Goal: Task Accomplishment & Management: Complete application form

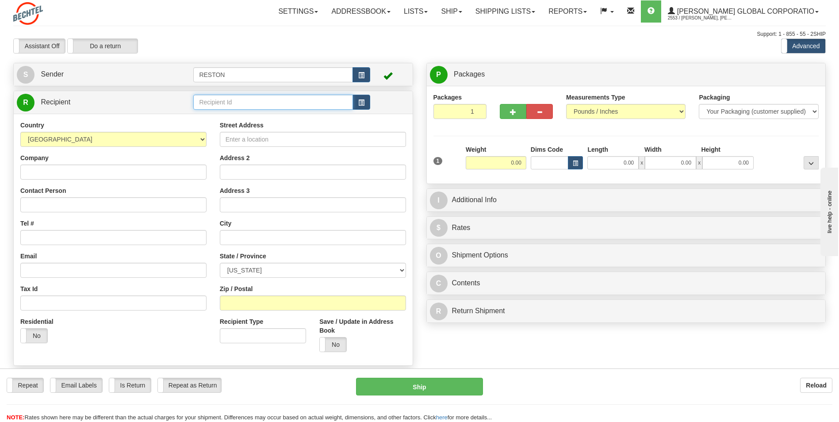
click at [214, 101] on input "text" at bounding box center [272, 102] width 159 height 15
type input "[PERSON_NAME]"
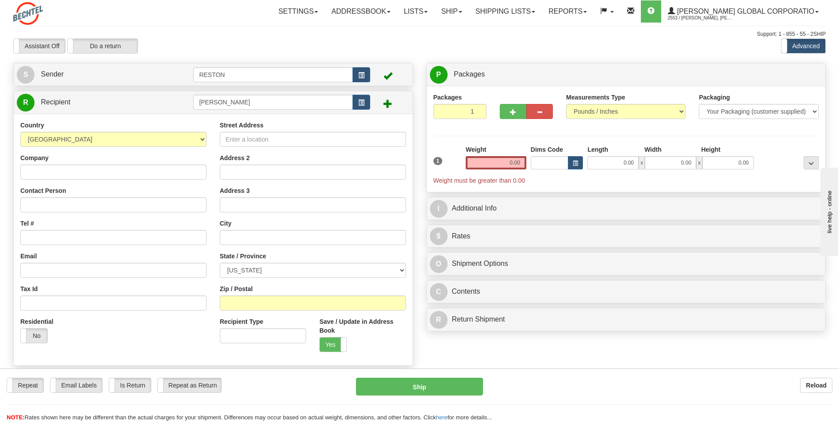
click at [387, 104] on span at bounding box center [387, 103] width 9 height 9
click at [98, 176] on input "Company" at bounding box center [113, 172] width 186 height 15
click at [133, 176] on input "Company" at bounding box center [113, 172] width 186 height 15
paste input "[PERSON_NAME] Australia Pty Ltd"
type input "[PERSON_NAME] Australia Pty Ltd"
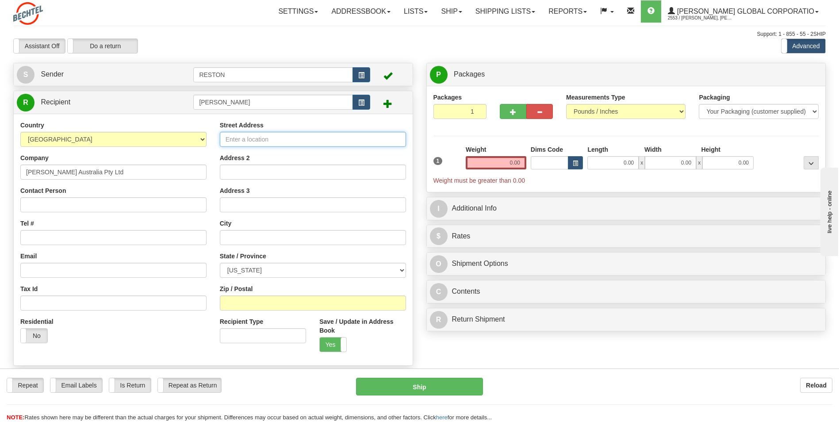
click at [299, 137] on input "Street Address" at bounding box center [313, 139] width 186 height 15
click at [300, 137] on input "Street Address" at bounding box center [313, 139] width 186 height 15
paste input "[STREET_ADDRESS]"
type input "[STREET_ADDRESS]"
click at [244, 233] on input "text" at bounding box center [313, 237] width 186 height 15
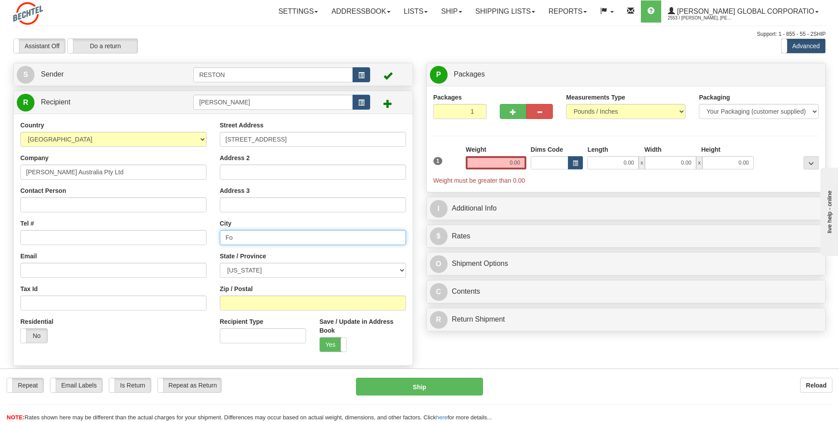
type input "F"
type input "[GEOGRAPHIC_DATA]"
click at [203, 143] on select "[GEOGRAPHIC_DATA] [GEOGRAPHIC_DATA] [GEOGRAPHIC_DATA] [GEOGRAPHIC_DATA] [US_STA…" at bounding box center [113, 139] width 186 height 15
select select "AU"
click at [20, 132] on select "[GEOGRAPHIC_DATA] [GEOGRAPHIC_DATA] [GEOGRAPHIC_DATA] [GEOGRAPHIC_DATA] [US_STA…" at bounding box center [113, 139] width 186 height 15
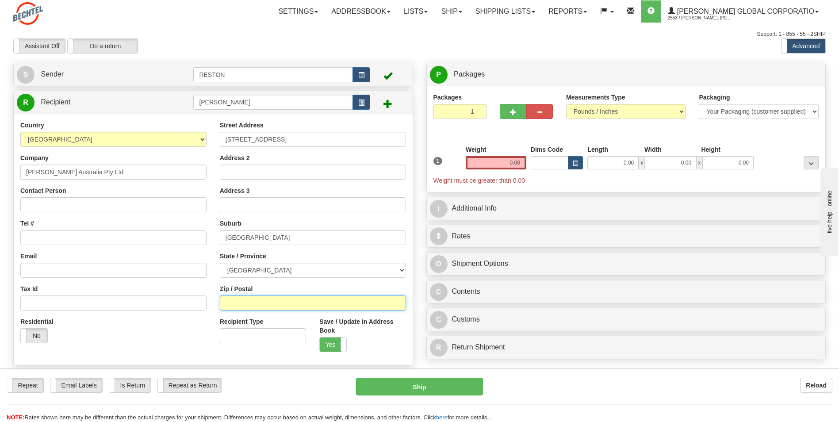
click at [243, 307] on input "Zip / Postal" at bounding box center [313, 302] width 186 height 15
type input "4006"
click at [160, 334] on div "Residential Yes No" at bounding box center [113, 333] width 199 height 33
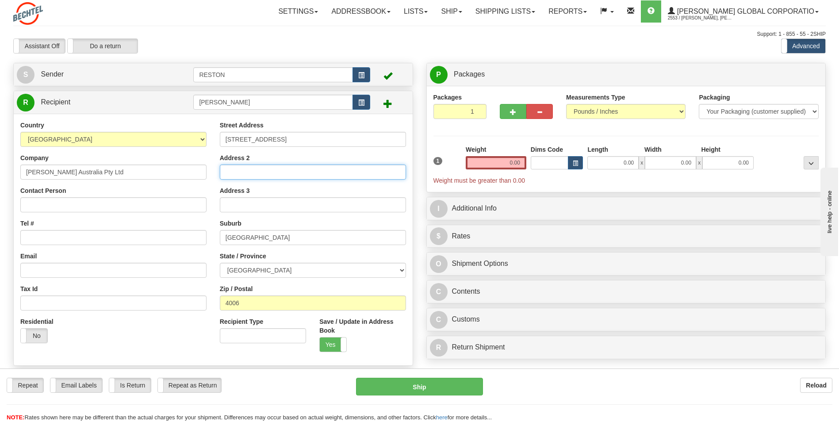
click at [276, 175] on input "Address 2" at bounding box center [313, 172] width 186 height 15
paste input "[STREET_ADDRESS]"
type input "[STREET_ADDRESS]"
click at [284, 167] on input "Address 2" at bounding box center [313, 172] width 186 height 15
paste input "[GEOGRAPHIC_DATA]"
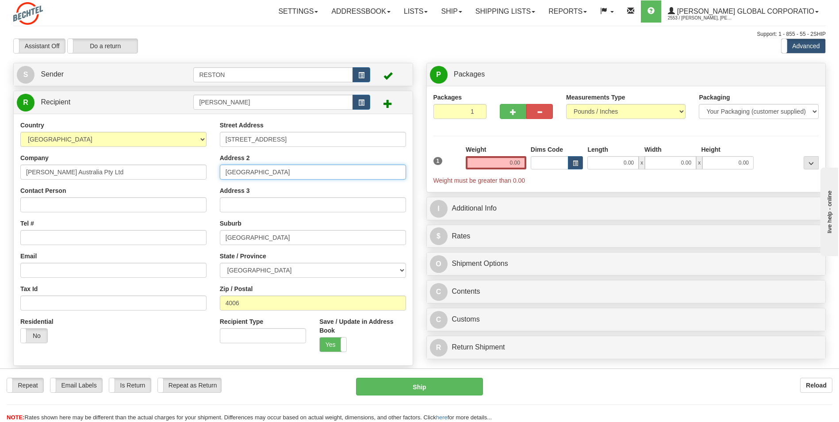
type input "[GEOGRAPHIC_DATA]"
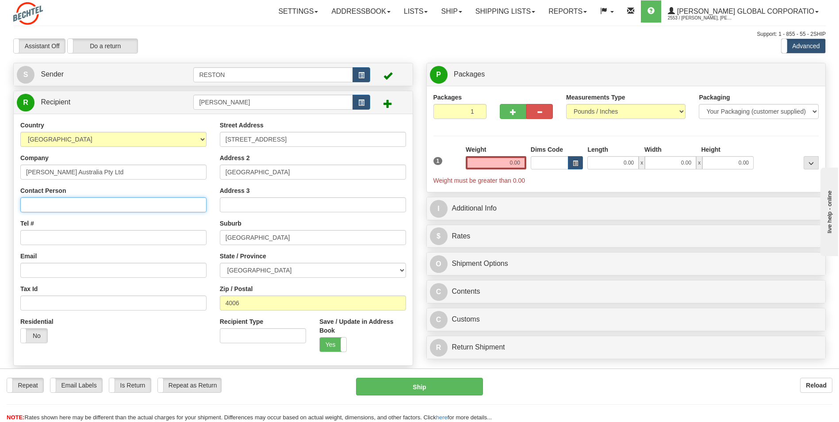
click at [98, 201] on input "Contact Person" at bounding box center [113, 204] width 186 height 15
type input "[PERSON_NAME]"
click at [60, 234] on input "Tel #" at bounding box center [113, 237] width 186 height 15
paste input "61 7 3167 5007"
type input "61 7 3167 5007"
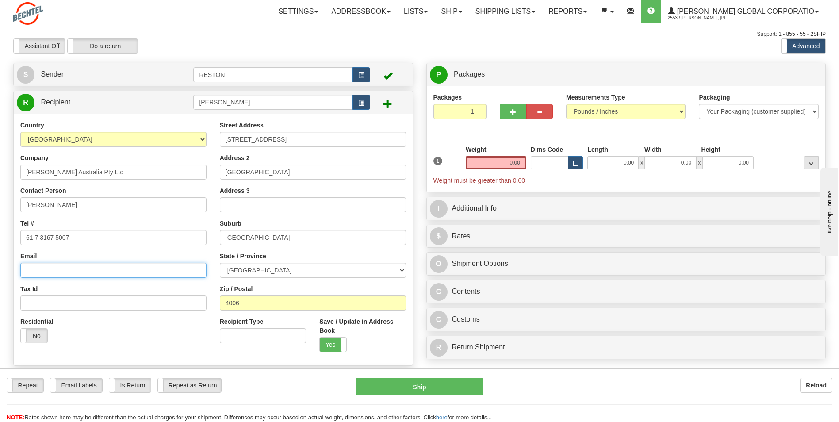
click at [177, 268] on input "Email" at bounding box center [113, 270] width 186 height 15
paste input "[EMAIL_ADDRESS][PERSON_NAME][DOMAIN_NAME]"
type input "[EMAIL_ADDRESS][PERSON_NAME][DOMAIN_NAME]"
click at [510, 161] on input "0.00" at bounding box center [496, 162] width 61 height 13
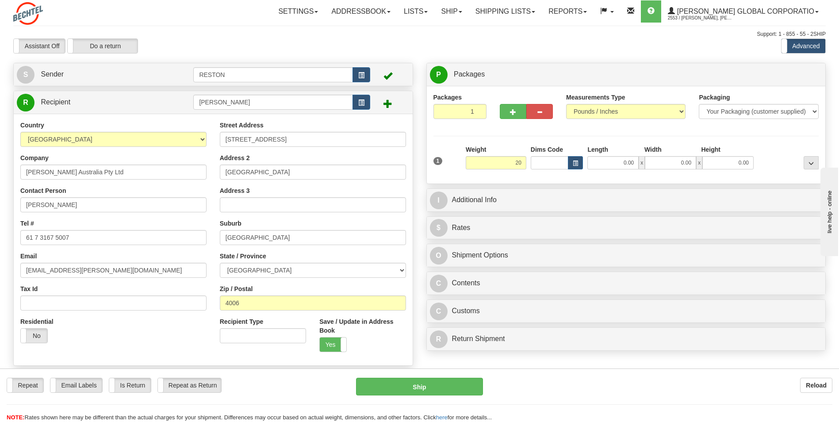
type input "20.00"
click at [527, 176] on div "Packaging Your Packaging (customer supplied) Envelope (carrier supplied) Pack (…" at bounding box center [642, 176] width 357 height 0
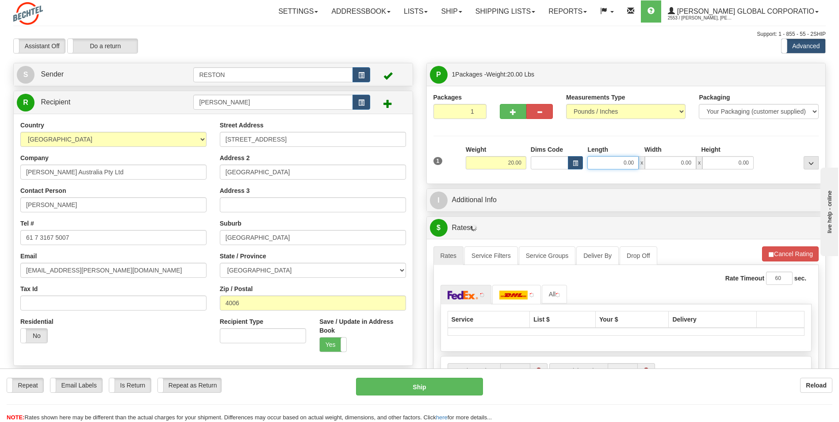
click at [627, 165] on input "0.00" at bounding box center [612, 162] width 51 height 13
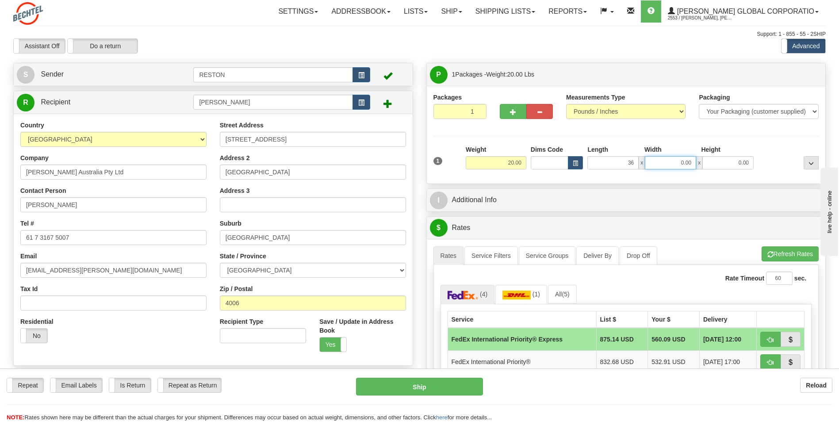
type input "36.00"
click at [689, 161] on input "0.00" at bounding box center [670, 162] width 51 height 13
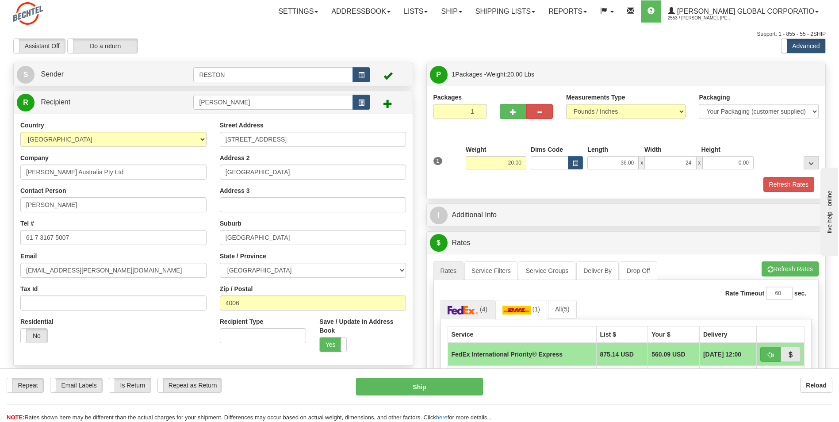
click at [728, 180] on div "Refresh Rates" at bounding box center [626, 184] width 390 height 15
type input "24.00"
click at [743, 161] on input "0.00" at bounding box center [727, 162] width 51 height 13
type input "10.00"
click at [708, 188] on div "Refresh Rates" at bounding box center [626, 184] width 390 height 15
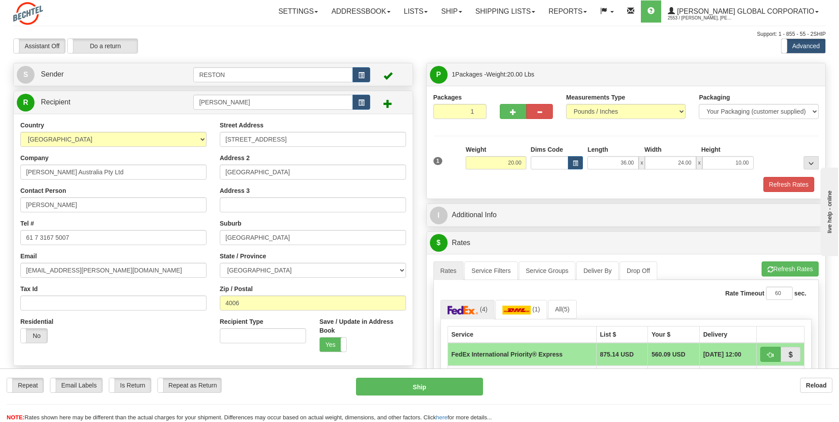
scroll to position [44, 0]
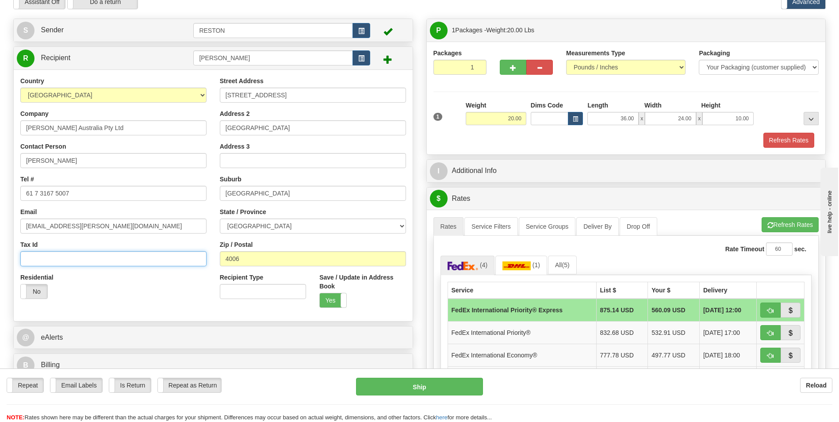
click at [46, 263] on input "Tax Id" at bounding box center [113, 258] width 186 height 15
paste input "42006334505"
type input "42006334505"
click at [194, 299] on div "Residential Yes No" at bounding box center [113, 289] width 199 height 33
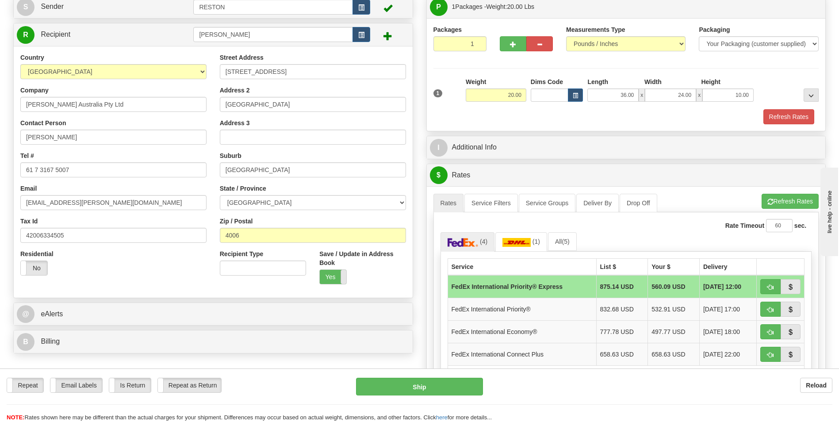
scroll to position [88, 0]
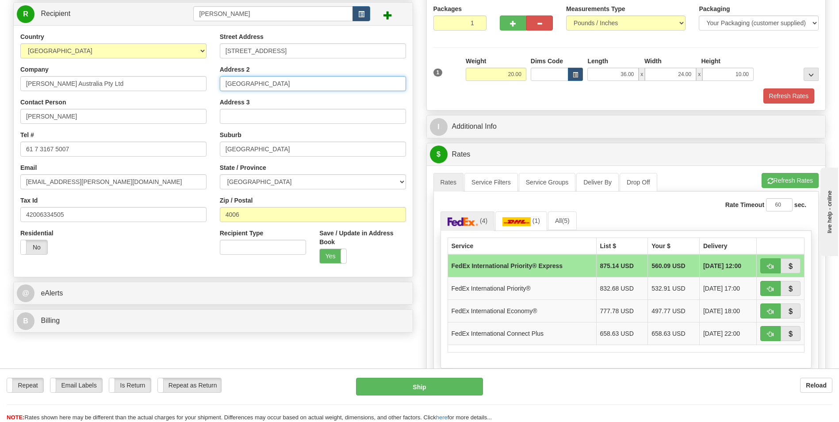
click at [314, 84] on input "[GEOGRAPHIC_DATA]" at bounding box center [313, 83] width 186 height 15
type input "[GEOGRAPHIC_DATA]"
drag, startPoint x: 157, startPoint y: 246, endPoint x: 167, endPoint y: 245, distance: 10.3
click at [157, 246] on div "Residential Yes No" at bounding box center [113, 245] width 199 height 33
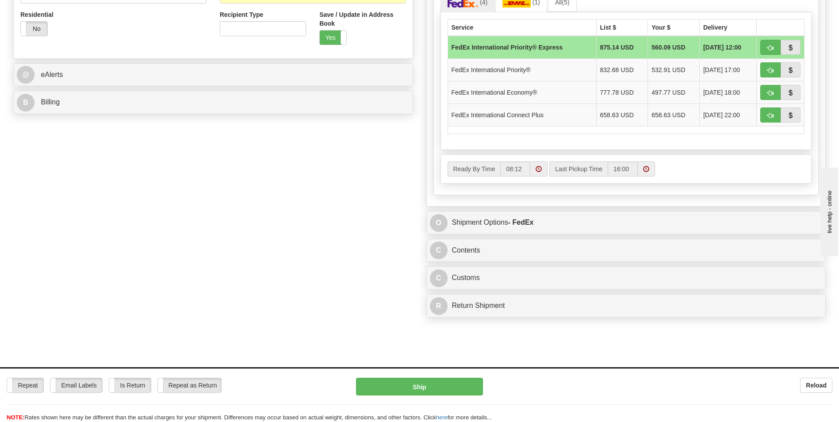
scroll to position [310, 0]
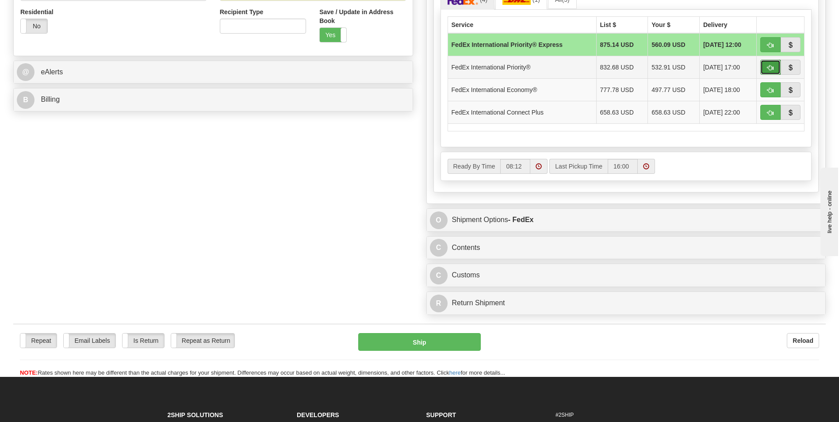
click at [768, 68] on span "button" at bounding box center [770, 68] width 6 height 6
type input "01"
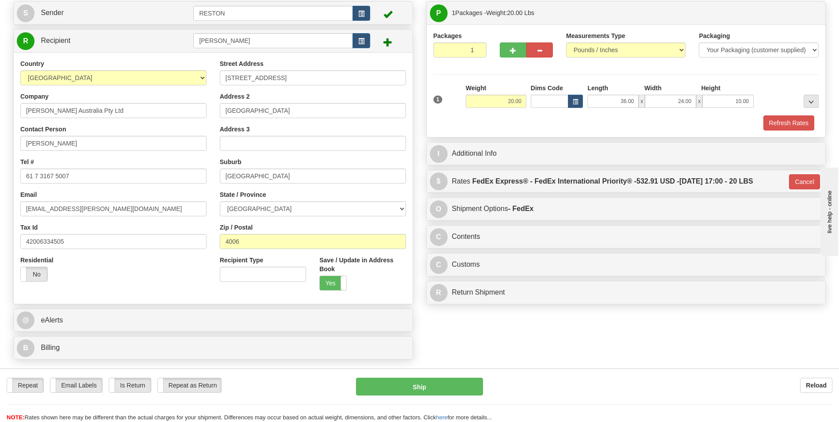
scroll to position [88, 0]
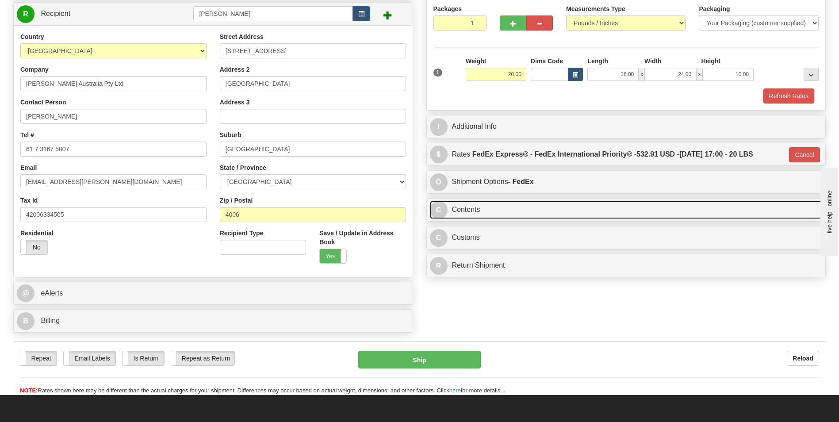
click at [526, 206] on link "C Contents" at bounding box center [626, 210] width 393 height 18
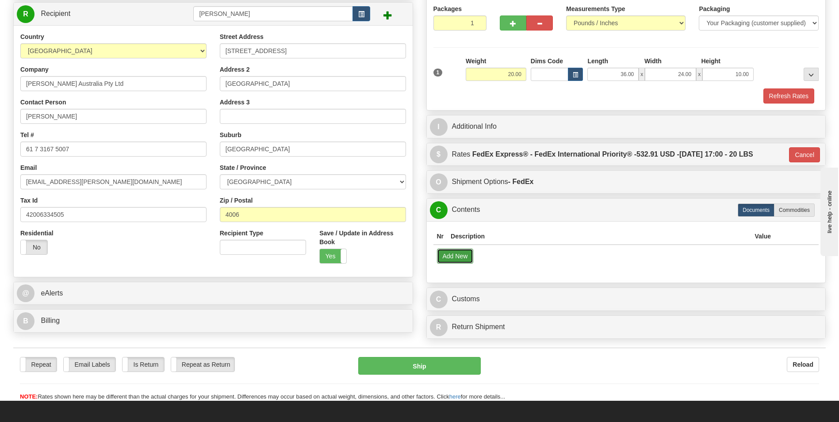
click at [467, 257] on button "Add New" at bounding box center [455, 256] width 37 height 15
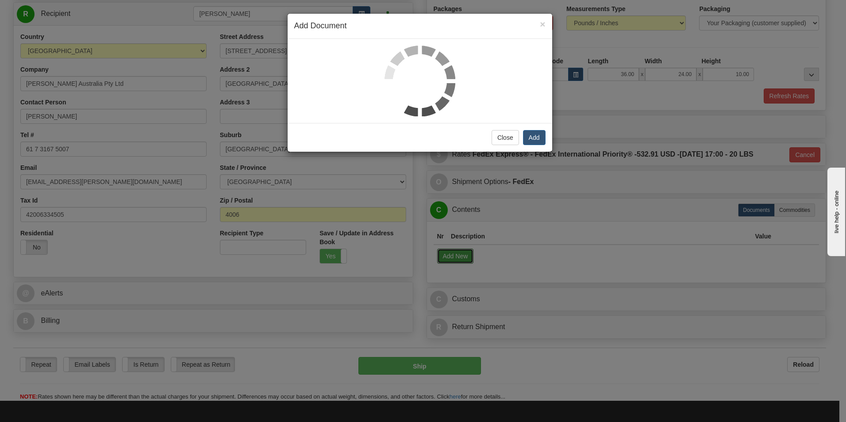
select select "US"
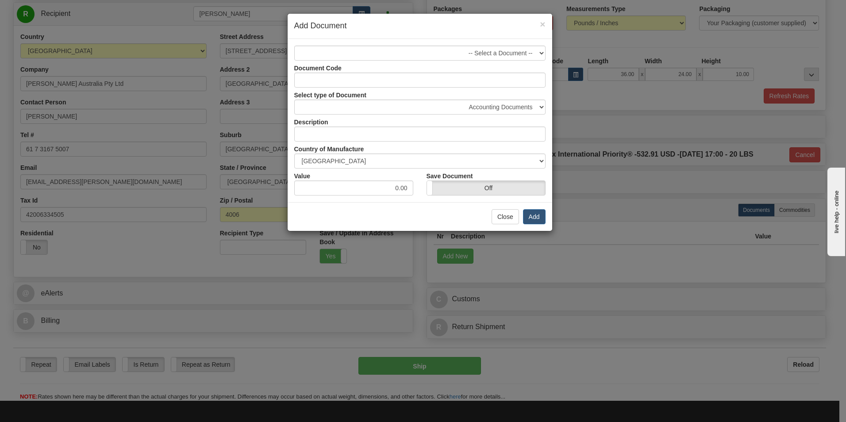
click at [518, 61] on div "Document Code" at bounding box center [420, 74] width 265 height 27
click at [520, 52] on select "-- Select a Document -- "EIN# [US_EMPLOYER_IDENTIFICATION_NUMBER]" - Invoices (…" at bounding box center [419, 53] width 251 height 15
click at [294, 46] on select "-- Select a Document -- "EIN# [US_EMPLOYER_IDENTIFICATION_NUMBER]" - Invoices (…" at bounding box center [419, 53] width 251 height 15
click at [481, 77] on input "Document Code" at bounding box center [419, 80] width 251 height 15
click at [372, 82] on input "Document Code" at bounding box center [419, 80] width 251 height 15
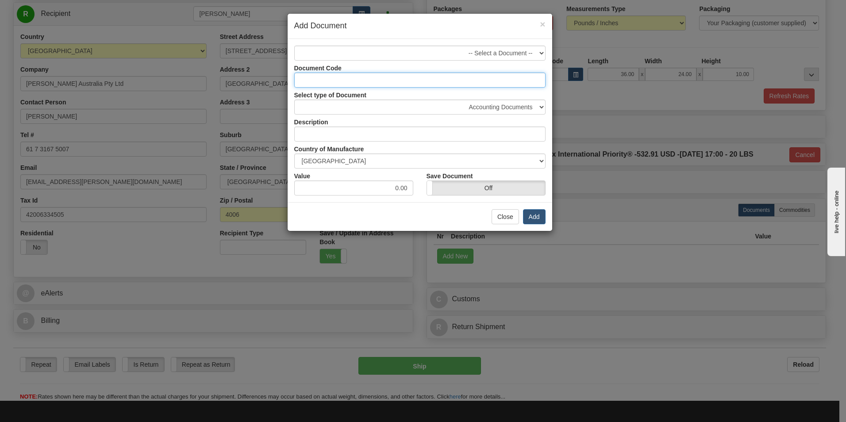
paste input "84733099"
type input "84733099"
click at [528, 106] on select "Accounting Documents Analysis Reports Applications (Completed) Bank Statements …" at bounding box center [419, 107] width 251 height 15
select select "29"
click at [294, 100] on select "Accounting Documents Analysis Reports Applications (Completed) Bank Statements …" at bounding box center [419, 107] width 251 height 15
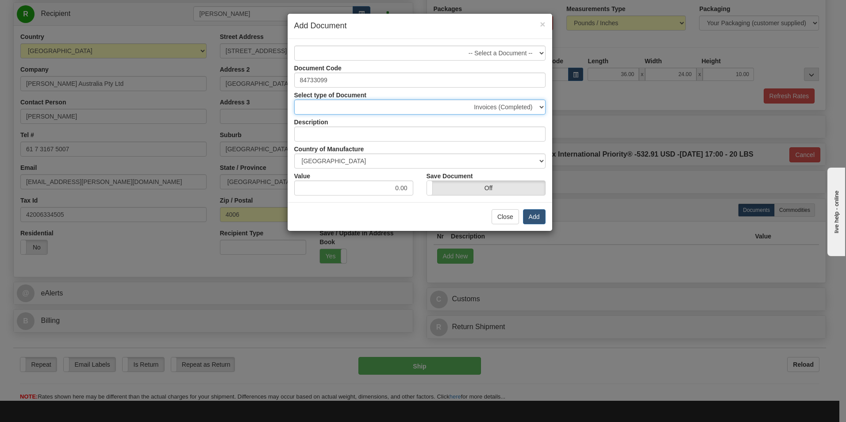
type input "Invoices (Completed)"
click at [395, 189] on input "0.00" at bounding box center [353, 187] width 119 height 15
type input "600.00"
drag, startPoint x: 433, startPoint y: 206, endPoint x: 552, endPoint y: 214, distance: 120.1
click at [433, 206] on div "Close Add" at bounding box center [420, 216] width 265 height 29
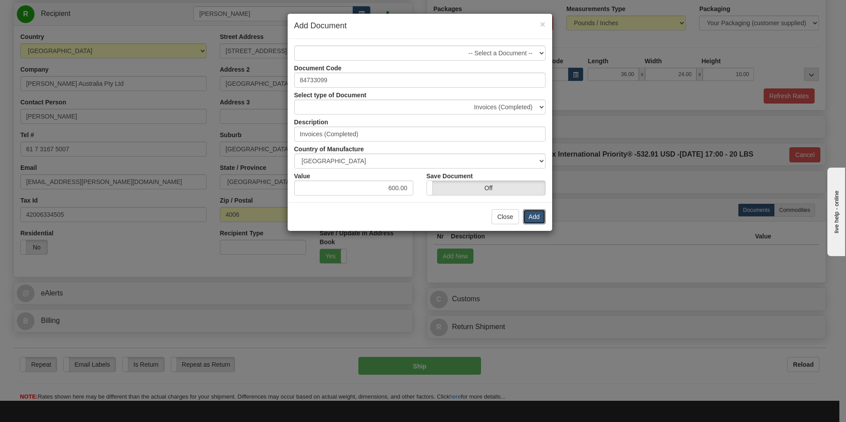
click at [537, 219] on button "Add" at bounding box center [534, 216] width 23 height 15
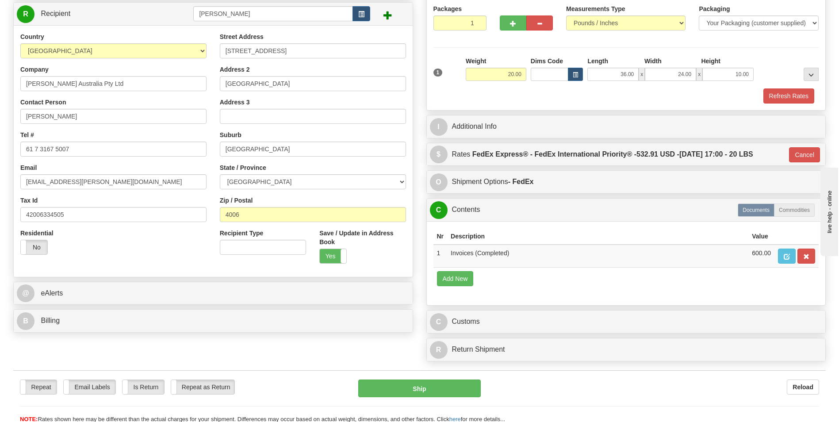
scroll to position [177, 0]
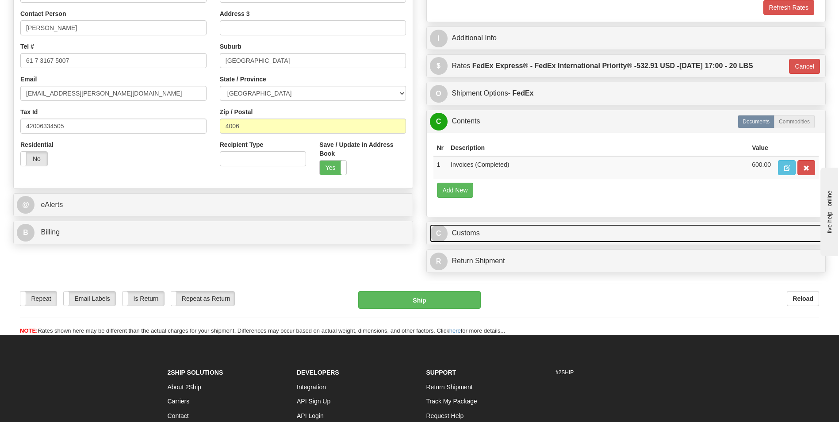
click at [485, 233] on link "C Customs" at bounding box center [626, 233] width 393 height 18
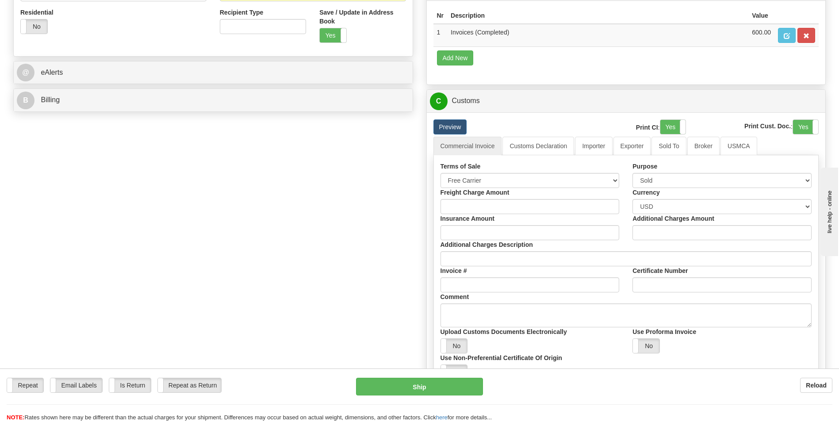
scroll to position [310, 0]
click at [535, 142] on link "Customs Declaration" at bounding box center [538, 145] width 72 height 19
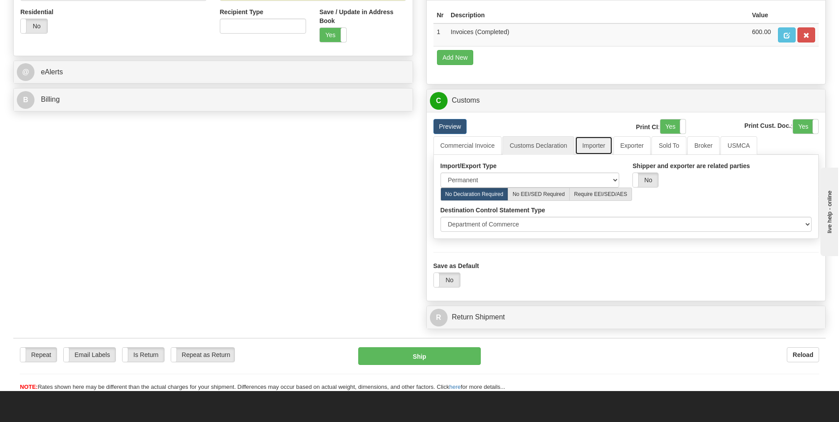
click at [599, 143] on link "Importer" at bounding box center [593, 145] width 37 height 19
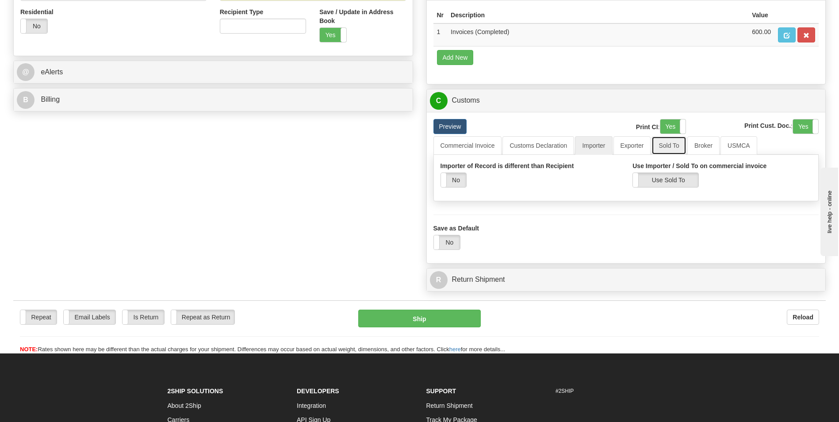
click at [672, 148] on link "Sold To" at bounding box center [669, 145] width 35 height 19
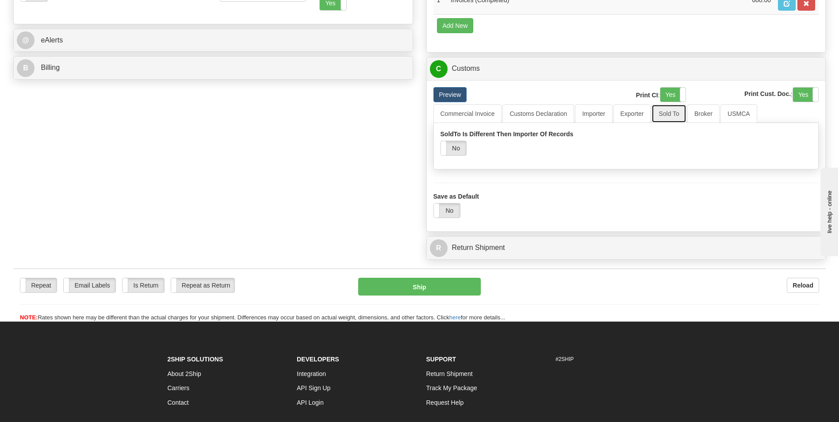
scroll to position [354, 0]
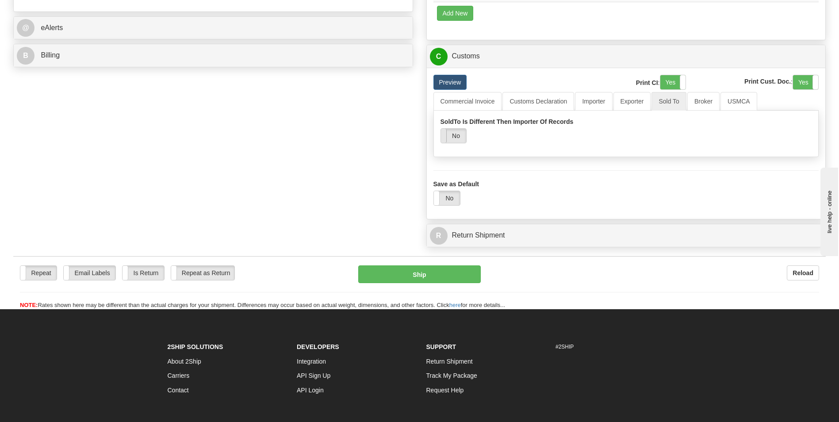
click at [445, 137] on span at bounding box center [441, 136] width 12 height 14
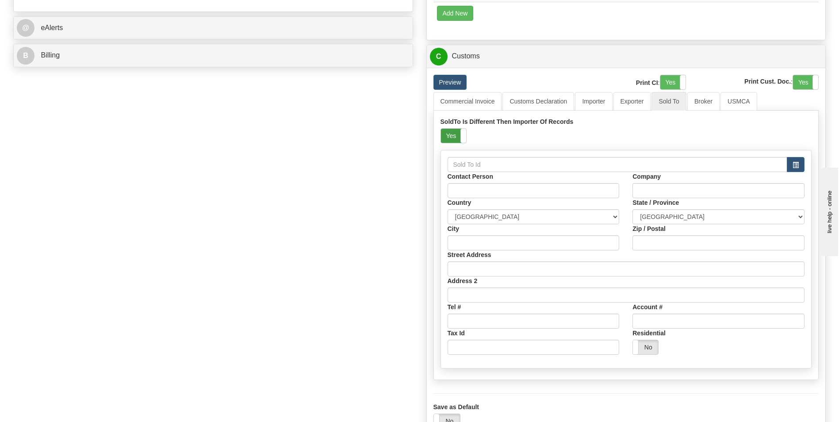
click at [460, 139] on label "Yes" at bounding box center [453, 136] width 25 height 14
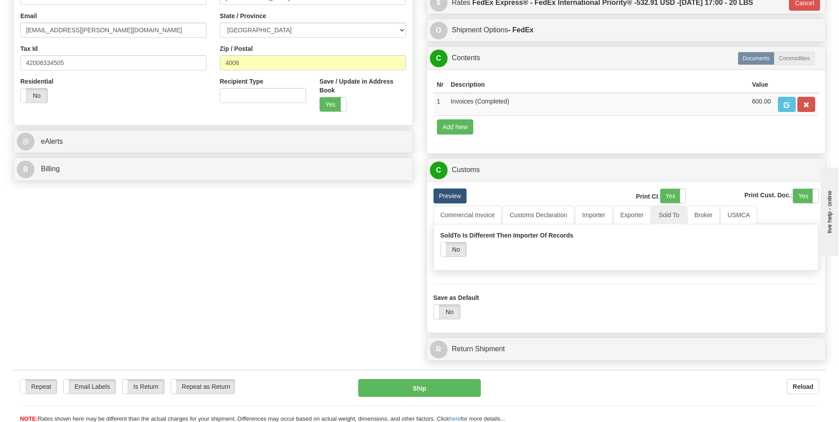
scroll to position [221, 0]
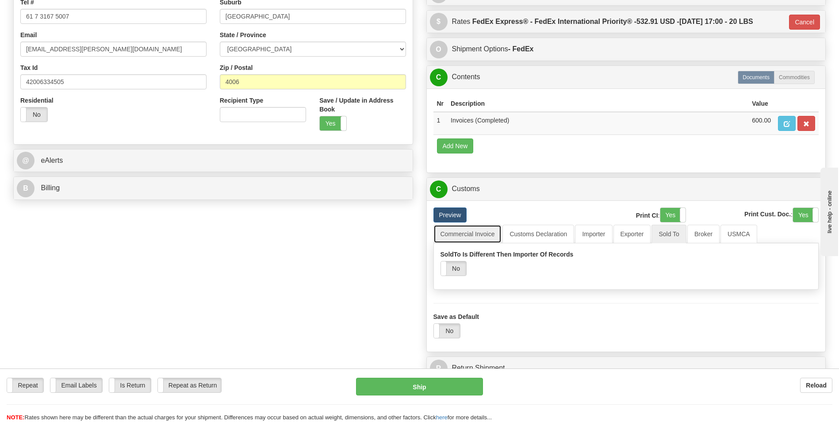
click at [487, 235] on link "Commercial Invoice" at bounding box center [467, 234] width 69 height 19
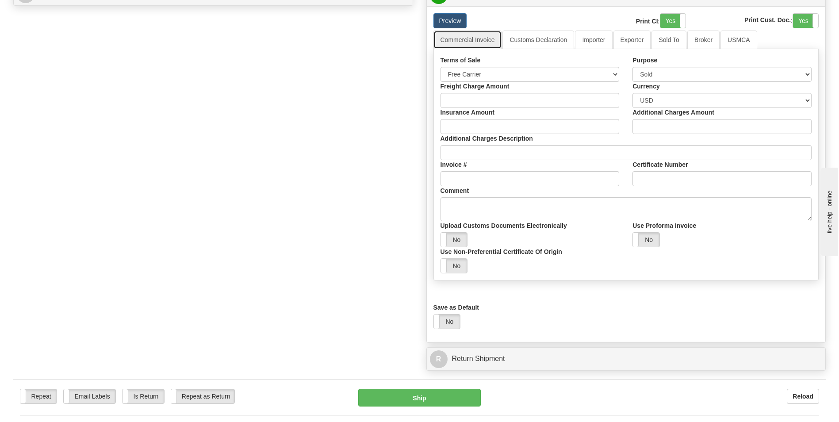
scroll to position [531, 0]
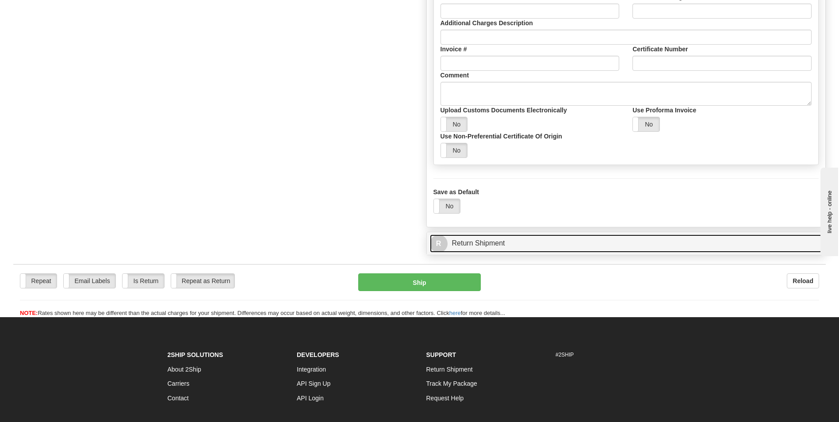
click at [534, 243] on link "R Return Shipment" at bounding box center [626, 243] width 393 height 18
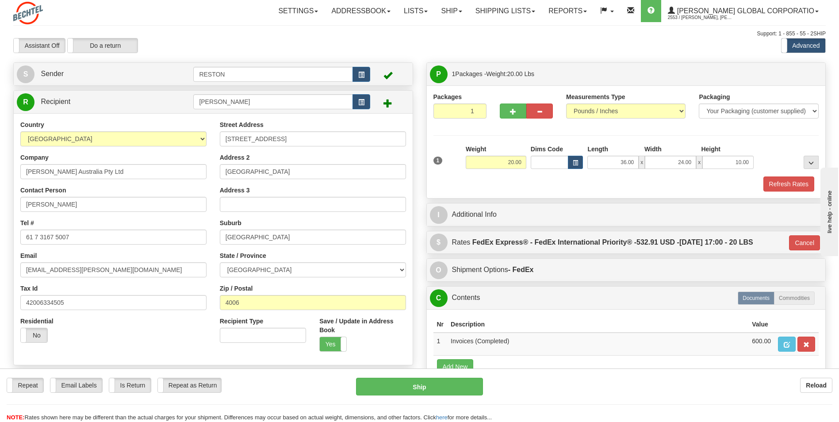
scroll to position [0, 0]
click at [313, 76] on input "RESTON" at bounding box center [272, 74] width 159 height 15
click at [364, 77] on button "button" at bounding box center [362, 74] width 18 height 15
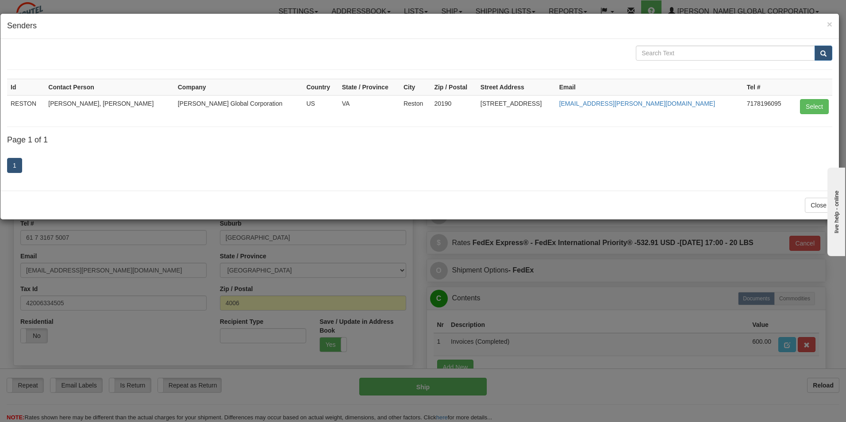
drag, startPoint x: 109, startPoint y: 107, endPoint x: 122, endPoint y: 104, distance: 12.8
click at [110, 107] on td "[PERSON_NAME], [PERSON_NAME]" at bounding box center [109, 106] width 129 height 23
click at [811, 105] on button "Select" at bounding box center [814, 106] width 29 height 15
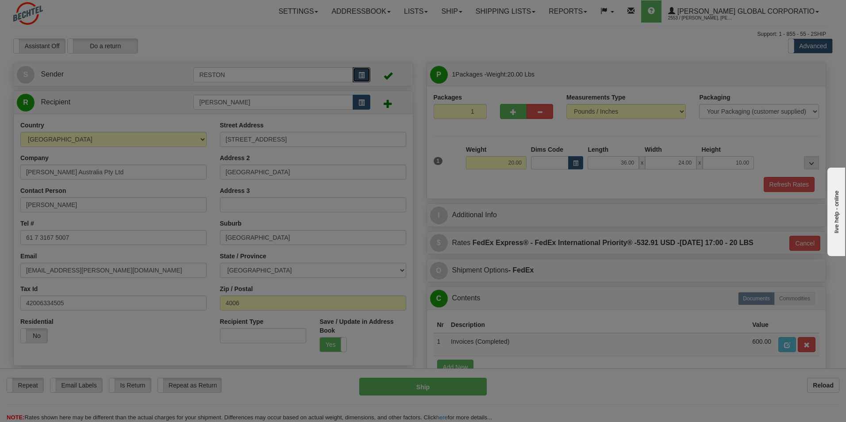
type input "01"
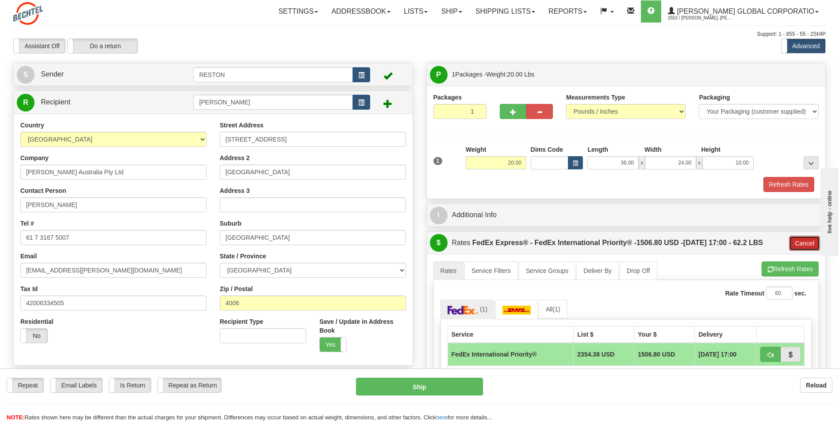
click at [805, 243] on button "Cancel" at bounding box center [804, 243] width 31 height 15
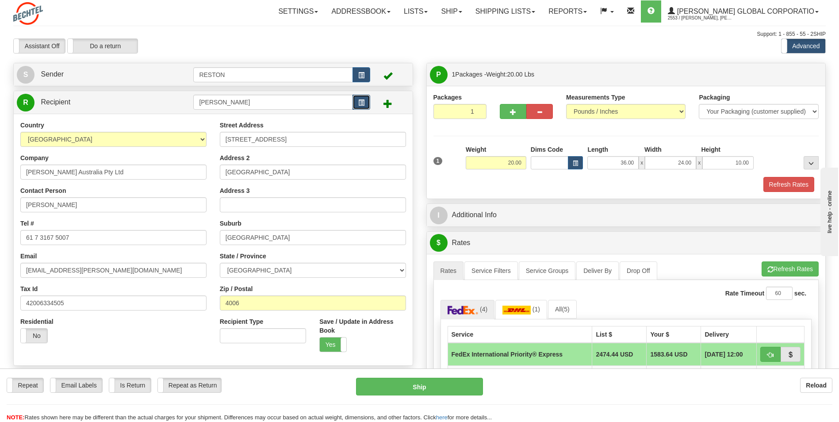
click at [370, 104] on button "button" at bounding box center [362, 102] width 18 height 15
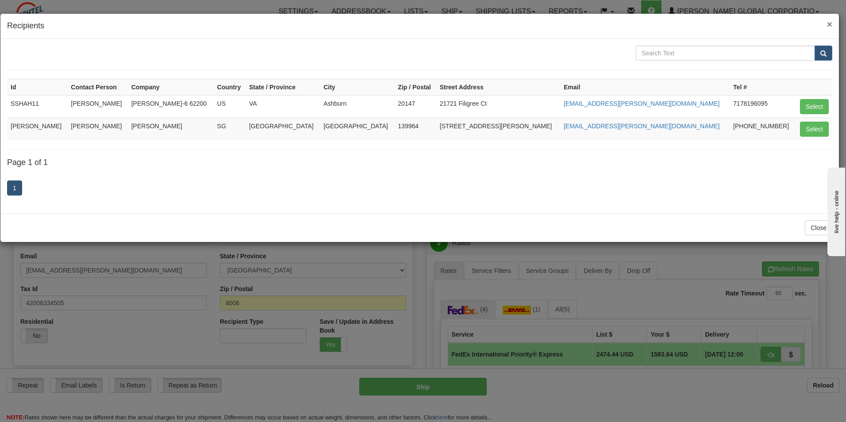
click at [827, 24] on span "×" at bounding box center [829, 24] width 5 height 10
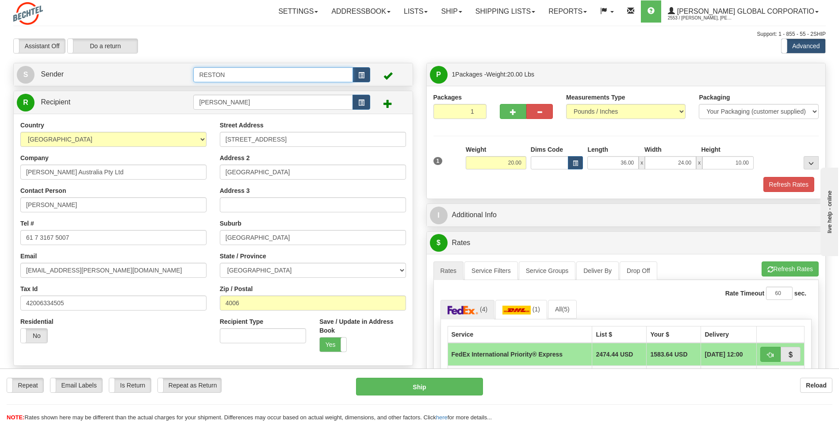
click at [294, 73] on input "RESTON" at bounding box center [272, 74] width 159 height 15
click at [393, 75] on td at bounding box center [389, 74] width 39 height 18
click at [388, 77] on span at bounding box center [387, 75] width 9 height 9
click at [365, 78] on button "button" at bounding box center [362, 74] width 18 height 15
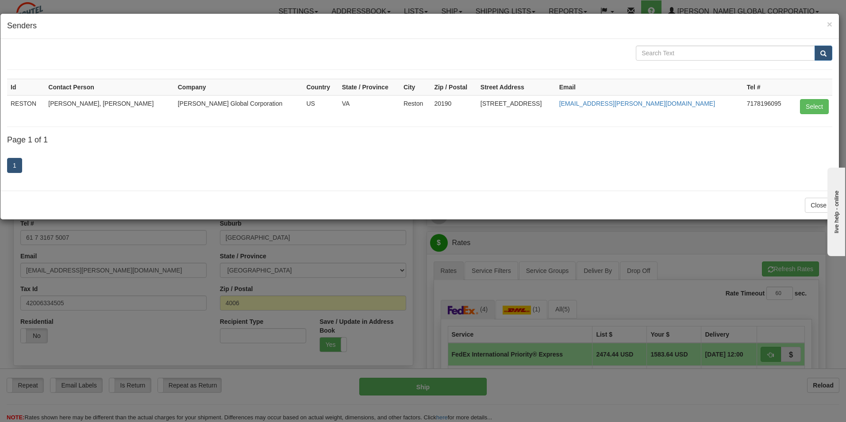
click at [649, 24] on h4 "Senders" at bounding box center [419, 26] width 825 height 12
click at [817, 205] on button "Close" at bounding box center [818, 205] width 27 height 15
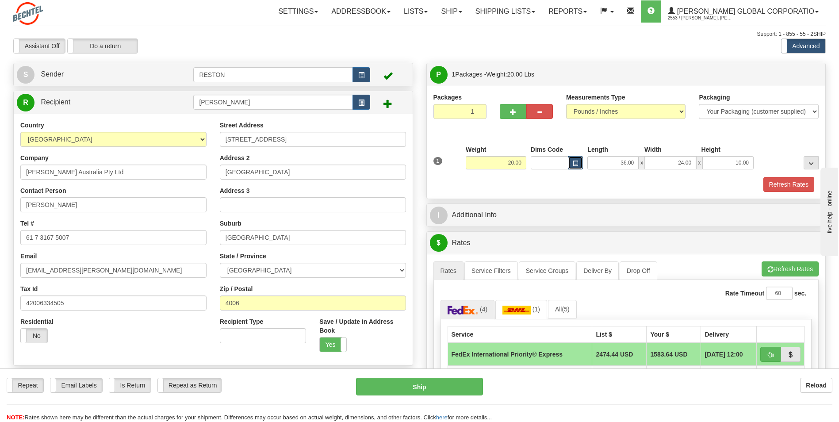
click at [578, 165] on span "button" at bounding box center [575, 163] width 5 height 5
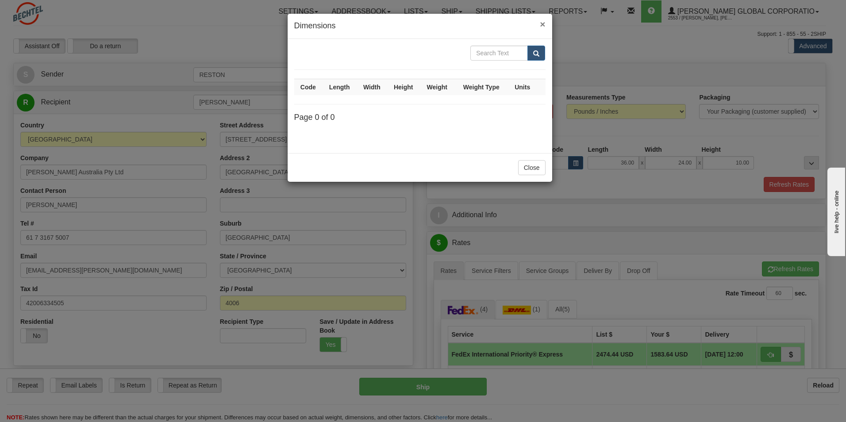
click at [540, 25] on span "×" at bounding box center [542, 24] width 5 height 10
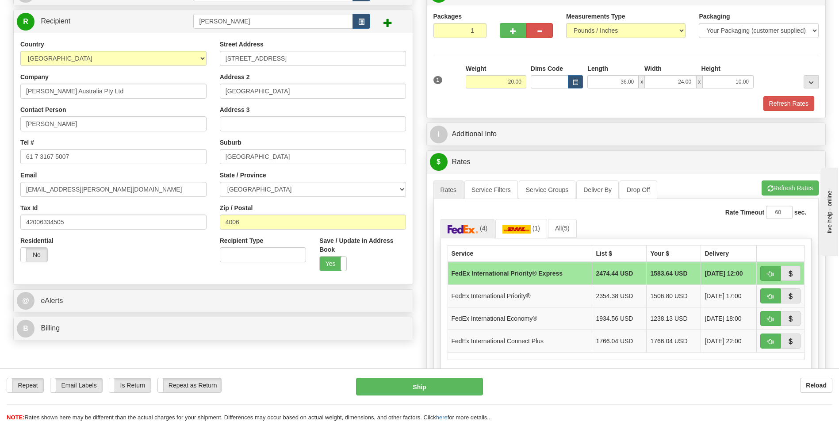
scroll to position [88, 0]
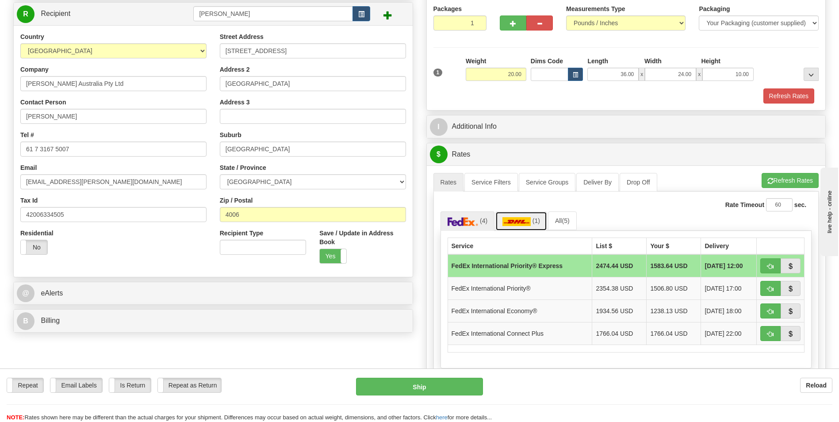
click at [527, 223] on img at bounding box center [516, 221] width 28 height 9
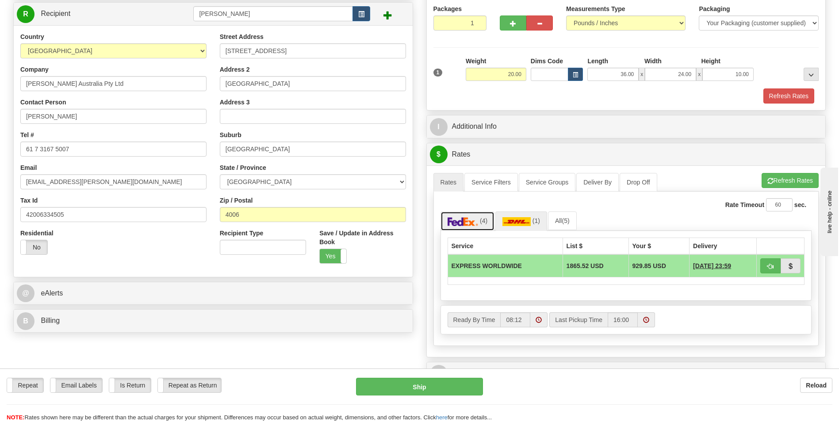
click at [486, 226] on link "(4)" at bounding box center [468, 220] width 54 height 19
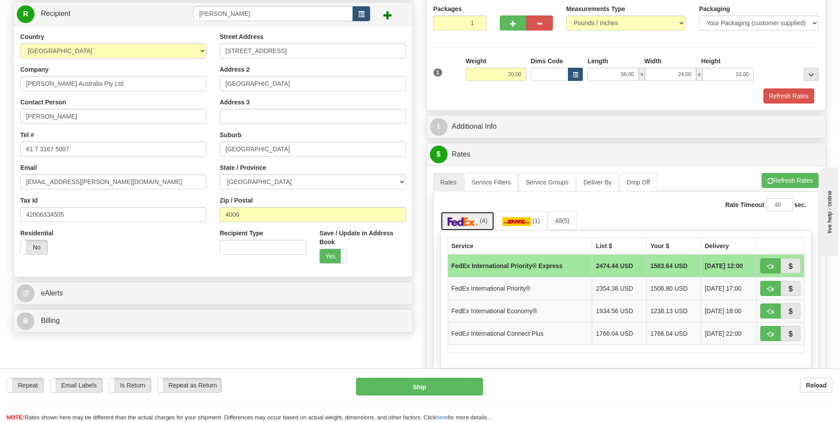
scroll to position [0, 0]
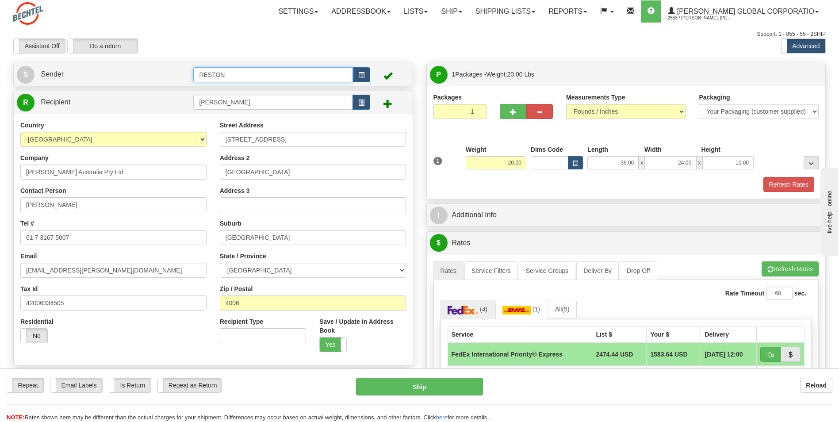
click at [238, 77] on input "RESTON" at bounding box center [272, 74] width 159 height 15
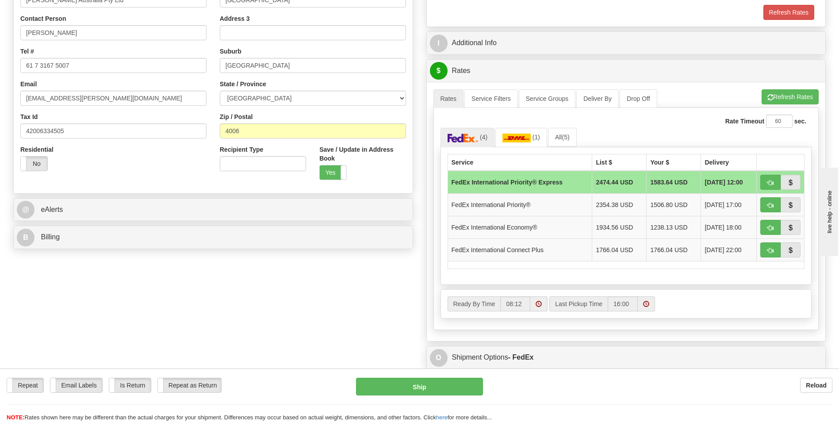
scroll to position [221, 0]
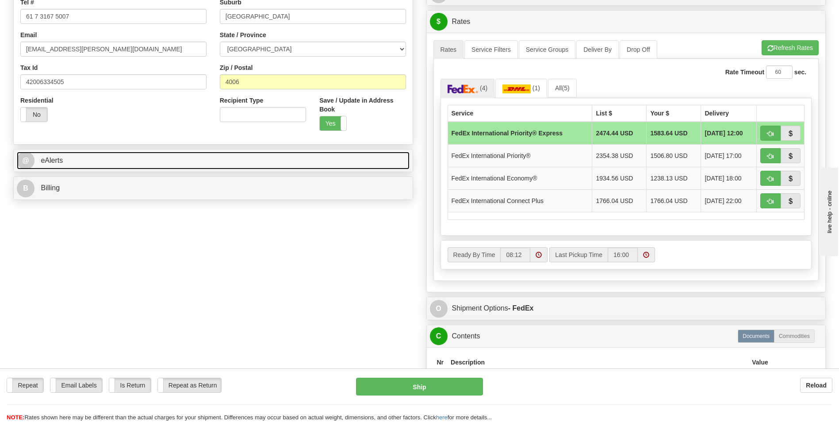
click at [84, 163] on link "@ eAlerts" at bounding box center [213, 161] width 393 height 18
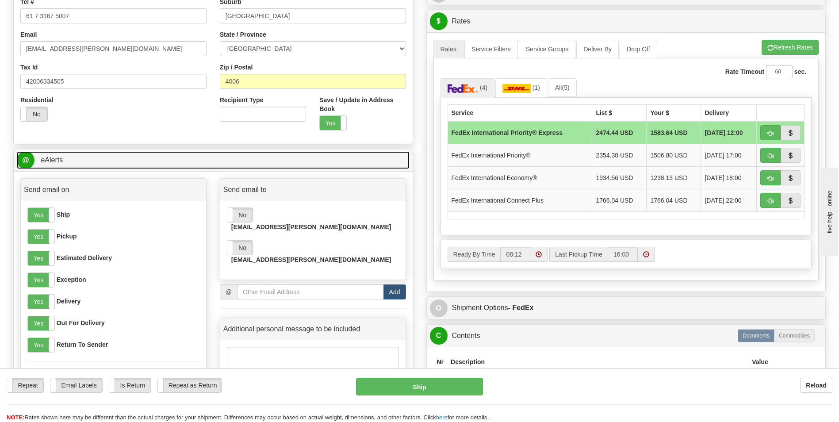
scroll to position [398, 0]
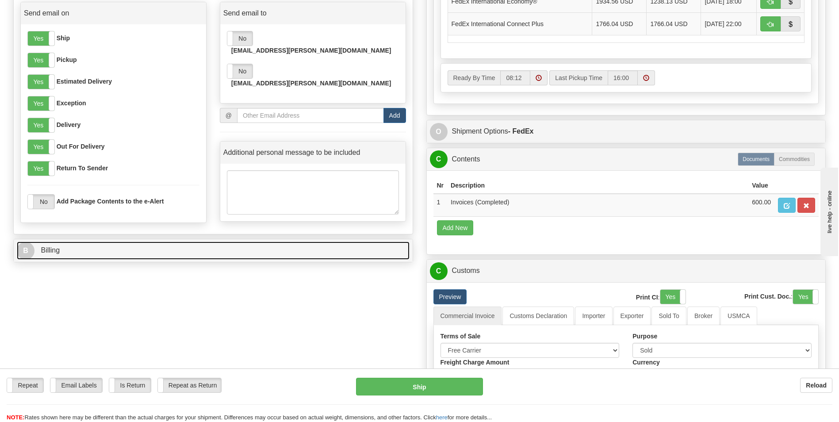
click at [84, 249] on link "B Billing" at bounding box center [213, 251] width 393 height 18
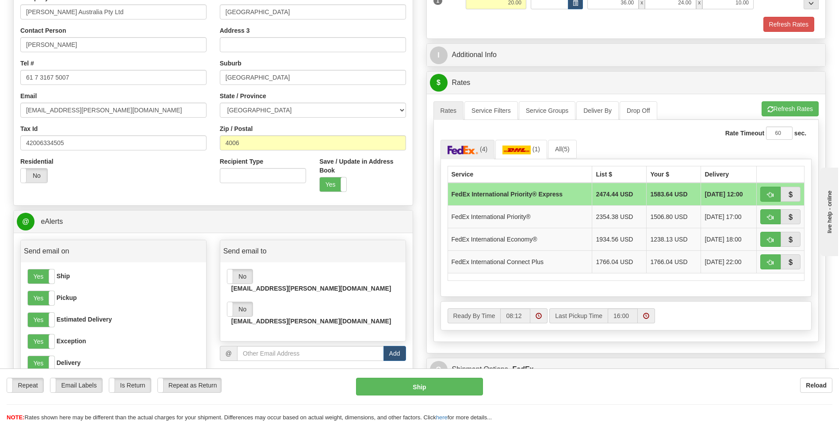
scroll to position [44, 0]
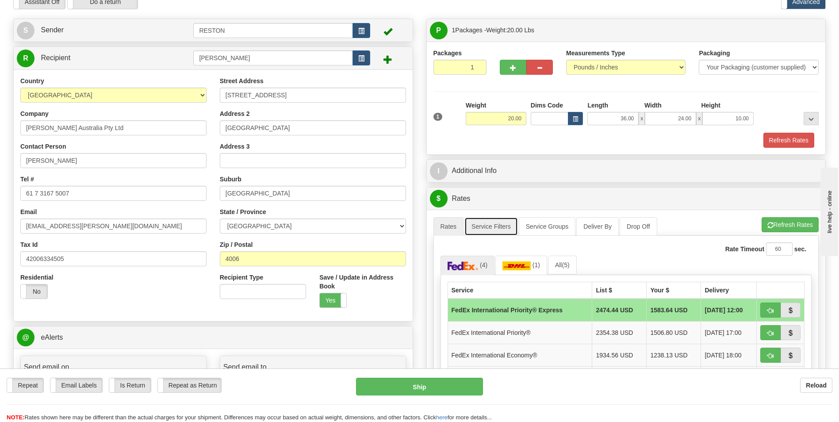
click at [501, 230] on link "Service Filters" at bounding box center [491, 226] width 54 height 19
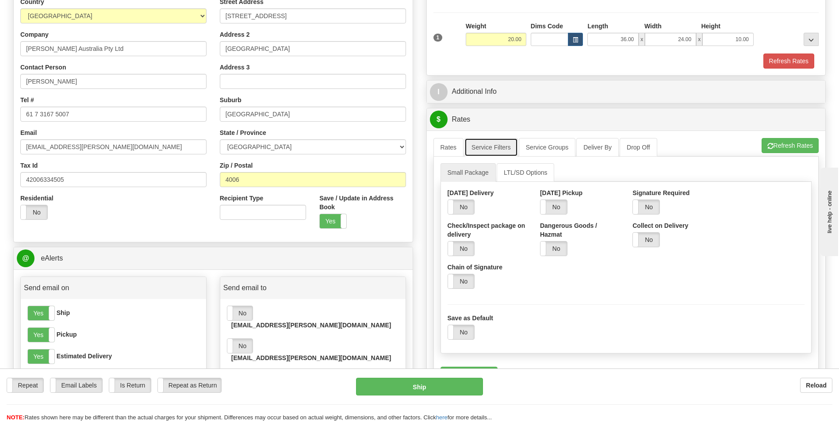
scroll to position [133, 0]
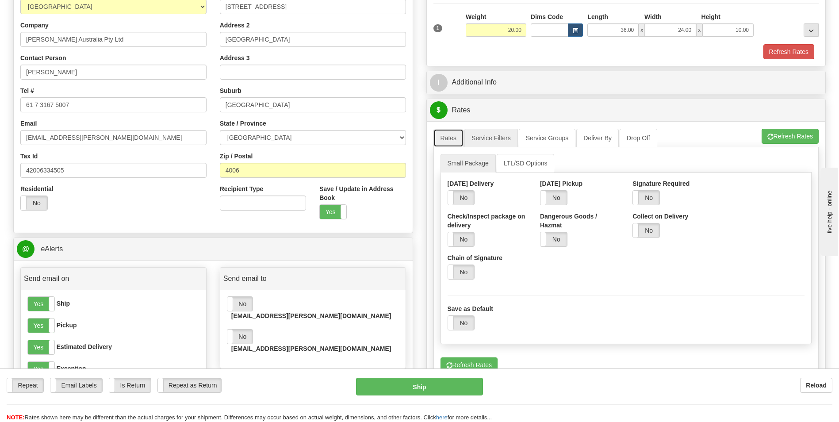
click at [449, 138] on link "Rates" at bounding box center [448, 138] width 31 height 19
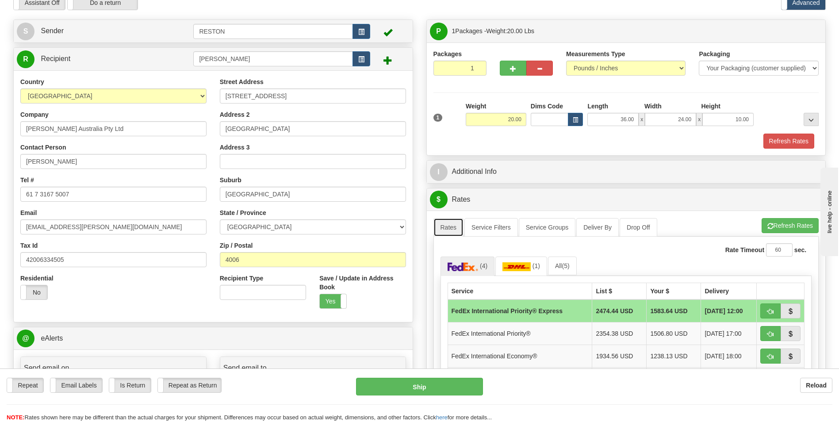
scroll to position [0, 0]
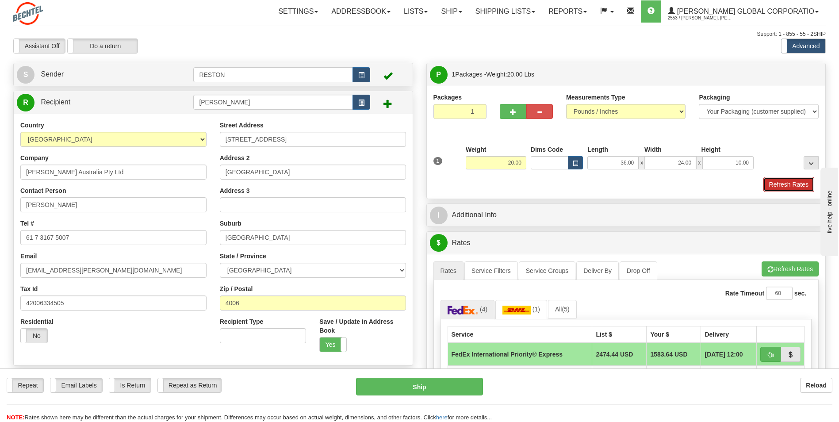
click at [769, 184] on button "Refresh Rates" at bounding box center [788, 184] width 51 height 15
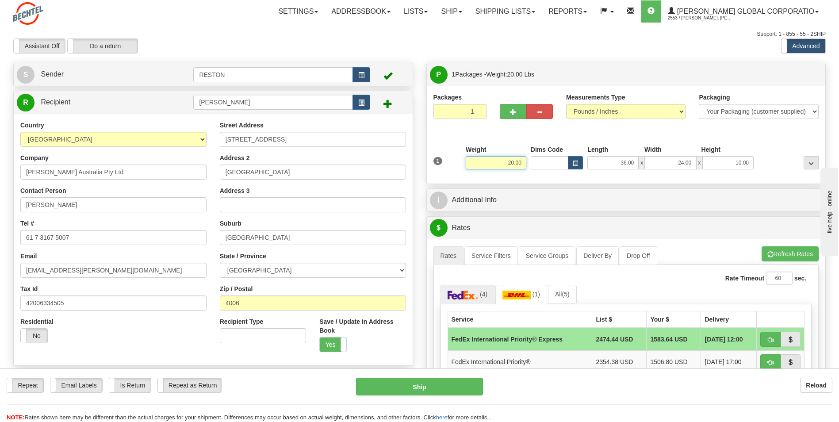
click at [509, 162] on input "20.00" at bounding box center [496, 162] width 61 height 13
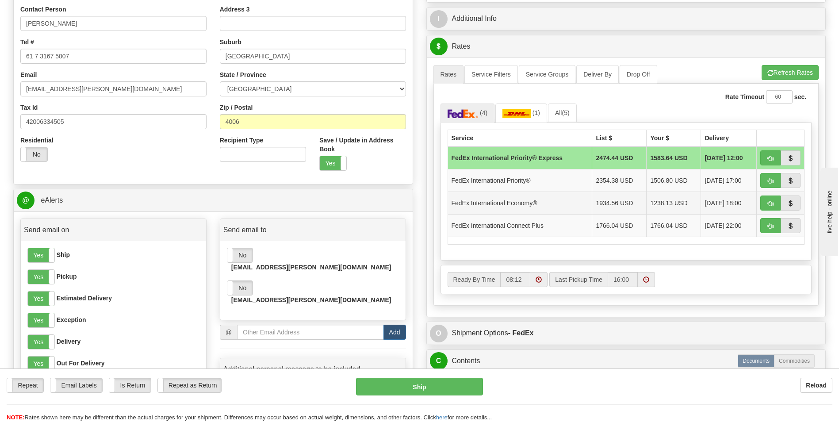
scroll to position [177, 0]
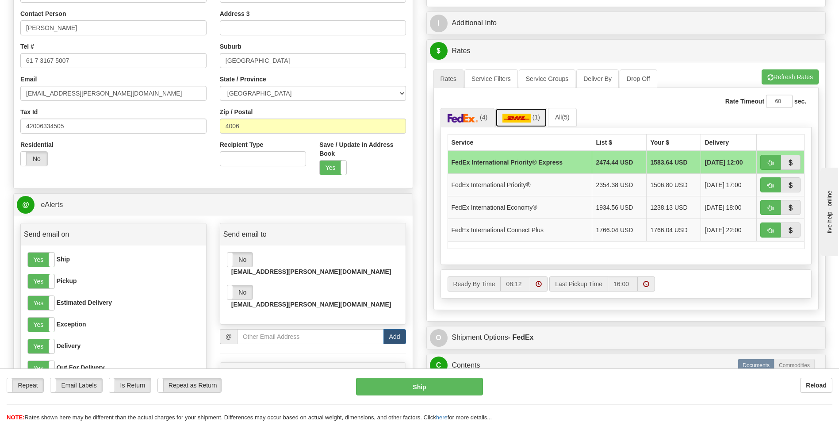
click at [532, 114] on link "(1)" at bounding box center [521, 117] width 52 height 19
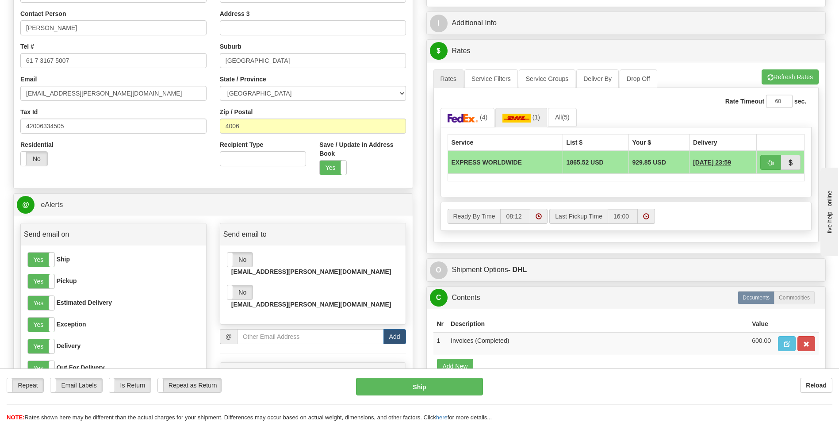
click at [652, 161] on td "929.85 USD" at bounding box center [659, 162] width 61 height 23
click at [773, 164] on span "button" at bounding box center [770, 163] width 6 height 6
type input "D"
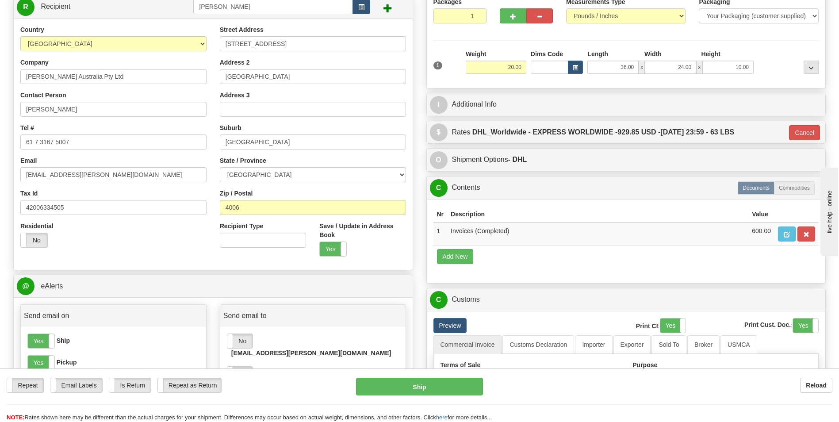
scroll to position [88, 0]
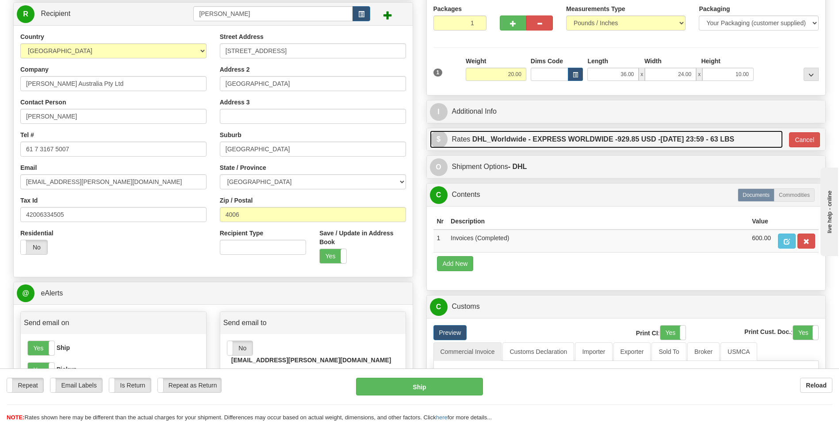
click at [734, 138] on label "DHL_Worldwide - EXPRESS WORLDWIDE - 929.85 USD - [DATE] 23:59 - 63 LBS" at bounding box center [603, 139] width 262 height 18
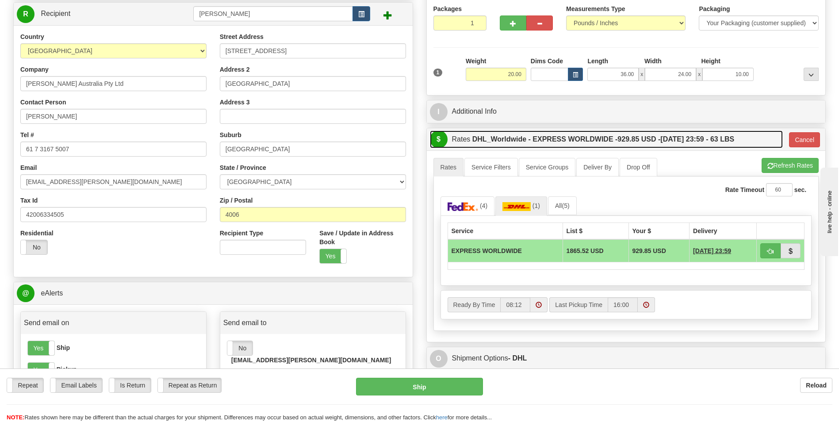
click at [734, 134] on label "DHL_Worldwide - EXPRESS WORLDWIDE - 929.85 USD - [DATE] 23:59 - 63 LBS" at bounding box center [603, 139] width 262 height 18
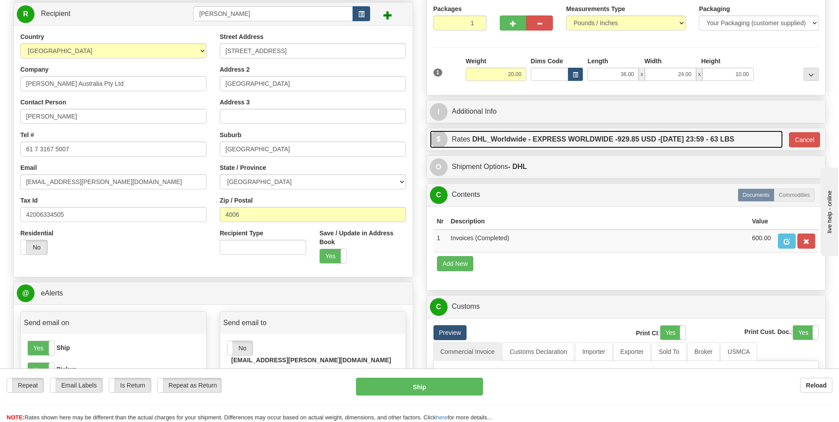
click at [734, 142] on label "DHL_Worldwide - EXPRESS WORLDWIDE - 929.85 USD - [DATE] 23:59 - 63 LBS" at bounding box center [603, 139] width 262 height 18
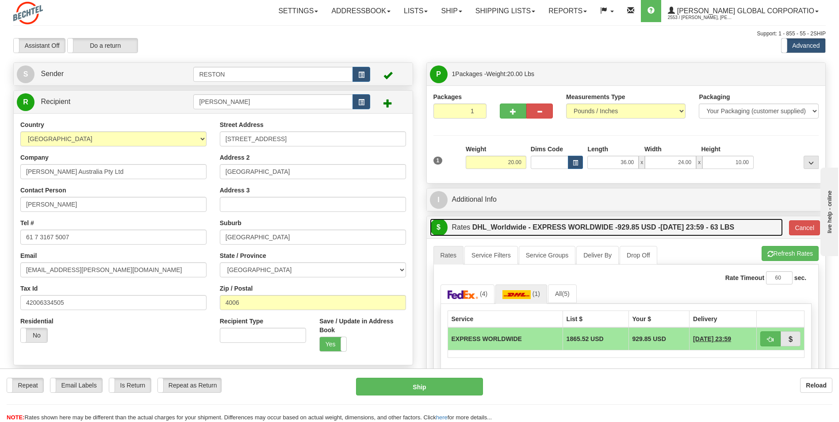
scroll to position [0, 0]
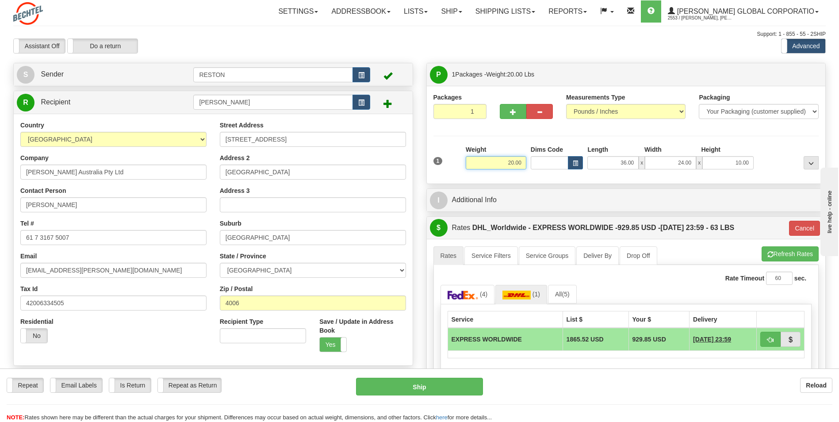
click at [515, 165] on input "20.00" at bounding box center [496, 162] width 61 height 13
click at [523, 161] on input "20.00" at bounding box center [496, 162] width 61 height 13
type input "2"
type input "20.00"
type input "D"
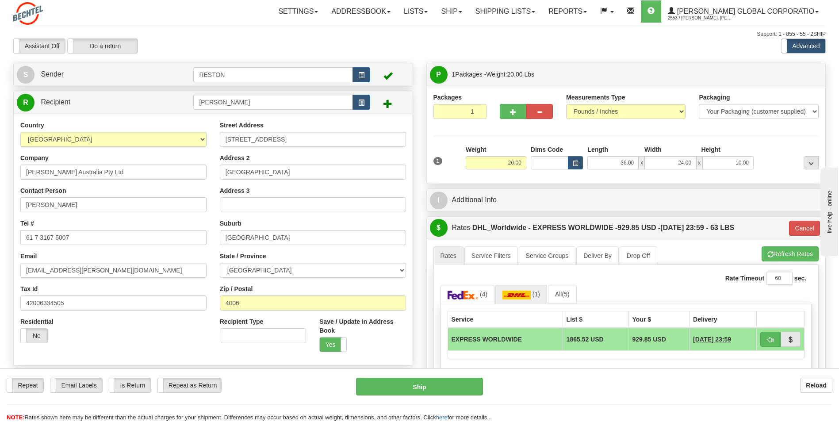
click at [488, 134] on div "Packages 1 1 Measurements Type" at bounding box center [626, 135] width 386 height 84
click at [479, 294] on link "(4)" at bounding box center [468, 294] width 54 height 19
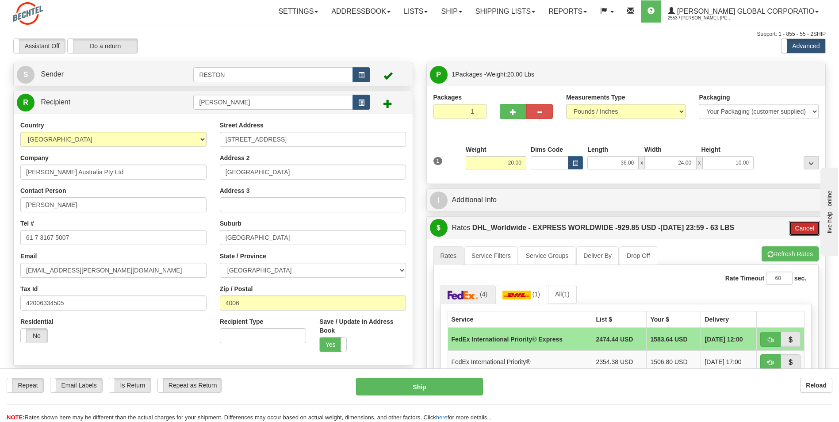
click at [809, 230] on button "Cancel" at bounding box center [804, 228] width 31 height 15
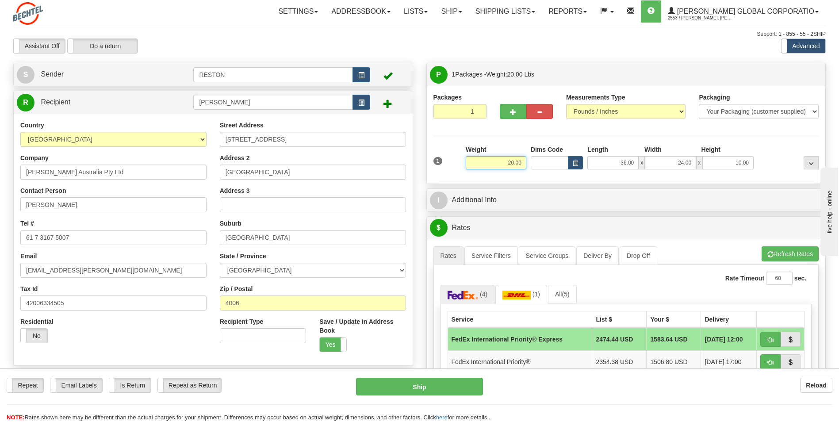
drag, startPoint x: 522, startPoint y: 160, endPoint x: 504, endPoint y: 159, distance: 18.6
click at [504, 159] on input "20.00" at bounding box center [496, 162] width 61 height 13
drag, startPoint x: 521, startPoint y: 164, endPoint x: 499, endPoint y: 167, distance: 22.3
click at [499, 167] on input "15.00" at bounding box center [496, 162] width 61 height 13
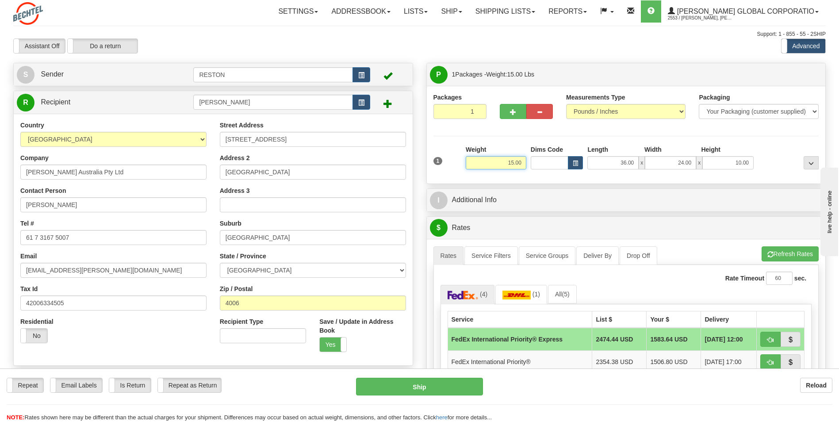
click at [520, 163] on input "15.00" at bounding box center [496, 162] width 61 height 13
click at [521, 164] on input "15.00" at bounding box center [496, 162] width 61 height 13
type input "1"
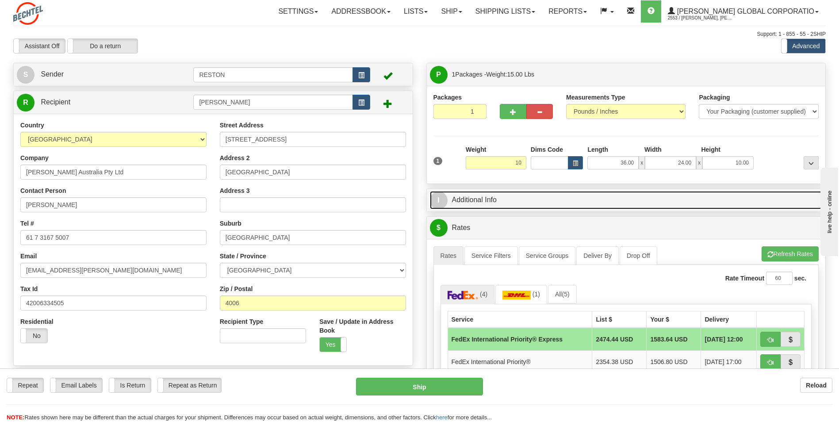
click at [598, 196] on link "I Additional Info" at bounding box center [626, 200] width 393 height 18
type input "10.00"
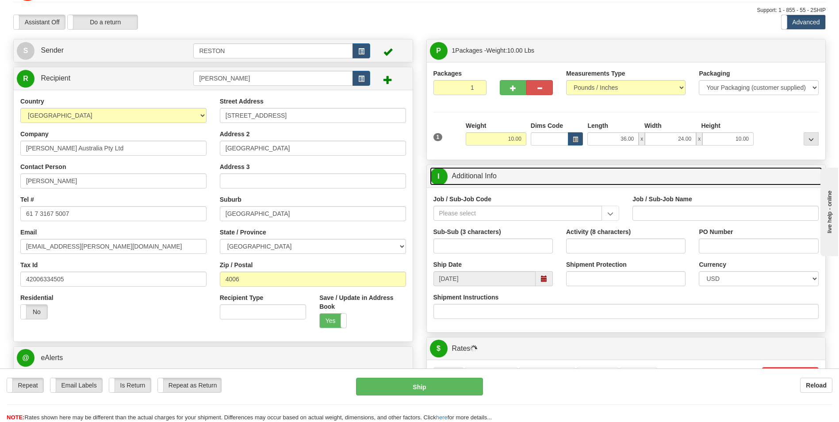
scroll to position [44, 0]
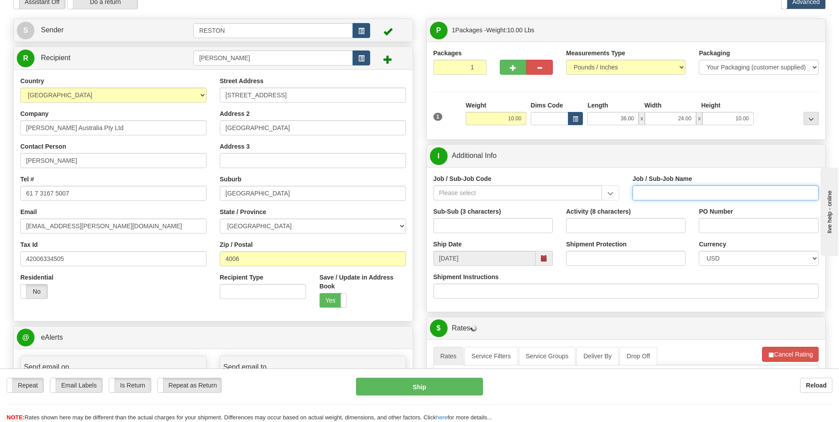
click at [709, 194] on input "Job / Sub-Job Name" at bounding box center [726, 192] width 186 height 15
click at [687, 187] on input "Job / Sub-Job Name" at bounding box center [726, 192] width 186 height 15
drag, startPoint x: 558, startPoint y: 191, endPoint x: 475, endPoint y: 232, distance: 92.2
click at [556, 192] on input "Job / Sub-Job Code" at bounding box center [517, 192] width 169 height 15
click at [488, 219] on input "Sub-Sub (3 characters)" at bounding box center [492, 225] width 119 height 15
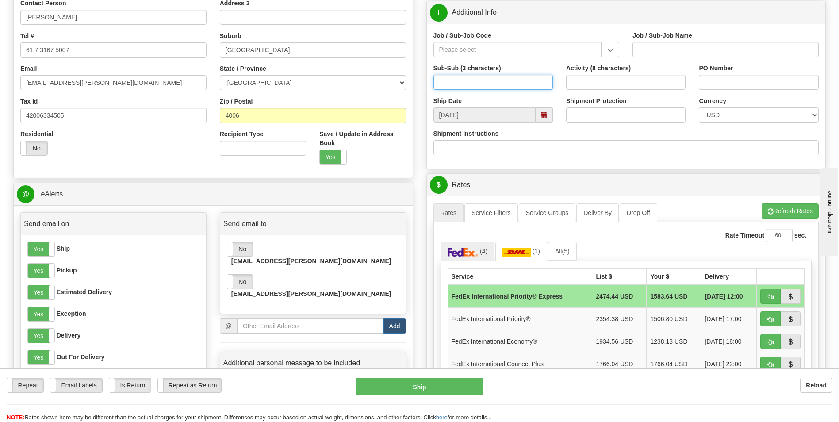
scroll to position [265, 0]
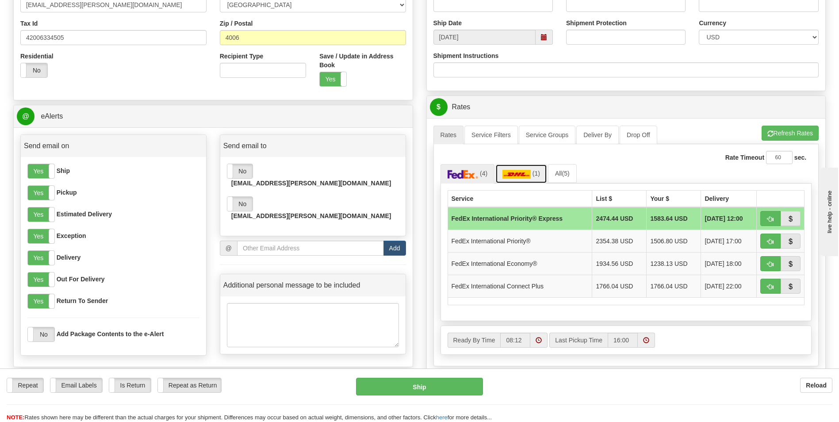
click at [521, 178] on img at bounding box center [516, 174] width 28 height 9
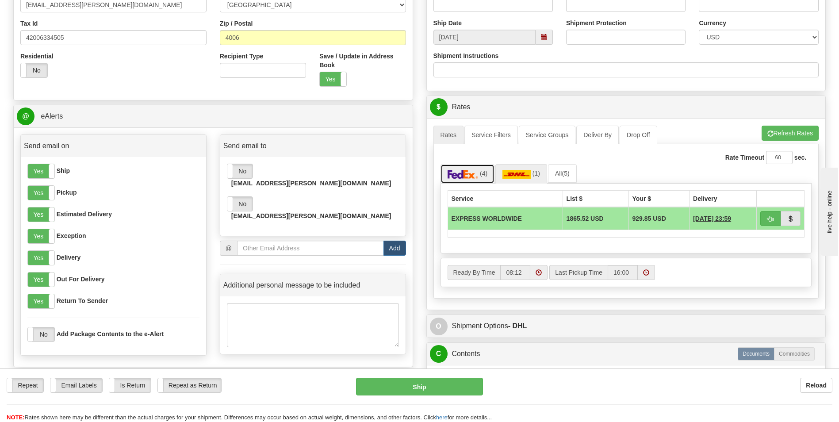
click at [474, 172] on img at bounding box center [463, 174] width 31 height 9
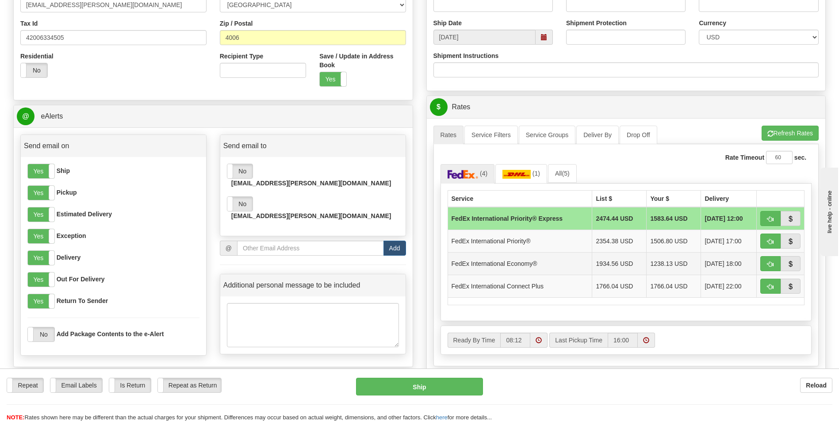
click at [669, 264] on td "1238.13 USD" at bounding box center [674, 263] width 54 height 23
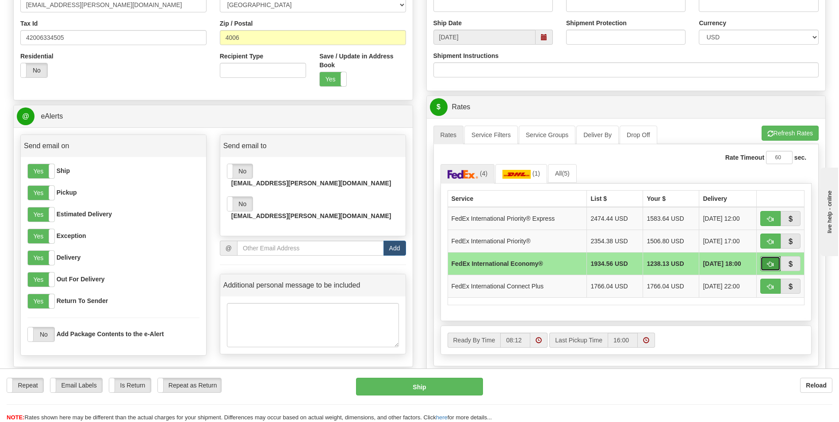
click at [770, 266] on span "button" at bounding box center [770, 264] width 6 height 6
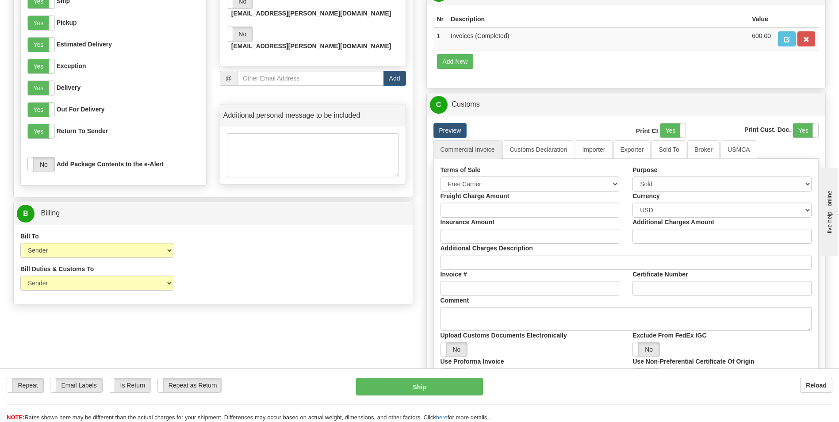
scroll to position [487, 0]
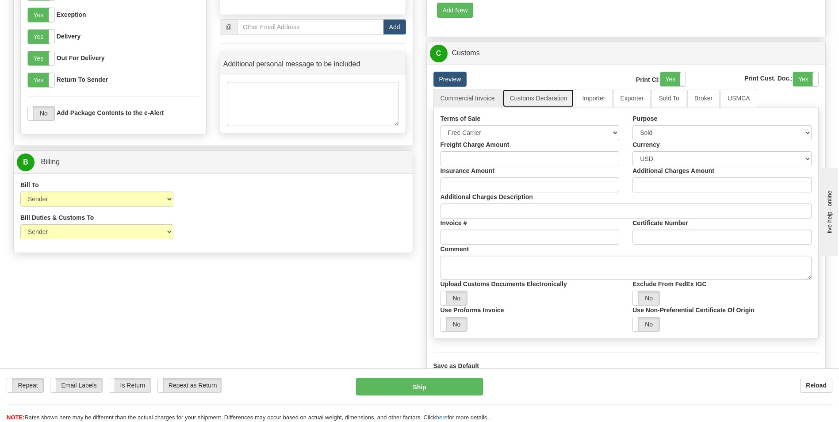
click at [550, 107] on link "Customs Declaration" at bounding box center [538, 98] width 72 height 19
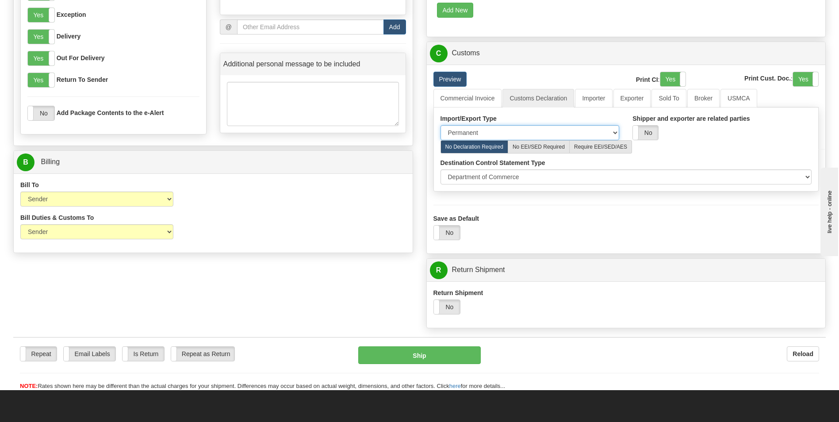
click at [610, 140] on select "Permanent Temporary Repair Return" at bounding box center [530, 132] width 179 height 15
click at [699, 158] on div at bounding box center [626, 149] width 398 height 18
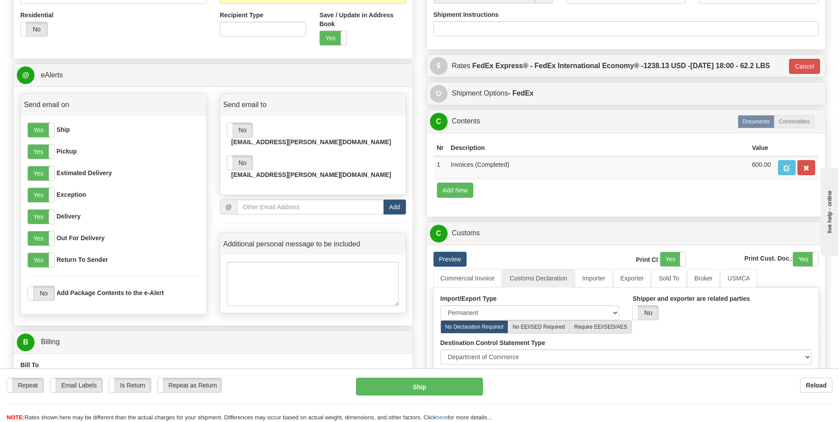
scroll to position [310, 0]
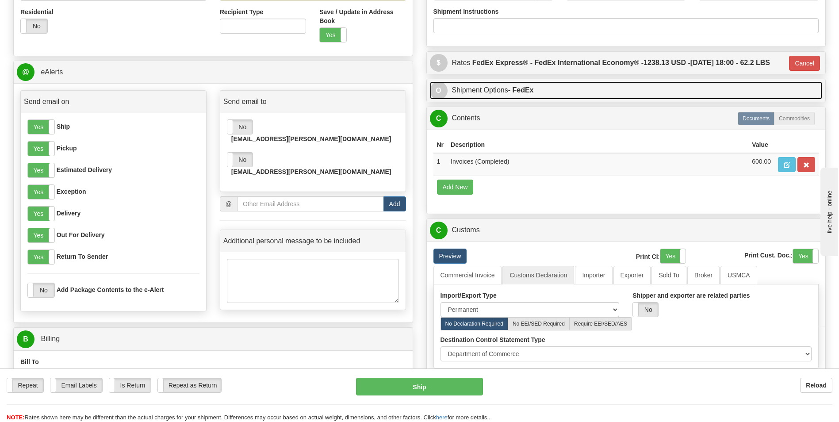
click at [567, 100] on link "O Shipment Options - FedEx" at bounding box center [626, 90] width 393 height 18
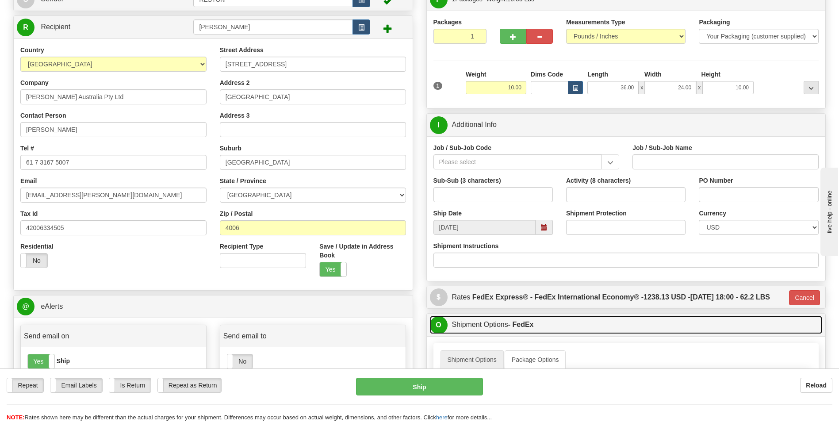
scroll to position [44, 0]
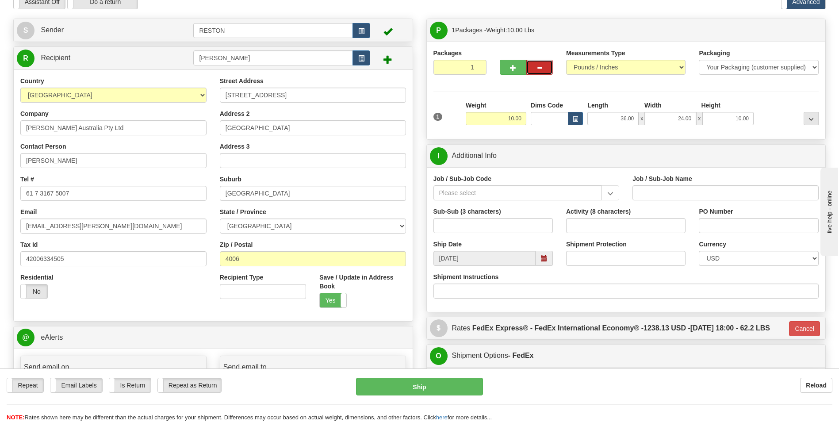
click at [546, 65] on button "button" at bounding box center [539, 67] width 27 height 15
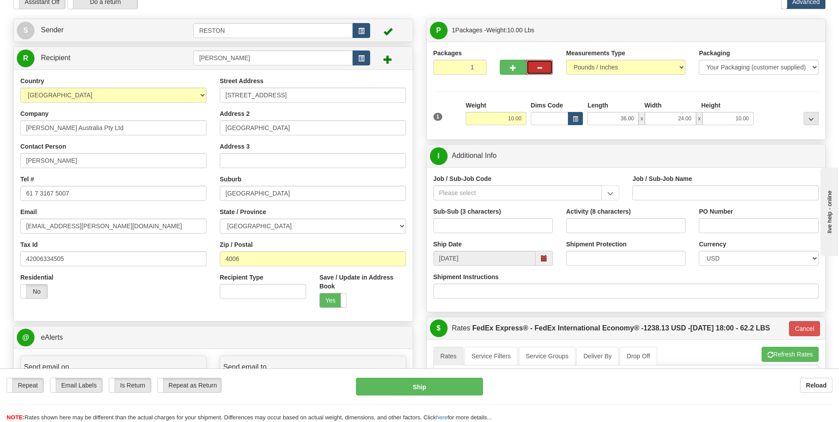
click at [540, 68] on span "button" at bounding box center [540, 68] width 6 height 6
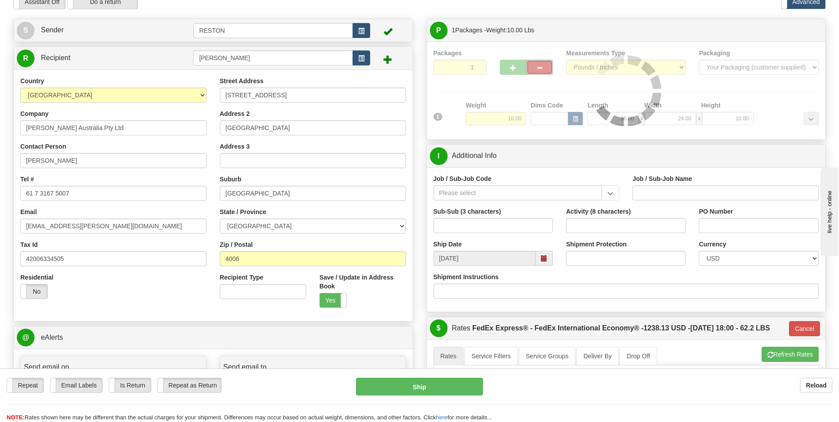
type input "03"
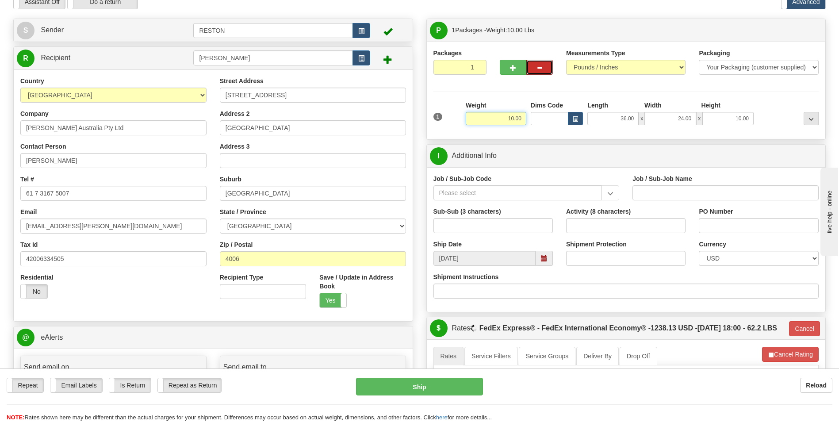
click at [519, 119] on input "10.00" at bounding box center [496, 118] width 61 height 13
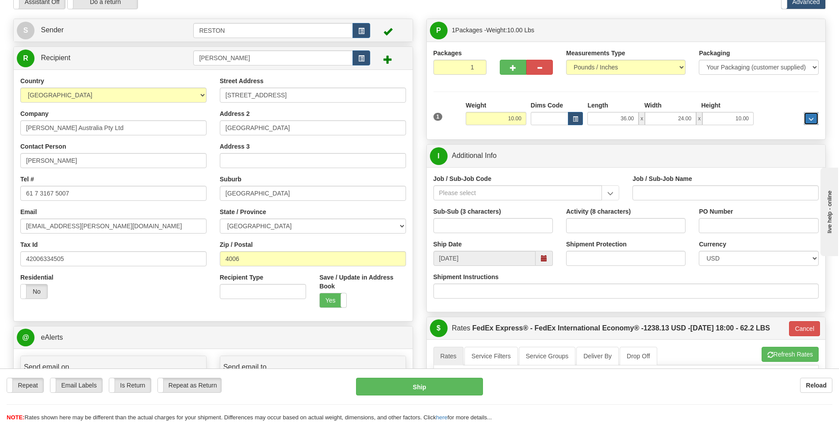
click at [813, 118] on span "..." at bounding box center [811, 119] width 5 height 5
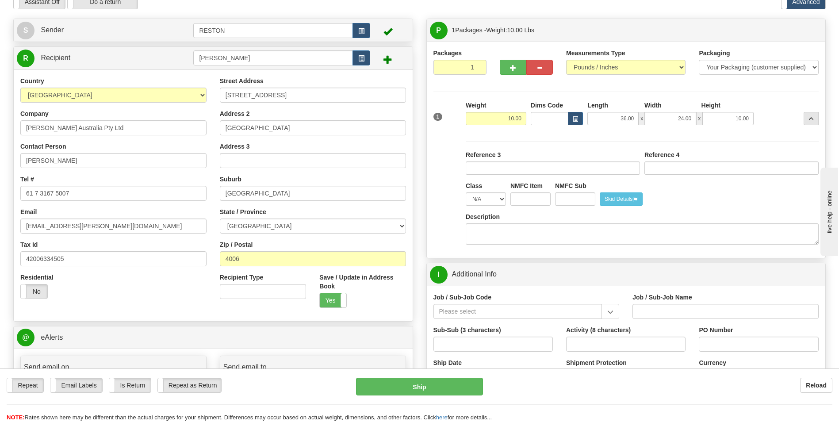
click at [824, 116] on div "Packages 1 1 Measurements Type" at bounding box center [626, 150] width 399 height 216
click at [817, 113] on button "..." at bounding box center [811, 118] width 15 height 13
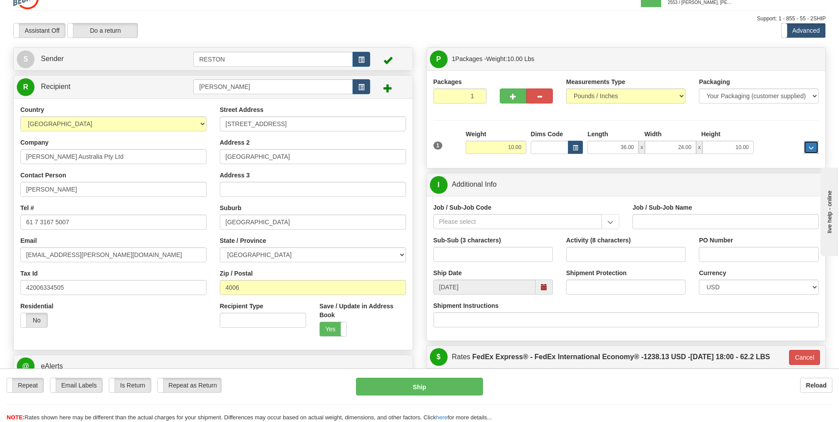
scroll to position [0, 0]
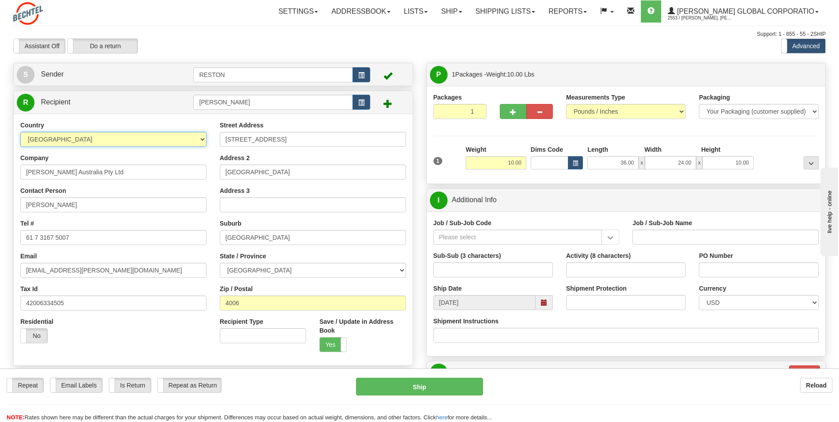
drag, startPoint x: 23, startPoint y: 136, endPoint x: 220, endPoint y: 180, distance: 201.4
click at [220, 180] on div "Country [GEOGRAPHIC_DATA] [GEOGRAPHIC_DATA] [GEOGRAPHIC_DATA] [GEOGRAPHIC_DATA]…" at bounding box center [213, 240] width 399 height 238
click at [177, 111] on div "R Recipient [PERSON_NAME]" at bounding box center [213, 102] width 399 height 23
drag, startPoint x: 33, startPoint y: 170, endPoint x: 381, endPoint y: 295, distance: 370.2
click at [394, 295] on div "Country [GEOGRAPHIC_DATA] [GEOGRAPHIC_DATA] [GEOGRAPHIC_DATA] [GEOGRAPHIC_DATA]…" at bounding box center [213, 240] width 399 height 238
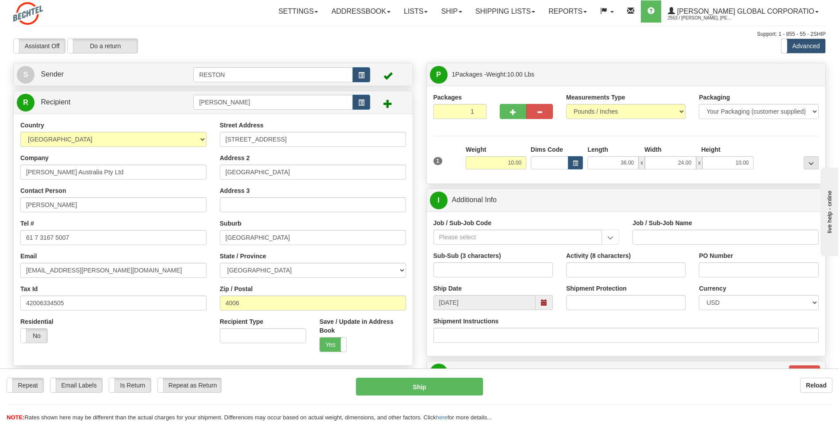
click at [169, 336] on div "Residential Yes No" at bounding box center [113, 333] width 199 height 33
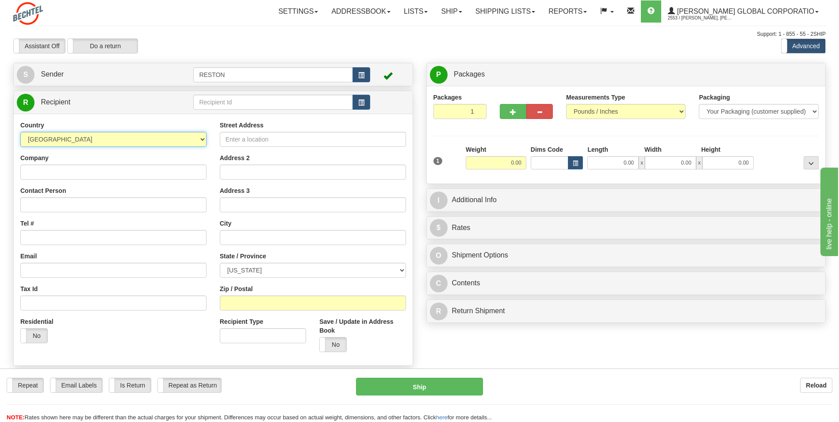
drag, startPoint x: 153, startPoint y: 138, endPoint x: 210, endPoint y: 140, distance: 56.2
click at [154, 138] on select "[GEOGRAPHIC_DATA] [GEOGRAPHIC_DATA] [GEOGRAPHIC_DATA] [GEOGRAPHIC_DATA] [US_STA…" at bounding box center [113, 139] width 186 height 15
select select "AU"
click at [20, 132] on select "[GEOGRAPHIC_DATA] [GEOGRAPHIC_DATA] [GEOGRAPHIC_DATA] [GEOGRAPHIC_DATA] [US_STA…" at bounding box center [113, 139] width 186 height 15
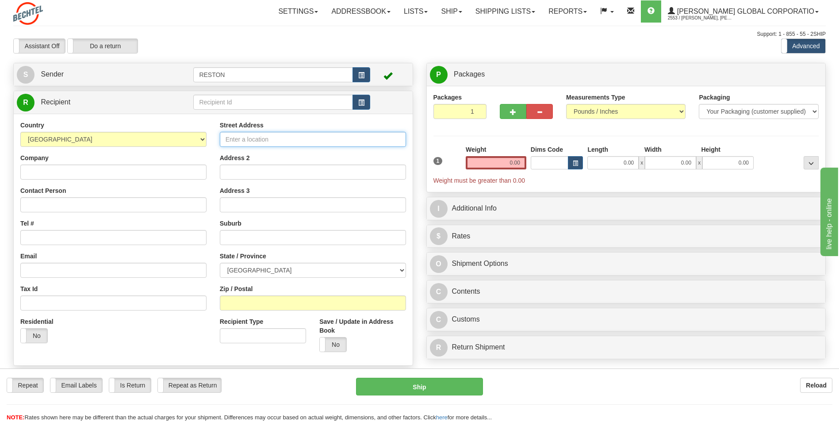
click at [327, 137] on input "Street Address" at bounding box center [313, 139] width 186 height 15
click at [326, 144] on input "Street Address" at bounding box center [313, 139] width 186 height 15
click at [253, 137] on input "Street Address" at bounding box center [313, 139] width 186 height 15
paste input "454 St Pauls Terrace, Fortitude Valley QLD 4006"
type input "454 St Pauls Terrace, Fortitude Valley QLD 4006"
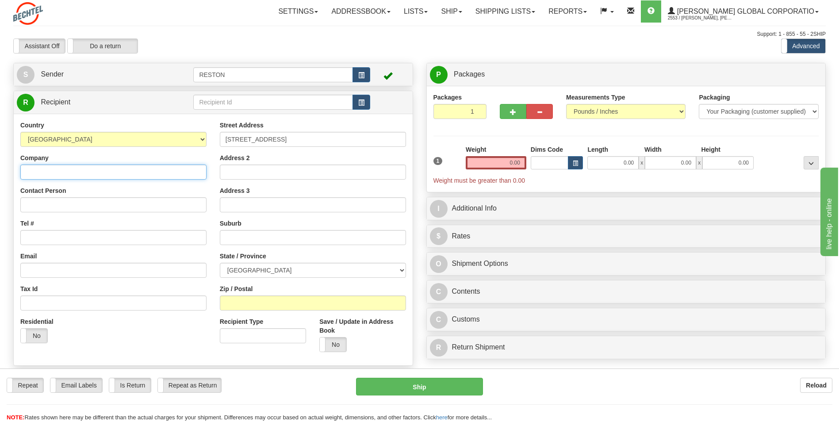
click at [135, 172] on input "Company" at bounding box center [113, 172] width 186 height 15
type input "Bechtel Australia Pty limited"
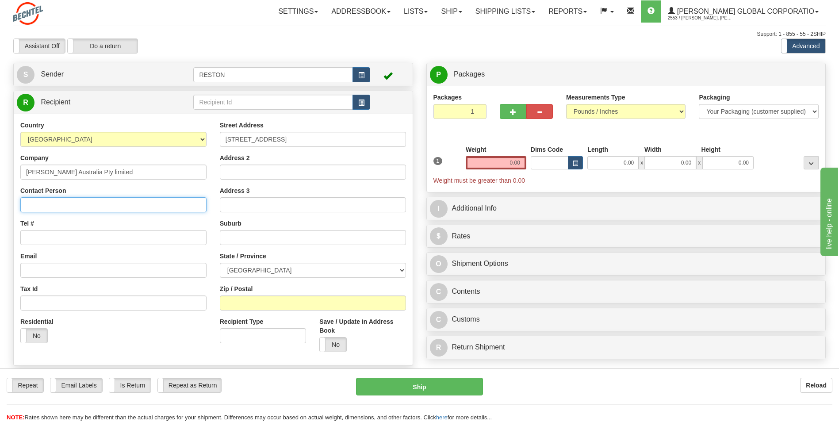
click at [140, 208] on input "Contact Person" at bounding box center [113, 204] width 186 height 15
type input "[PERSON_NAME]"
click at [107, 236] on input "Tel #" at bounding box center [113, 237] width 186 height 15
paste input "61 7 3167 5007"
type input "61 7 3167 5007"
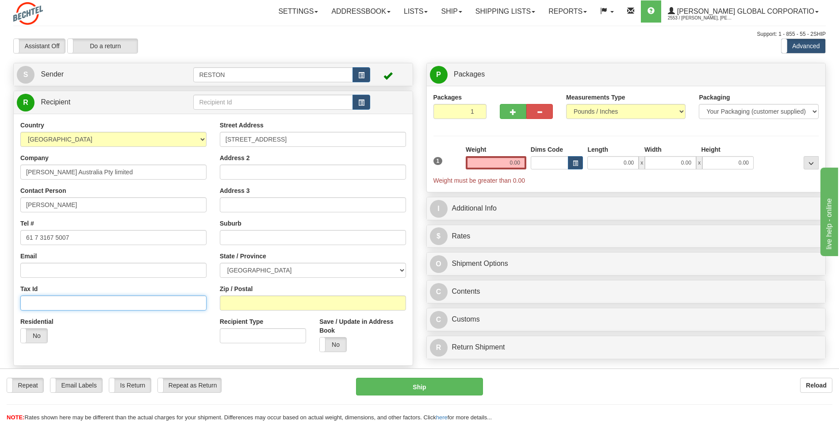
click at [101, 304] on input "Tax Id" at bounding box center [113, 302] width 186 height 15
paste input "42006334505"
type input "42006334505"
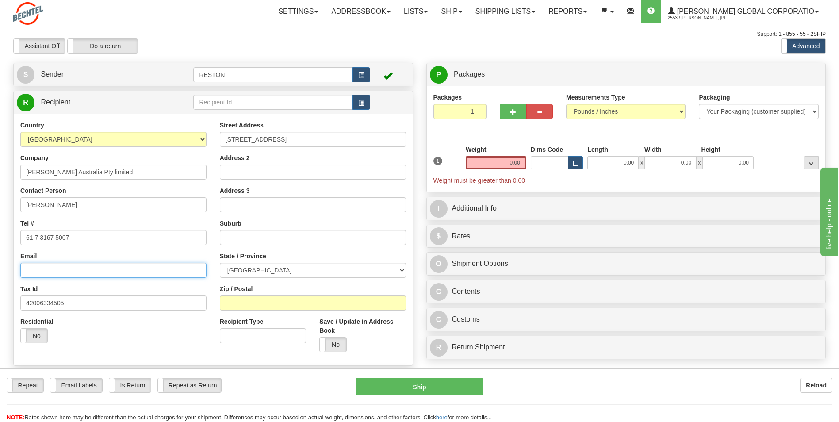
click at [71, 271] on input "Email" at bounding box center [113, 270] width 186 height 15
paste input "[EMAIL_ADDRESS][PERSON_NAME][DOMAIN_NAME]"
type input "[EMAIL_ADDRESS][PERSON_NAME][DOMAIN_NAME]"
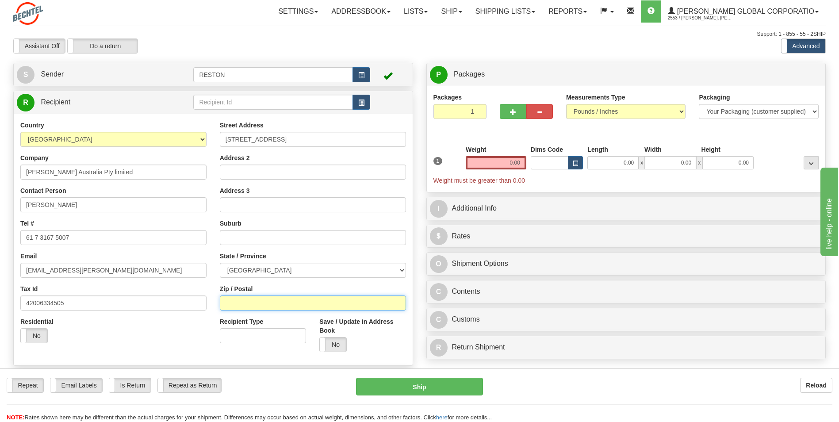
click at [261, 302] on input "Zip / Postal" at bounding box center [313, 302] width 186 height 15
type input "4006"
click at [278, 235] on input "text" at bounding box center [313, 237] width 186 height 15
type input "[GEOGRAPHIC_DATA]"
click at [145, 344] on div "Residential Yes No" at bounding box center [113, 333] width 199 height 33
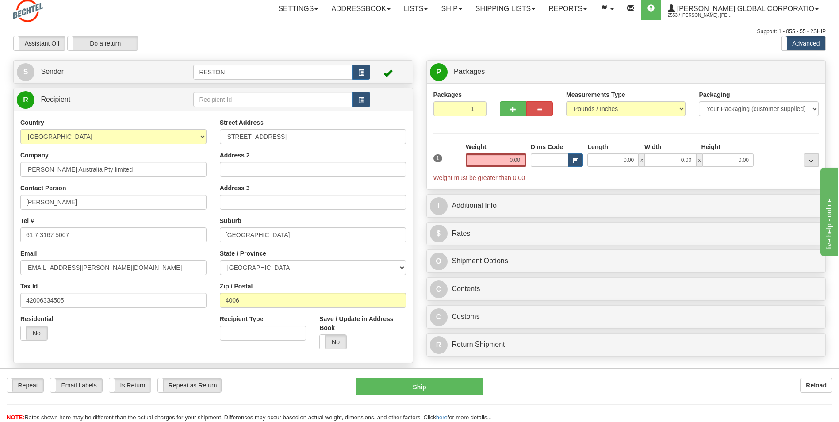
scroll to position [44, 0]
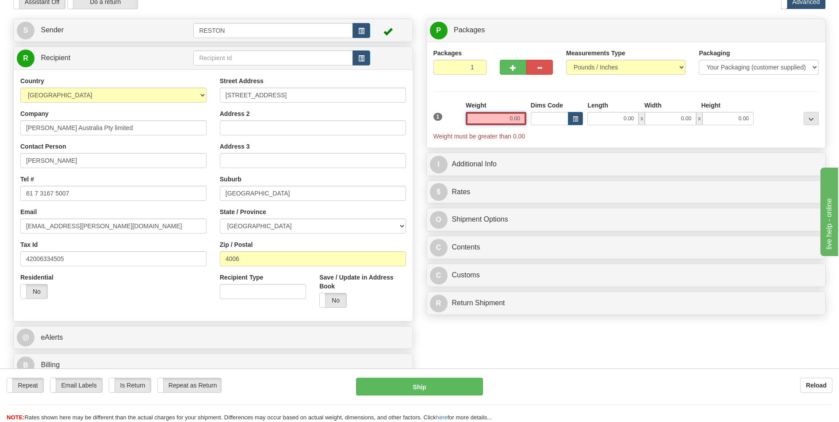
click at [513, 121] on input "0.00" at bounding box center [496, 118] width 61 height 13
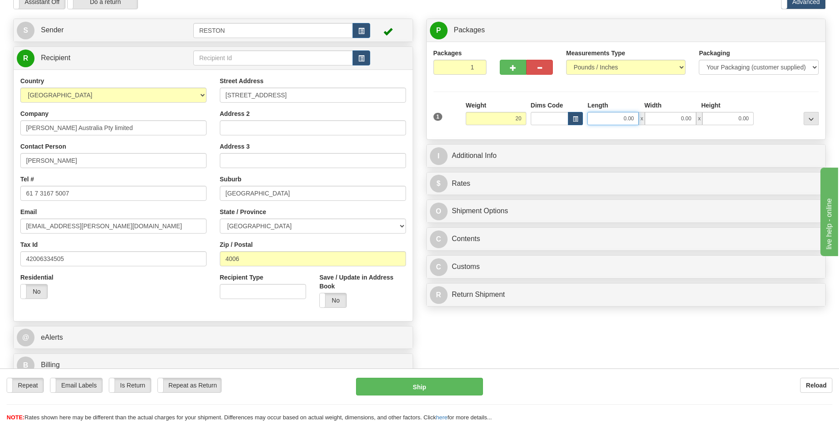
type input "20.00"
click at [630, 120] on input "0.00" at bounding box center [612, 118] width 51 height 13
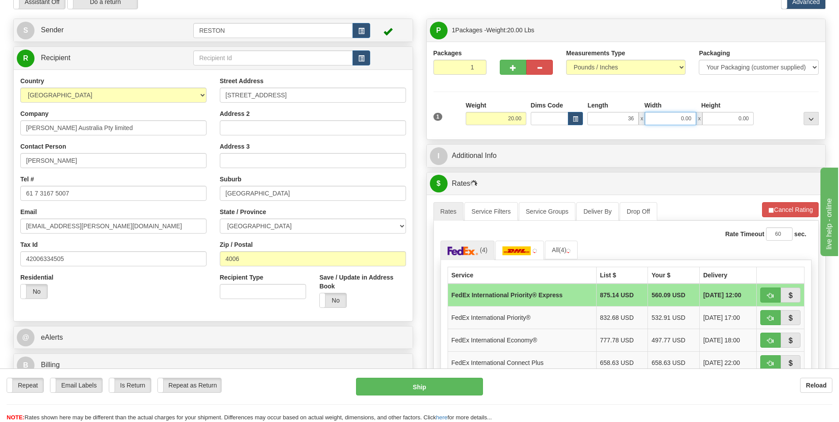
type input "36.00"
click at [686, 117] on input "0.00" at bounding box center [670, 118] width 51 height 13
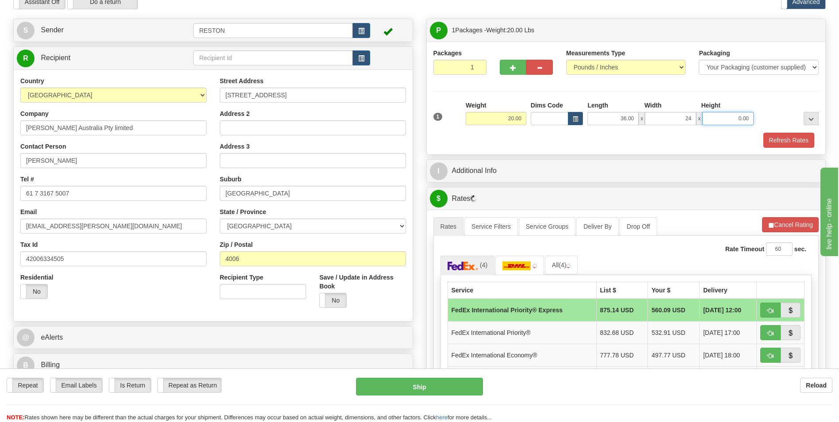
type input "24.00"
click at [744, 121] on input "0.00" at bounding box center [727, 118] width 51 height 13
type input "10.00"
click at [702, 138] on div "Refresh Rates" at bounding box center [626, 140] width 390 height 15
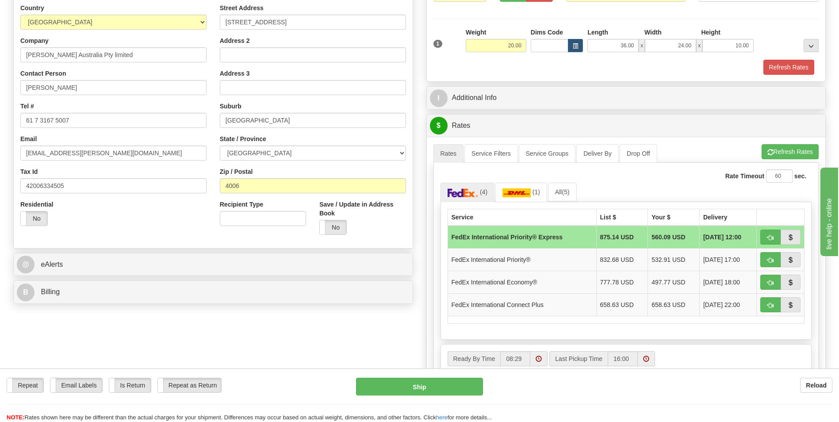
scroll to position [133, 0]
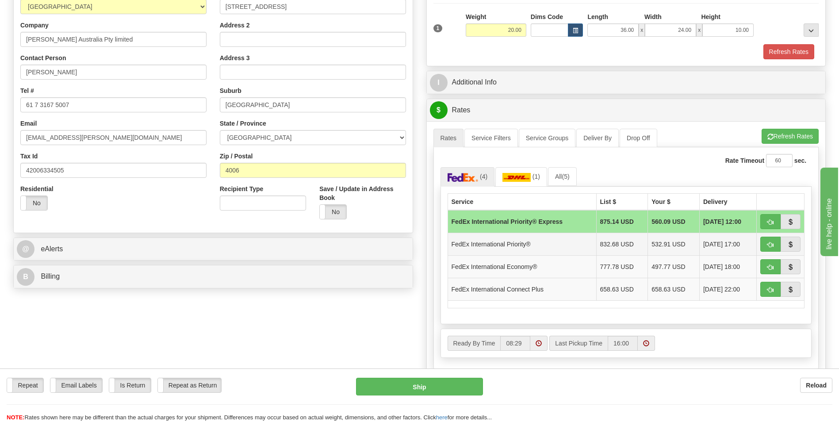
click at [662, 243] on td "532.91 USD" at bounding box center [674, 244] width 52 height 23
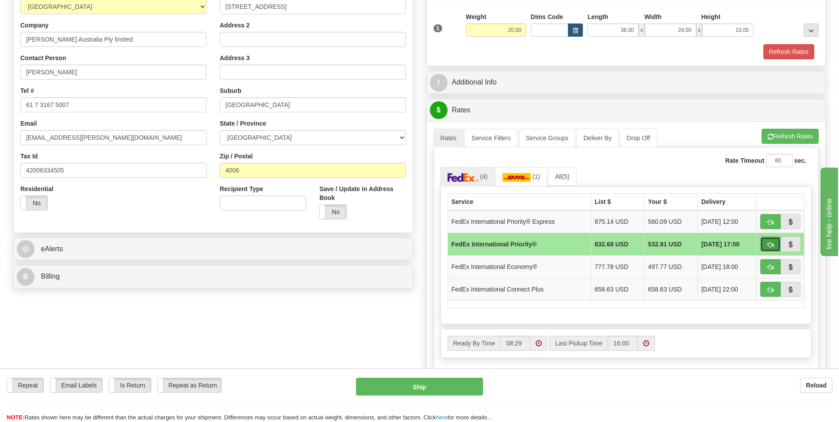
click at [773, 245] on span "button" at bounding box center [770, 245] width 6 height 6
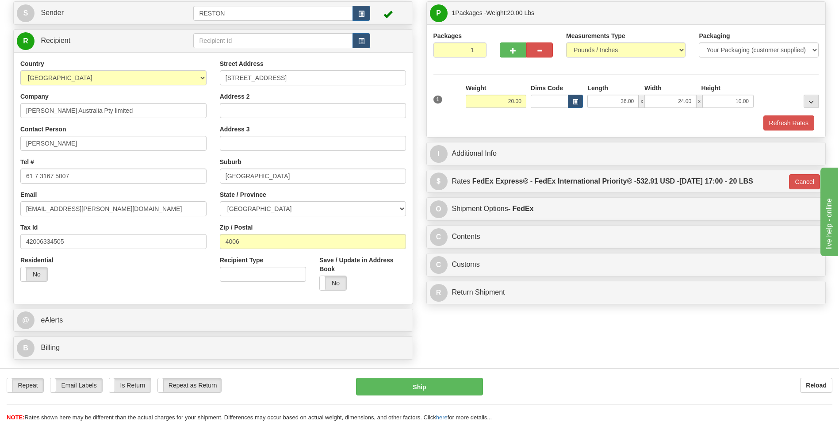
scroll to position [88, 0]
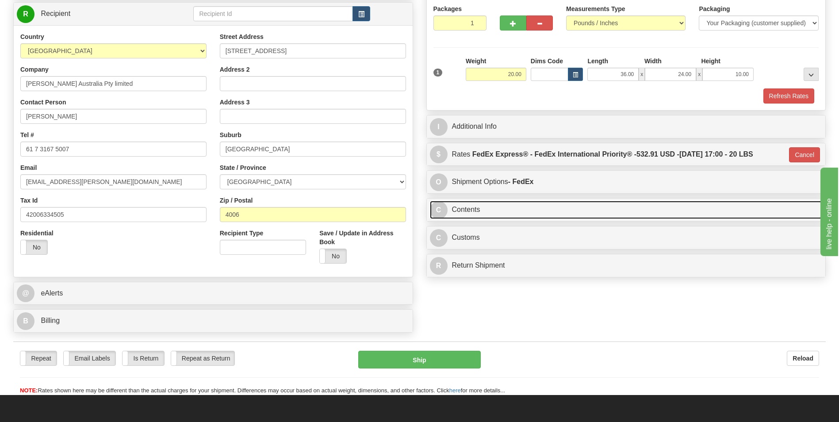
click at [482, 209] on link "C Contents" at bounding box center [626, 210] width 393 height 18
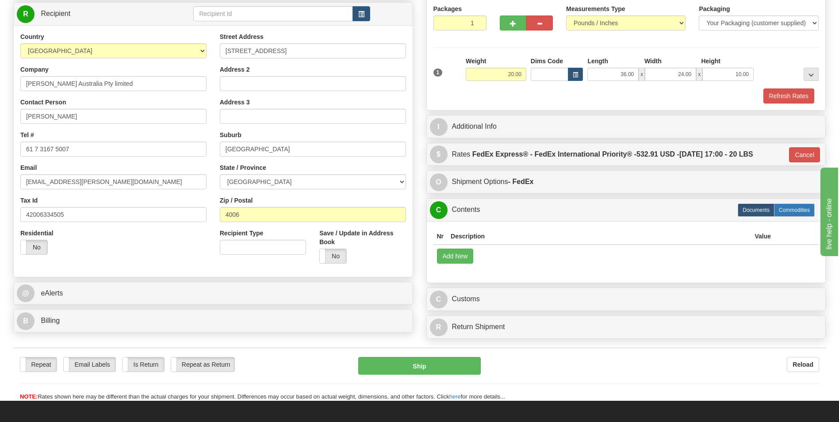
click at [793, 212] on label "Commodities" at bounding box center [794, 209] width 41 height 13
type input "01"
radio input "true"
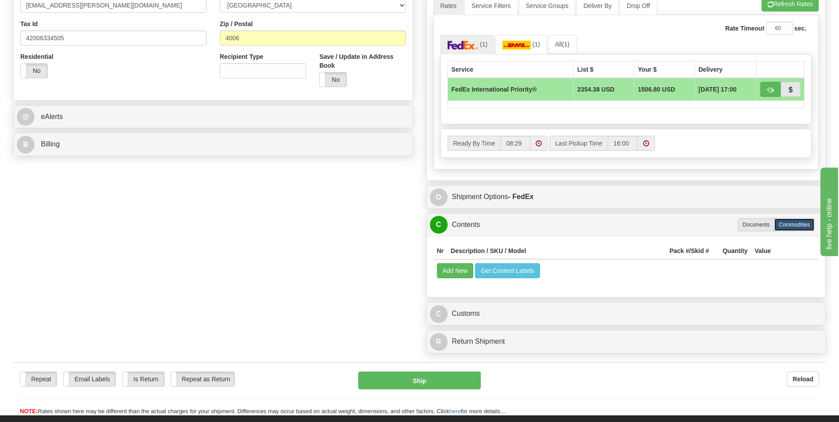
scroll to position [265, 0]
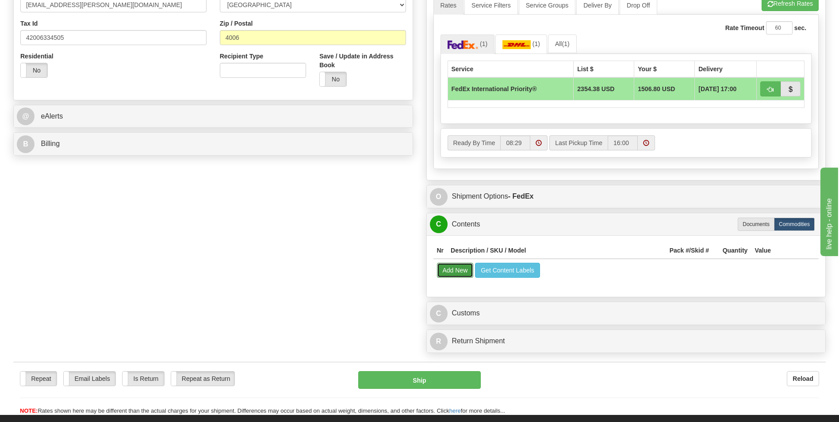
click at [458, 274] on button "Add New" at bounding box center [455, 270] width 37 height 15
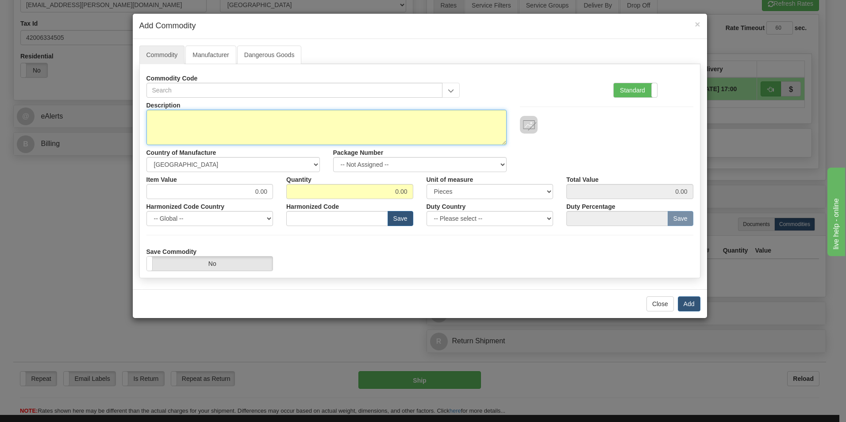
click at [261, 130] on textarea "Description" at bounding box center [326, 127] width 360 height 35
type textarea "Server Rack rails"
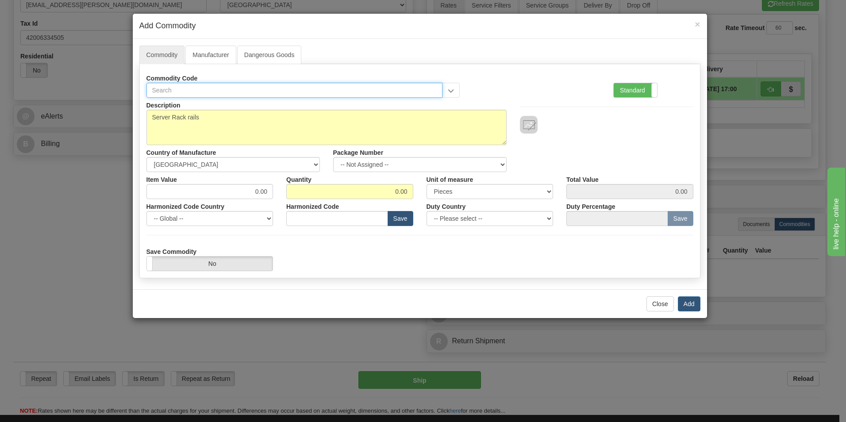
click at [205, 91] on input "text" at bounding box center [294, 90] width 296 height 15
click at [535, 70] on div "Commodity Code Standard Advanced Description Server Rack rails" at bounding box center [419, 171] width 561 height 214
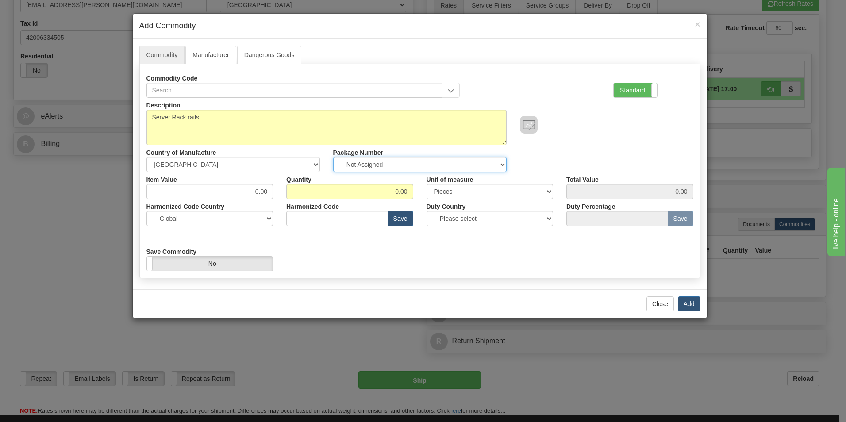
click at [497, 163] on select "-- Not Assigned -- Item 1" at bounding box center [419, 164] width 173 height 15
click at [546, 165] on div "Description Server Rack rails Country of Manufacture -- Unknown -- AFGHANISTAN …" at bounding box center [420, 135] width 560 height 74
click at [498, 162] on select "-- Not Assigned -- Item 1" at bounding box center [419, 164] width 173 height 15
select select "0"
click at [333, 157] on select "-- Not Assigned -- Item 1" at bounding box center [419, 164] width 173 height 15
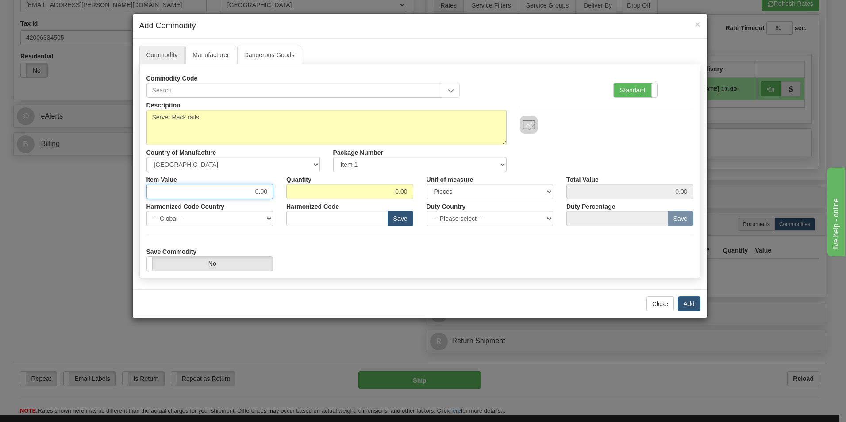
click at [257, 193] on input "0.00" at bounding box center [209, 191] width 127 height 15
click at [263, 195] on input "0.00" at bounding box center [209, 191] width 127 height 15
drag, startPoint x: 267, startPoint y: 191, endPoint x: 253, endPoint y: 192, distance: 13.8
click at [253, 192] on input "0.00" at bounding box center [209, 191] width 127 height 15
type input "200"
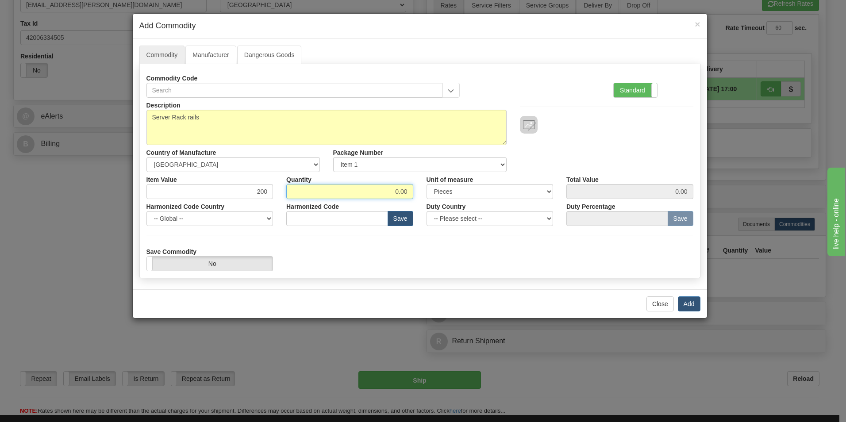
click at [386, 191] on input "0.00" at bounding box center [349, 191] width 127 height 15
drag, startPoint x: 412, startPoint y: 195, endPoint x: 376, endPoint y: 197, distance: 36.8
click at [389, 195] on input "30.00" at bounding box center [349, 191] width 127 height 15
type input "03"
type input "600.00"
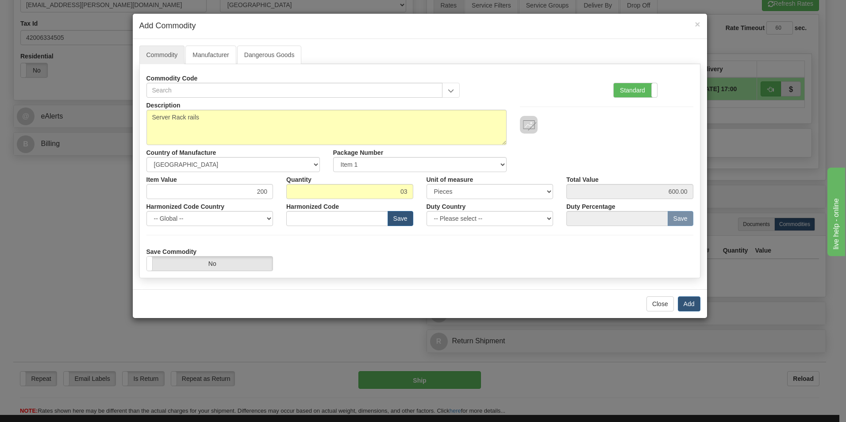
click at [382, 258] on div "Save Commodity Yes No" at bounding box center [420, 257] width 560 height 27
click at [547, 190] on select "3 Thousand Square Inches Adjustments 56 Pound Bushel Bag Barrel Board Feet Box …" at bounding box center [489, 191] width 127 height 15
click at [426, 184] on select "3 Thousand Square Inches Adjustments 56 Pound Bushel Bag Barrel Board Feet Box …" at bounding box center [489, 191] width 127 height 15
click at [551, 193] on select "3 Thousand Square Inches Adjustments 56 Pound Bushel Bag Barrel Board Feet Box …" at bounding box center [489, 191] width 127 height 15
select select "PAR"
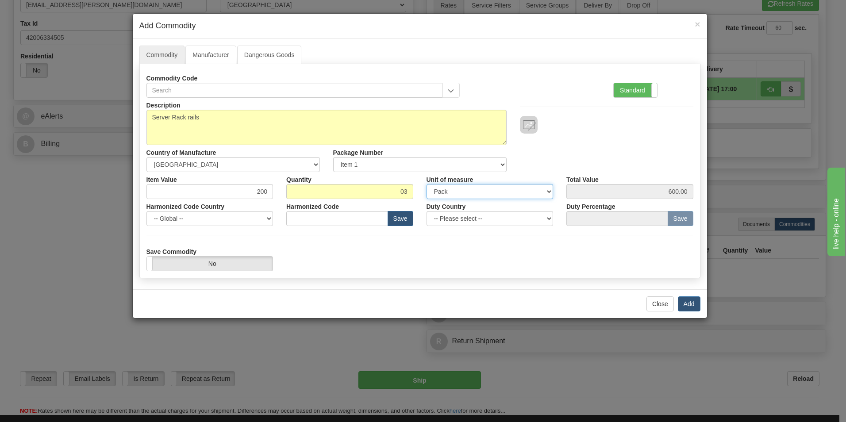
click at [426, 184] on select "3 Thousand Square Inches Adjustments 56 Pound Bushel Bag Barrel Board Feet Box …" at bounding box center [489, 191] width 127 height 15
click at [590, 134] on div "Description Server Rack rails Country of Manufacture -- Unknown -- AFGHANISTAN …" at bounding box center [420, 135] width 560 height 74
click at [270, 220] on select "-- Global -- AFGHANISTAN ALAND ISLANDS ALBANIA ALGERIA AMERICAN SAMOA ANDORRA A…" at bounding box center [209, 218] width 127 height 15
click at [299, 251] on div "Save Commodity Yes No" at bounding box center [420, 257] width 560 height 27
click at [548, 219] on select "-- Please select -- AFGHANISTAN ALAND ISLANDS ALBANIA ALGERIA AMERICAN SAMOA AN…" at bounding box center [489, 218] width 127 height 15
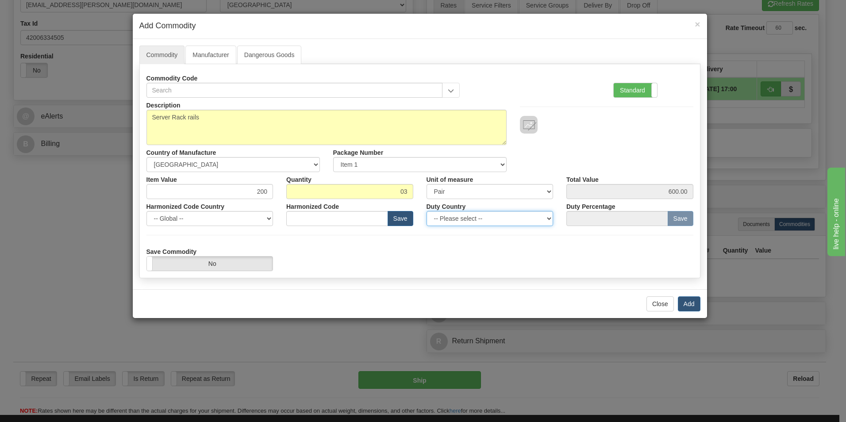
select select "AU"
click at [426, 211] on select "-- Please select -- AFGHANISTAN ALAND ISLANDS ALBANIA ALGERIA AMERICAN SAMOA AN…" at bounding box center [489, 218] width 127 height 15
click at [694, 301] on button "Add" at bounding box center [689, 303] width 23 height 15
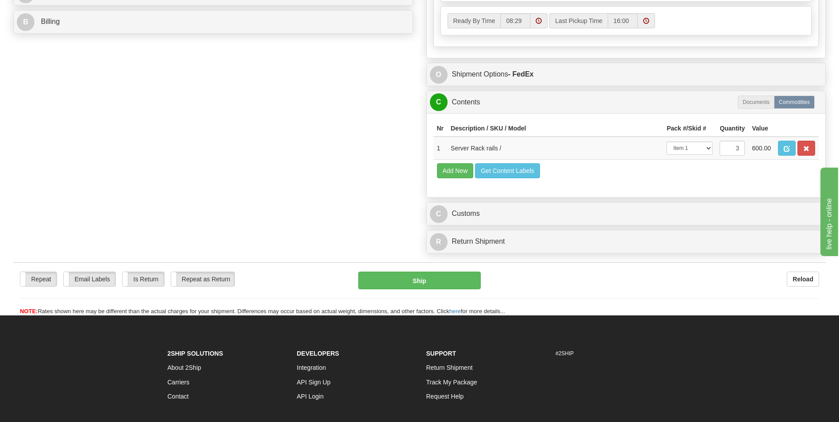
scroll to position [442, 0]
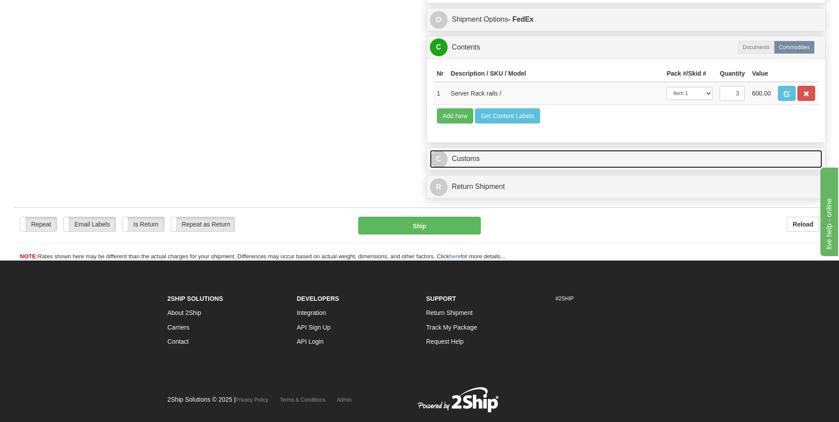
click at [472, 159] on link "C Customs" at bounding box center [626, 159] width 393 height 18
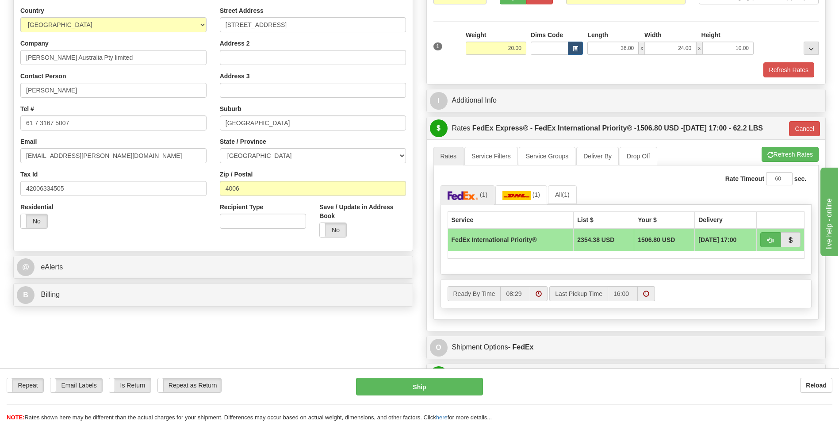
scroll to position [88, 0]
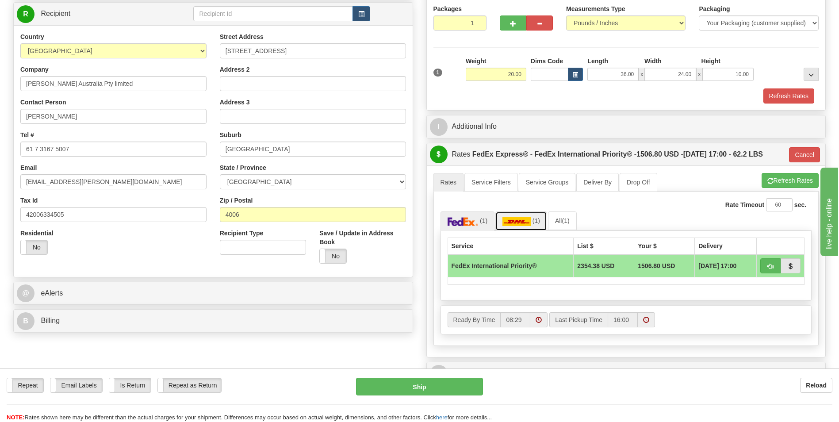
click at [510, 220] on img at bounding box center [516, 221] width 28 height 9
click at [771, 265] on span "button" at bounding box center [770, 267] width 6 height 6
type input "D"
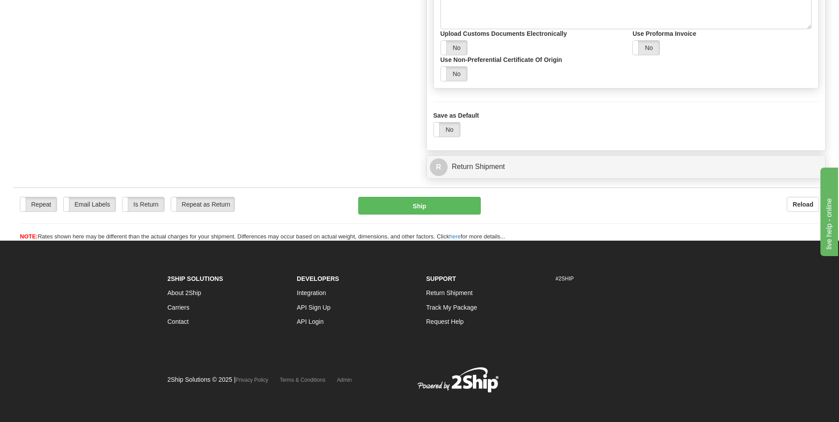
scroll to position [812, 0]
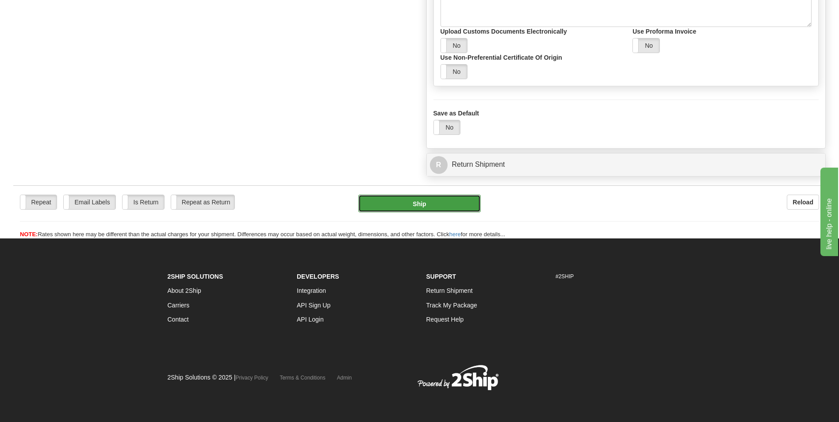
click at [404, 205] on button "Ship" at bounding box center [419, 204] width 122 height 18
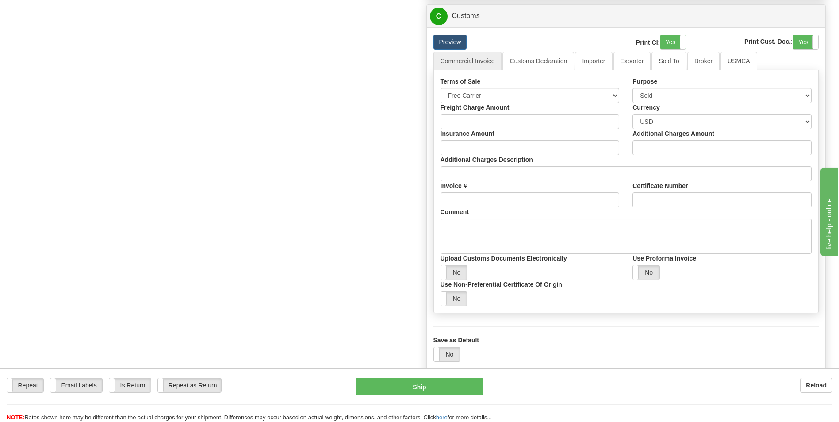
scroll to position [663, 0]
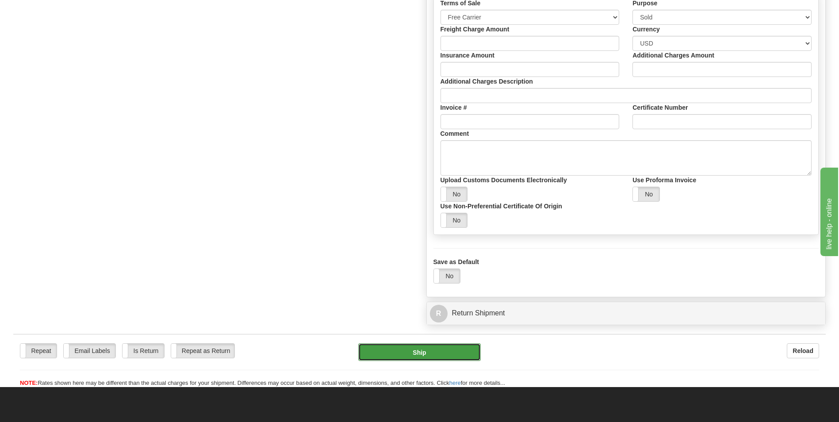
click at [433, 352] on button "Ship" at bounding box center [419, 352] width 122 height 18
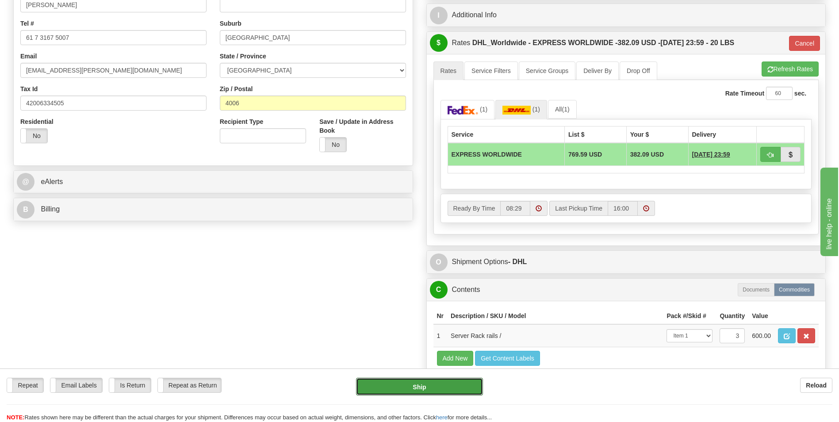
scroll to position [221, 0]
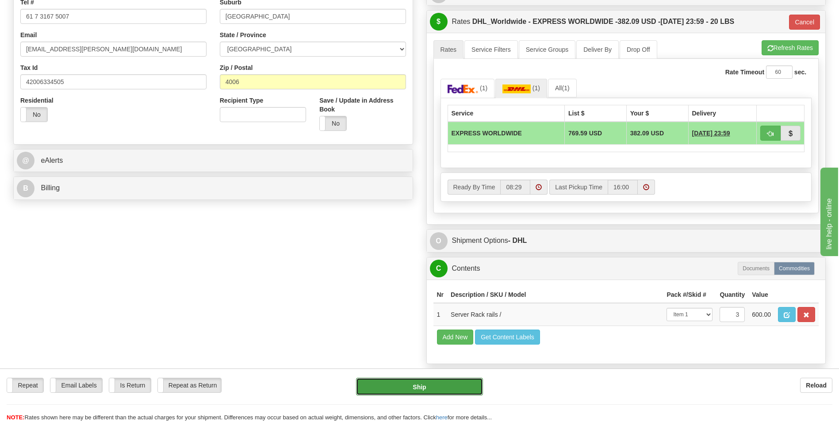
click at [407, 385] on button "Ship" at bounding box center [419, 387] width 127 height 18
click at [445, 392] on button "Ship" at bounding box center [419, 387] width 127 height 18
click at [446, 388] on button "Ship" at bounding box center [419, 387] width 127 height 18
click at [450, 384] on button "Ship" at bounding box center [419, 387] width 127 height 18
click at [451, 383] on button "Ship" at bounding box center [419, 387] width 127 height 18
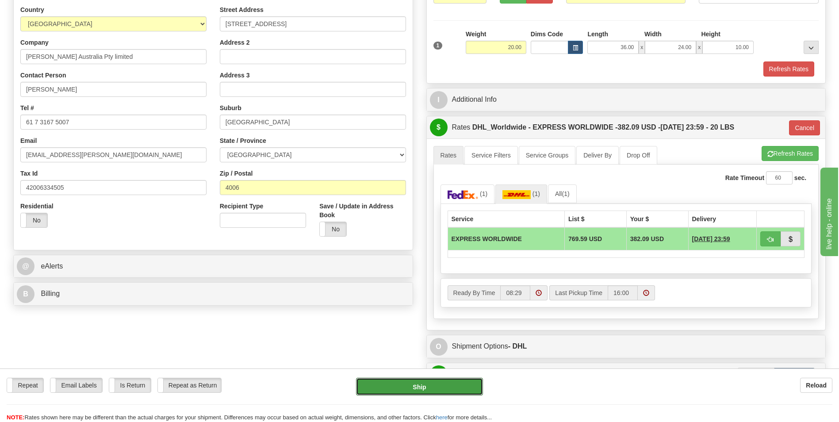
scroll to position [0, 0]
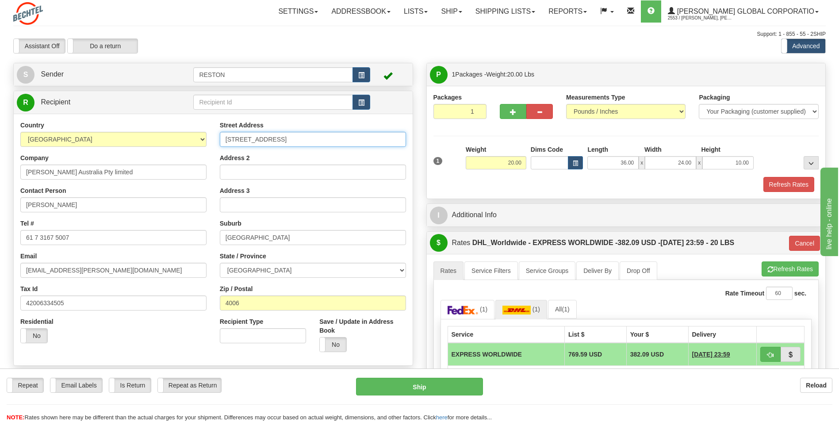
drag, startPoint x: 225, startPoint y: 134, endPoint x: 420, endPoint y: 283, distance: 245.0
click at [422, 63] on div "Create a label for the return Create Pickup Without Label S Sender RESTON" at bounding box center [420, 63] width 826 height 0
click at [185, 322] on div "Residential Yes No" at bounding box center [113, 333] width 199 height 33
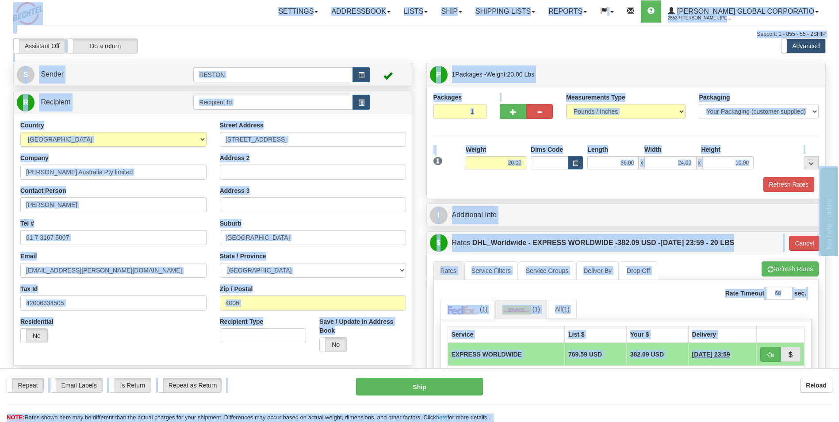
click at [196, 330] on div "Residential Yes No" at bounding box center [113, 333] width 199 height 33
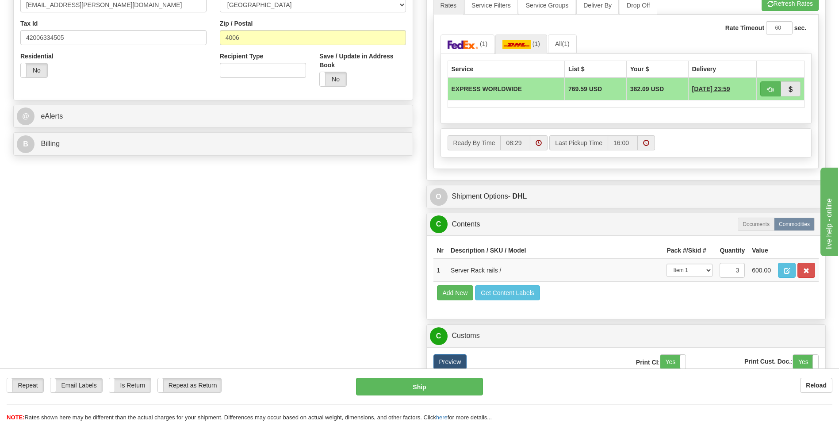
scroll to position [531, 0]
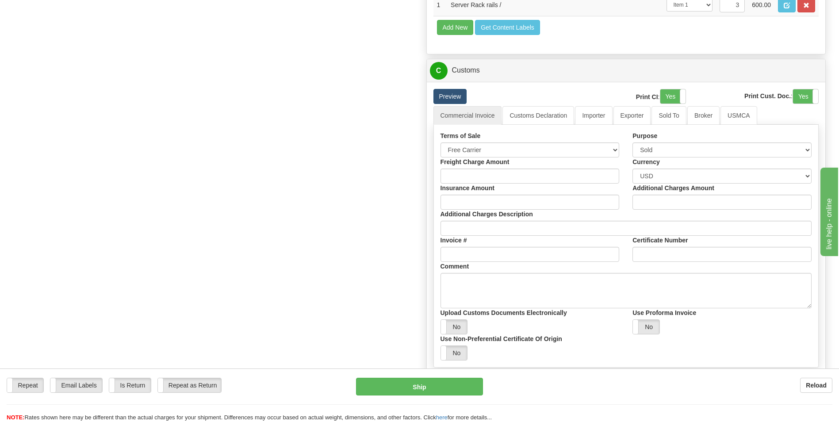
click at [460, 96] on link "Preview" at bounding box center [450, 96] width 34 height 15
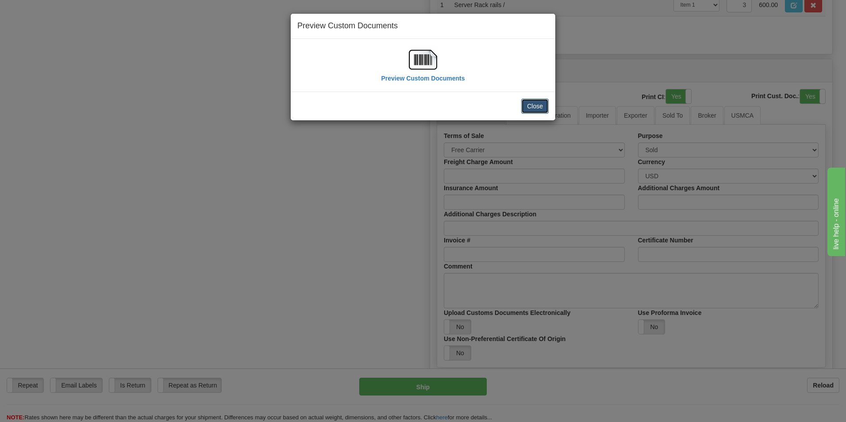
click at [542, 109] on button "Close" at bounding box center [534, 106] width 27 height 15
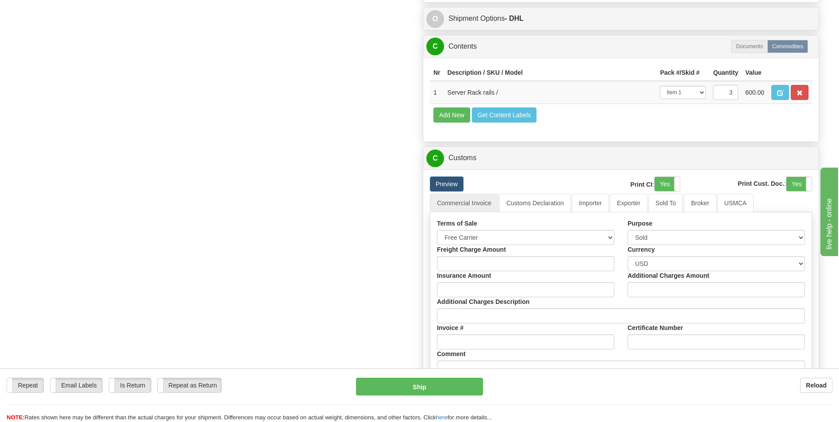
scroll to position [442, 0]
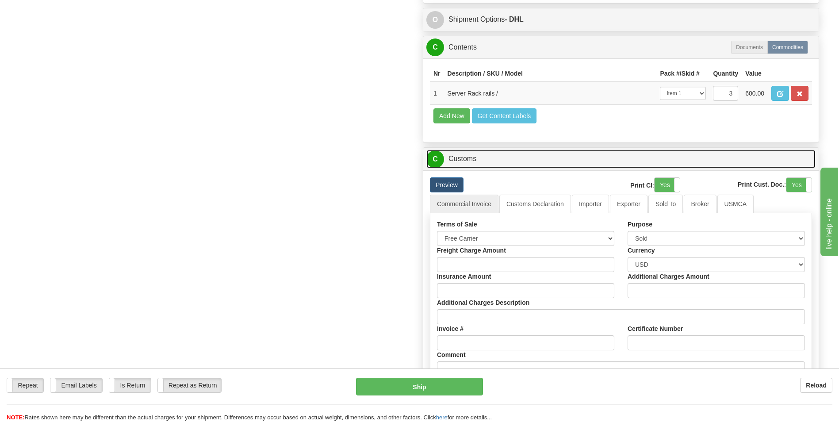
click at [725, 159] on link "C Customs" at bounding box center [620, 159] width 389 height 18
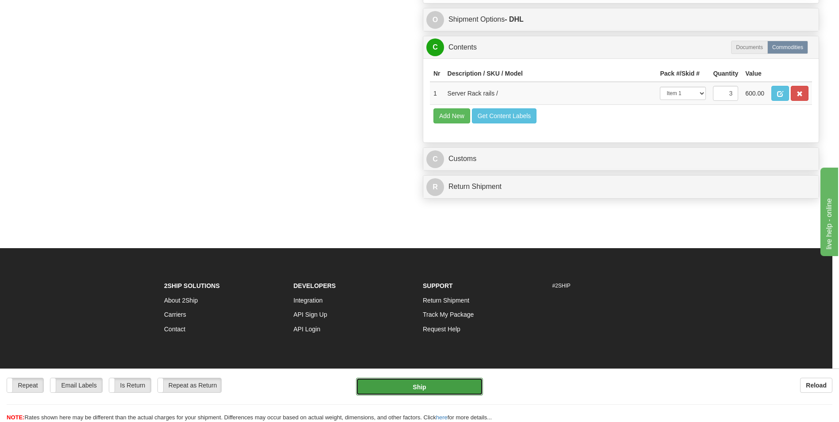
click at [448, 390] on button "Ship" at bounding box center [419, 387] width 127 height 18
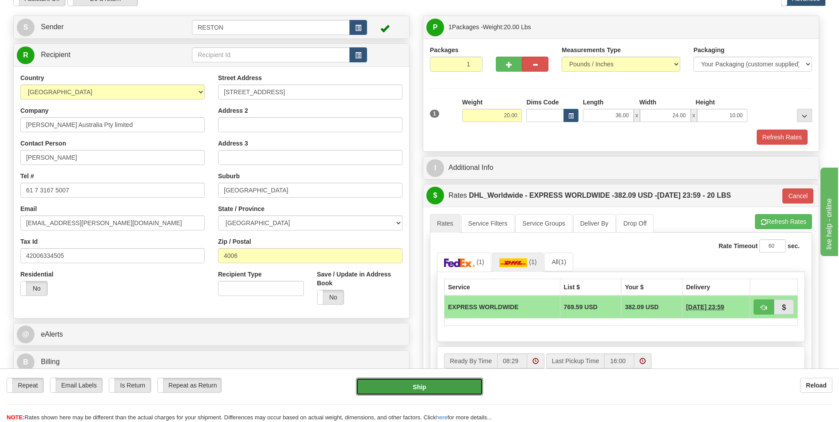
scroll to position [0, 0]
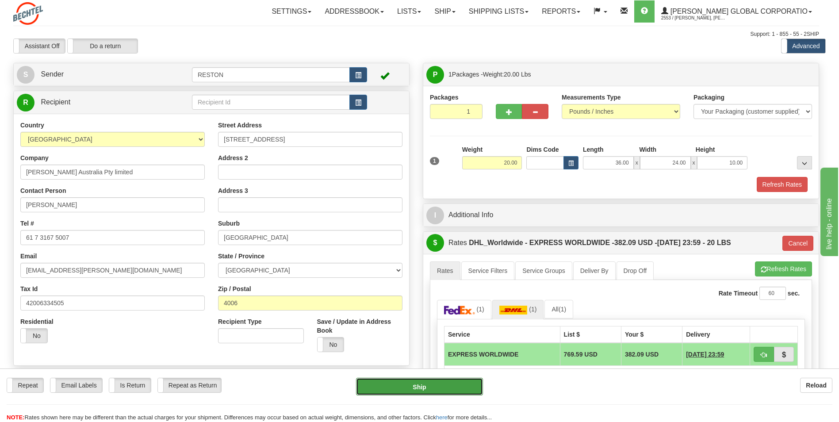
click at [420, 388] on button "Ship" at bounding box center [419, 387] width 127 height 18
click at [429, 389] on button "Ship" at bounding box center [419, 387] width 127 height 18
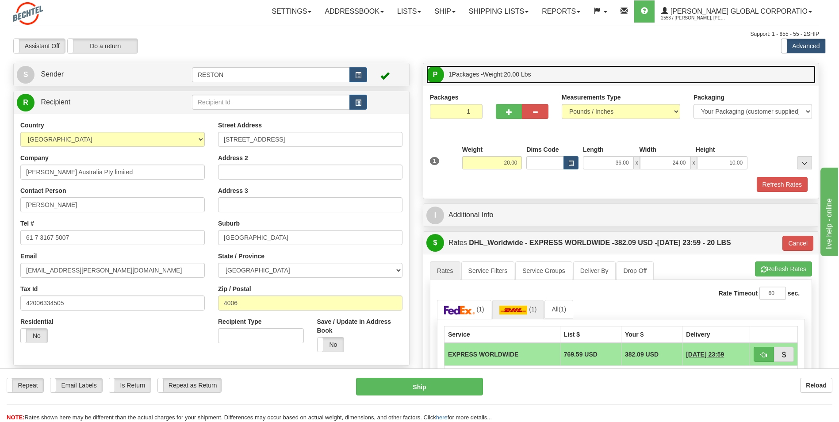
click at [658, 73] on link "P Packages 1 Packages - Weight: 20.00 Lbs" at bounding box center [620, 74] width 389 height 18
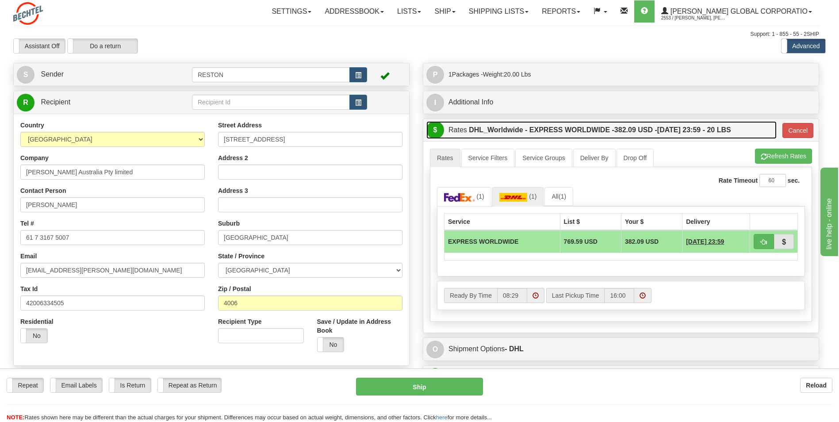
click at [722, 139] on link "$ Rates DHL_Worldwide - EXPRESS WORLDWIDE - 382.09 USD - 08/18/2025 23:59 - 20 …" at bounding box center [601, 130] width 350 height 18
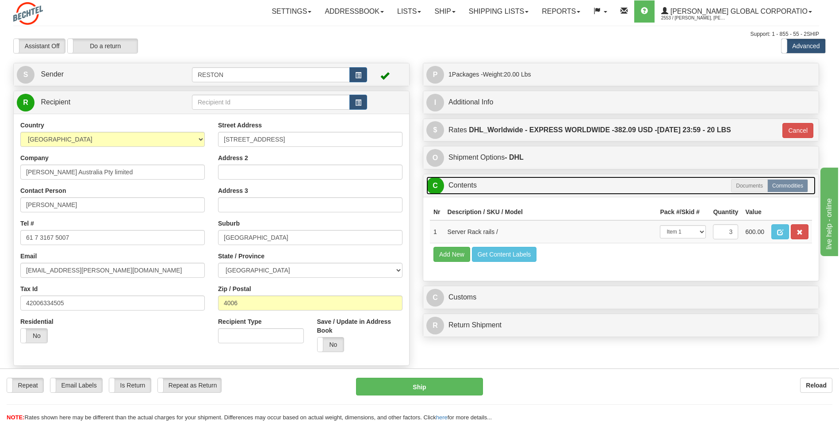
click at [644, 184] on link "C Contents" at bounding box center [620, 185] width 389 height 18
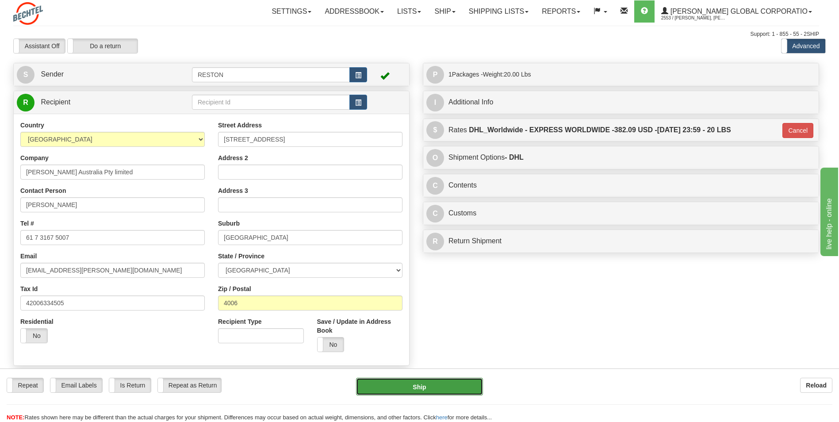
click at [436, 385] on button "Ship" at bounding box center [419, 387] width 127 height 18
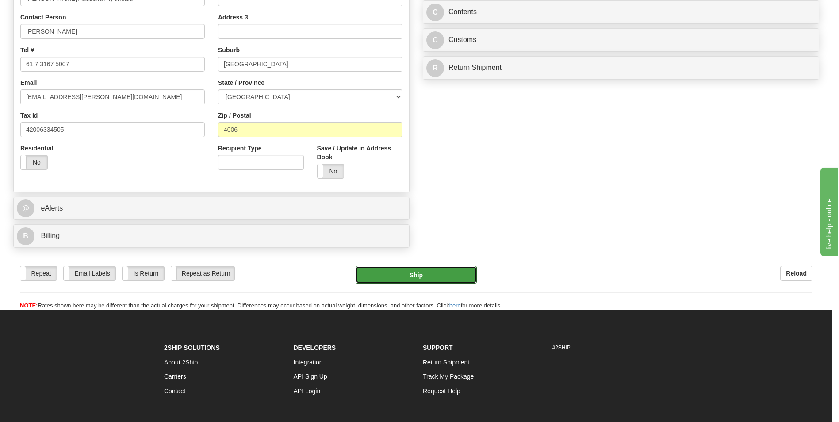
scroll to position [177, 0]
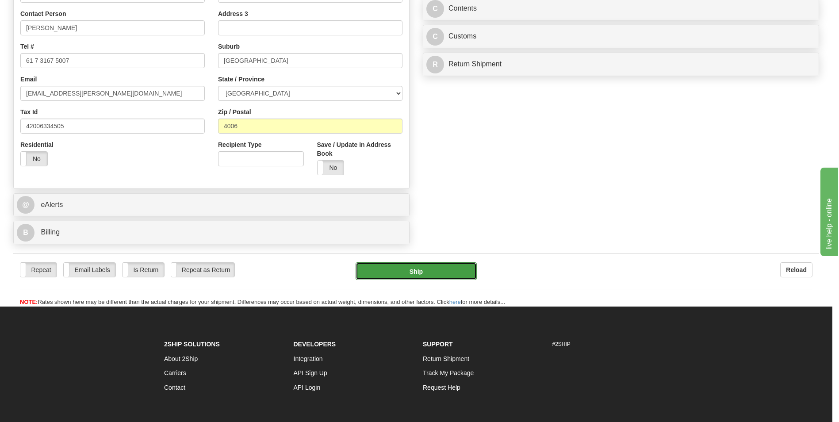
click at [432, 273] on button "Ship" at bounding box center [416, 271] width 121 height 18
click at [434, 273] on button "Ship" at bounding box center [416, 271] width 121 height 18
click at [441, 272] on button "Ship" at bounding box center [416, 271] width 121 height 18
click at [441, 271] on button "Ship" at bounding box center [416, 271] width 121 height 18
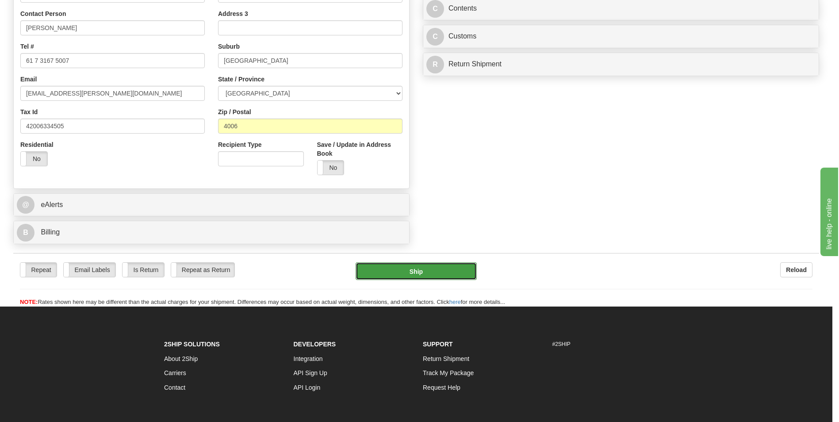
click at [444, 271] on button "Ship" at bounding box center [416, 271] width 121 height 18
click at [445, 269] on button "Ship" at bounding box center [416, 271] width 121 height 18
click at [446, 268] on button "Ship" at bounding box center [416, 271] width 121 height 18
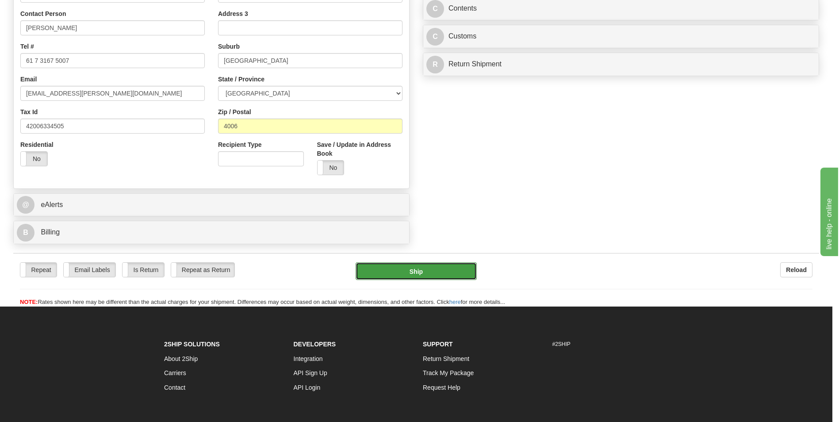
click at [452, 269] on button "Ship" at bounding box center [416, 271] width 121 height 18
drag, startPoint x: 454, startPoint y: 269, endPoint x: 460, endPoint y: 268, distance: 5.3
click at [460, 268] on button "Ship" at bounding box center [416, 271] width 121 height 18
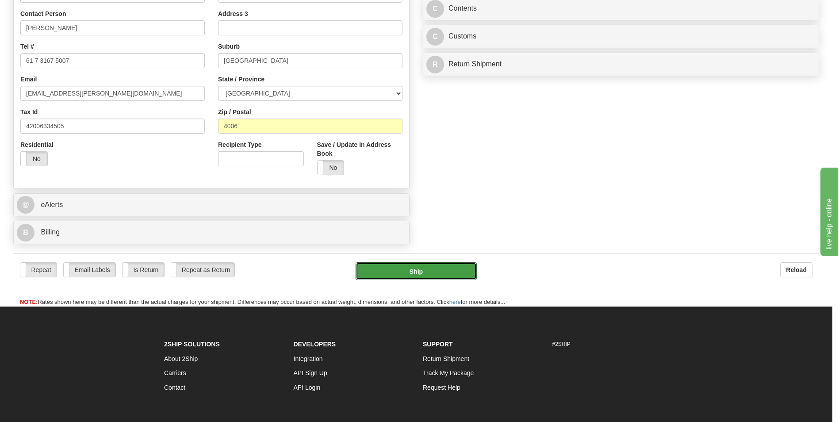
scroll to position [0, 0]
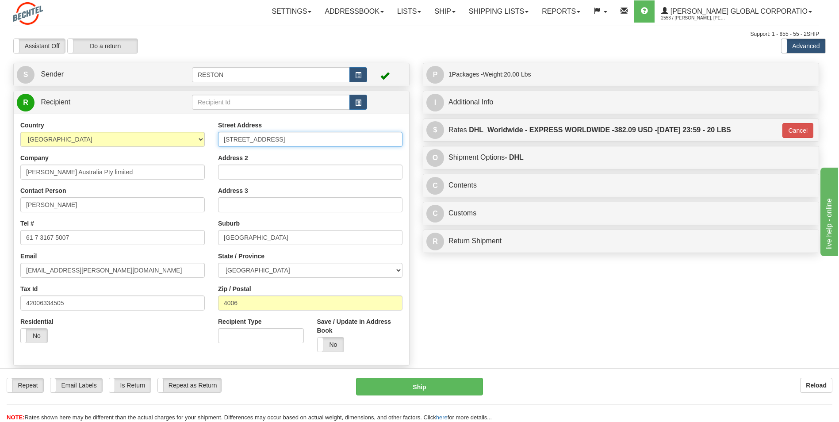
drag, startPoint x: 222, startPoint y: 141, endPoint x: 388, endPoint y: 141, distance: 165.9
click at [388, 141] on body "Training Course Close Toggle navigation Settings Shipping Preferences New Recip…" at bounding box center [419, 211] width 839 height 422
click at [821, 381] on button "Reload" at bounding box center [816, 385] width 32 height 15
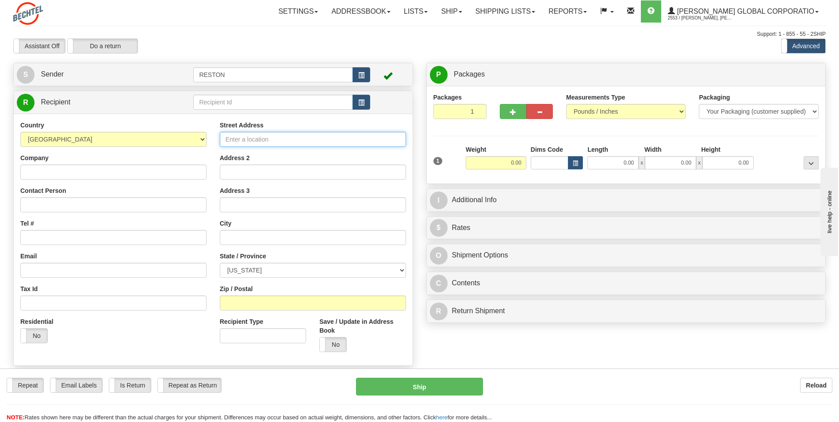
click at [257, 136] on input "Street Address" at bounding box center [313, 139] width 186 height 15
click at [266, 106] on input "text" at bounding box center [272, 102] width 159 height 15
click at [263, 142] on input "Street Address" at bounding box center [313, 139] width 186 height 15
paste input "454 St Pauls Terrace, Fortitude Valley QLD 4006"
type input "454 St Pauls Terrace, Fortitude Valley QLD 4006"
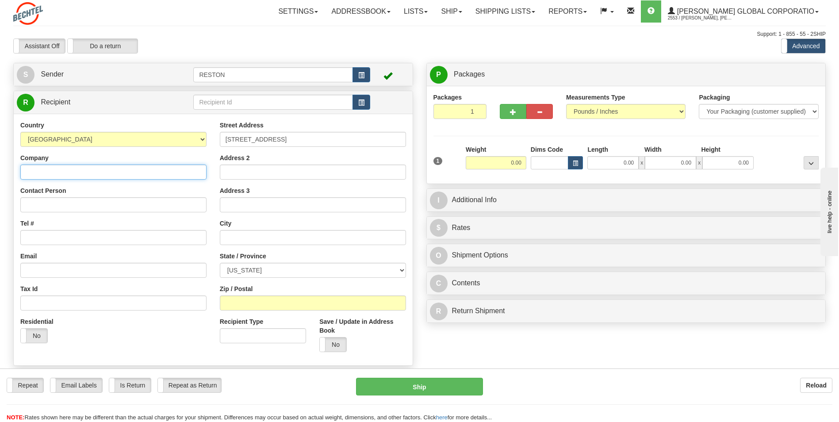
click at [165, 171] on input "Company" at bounding box center [113, 172] width 186 height 15
type input "Bectel Australia Pty ltd"
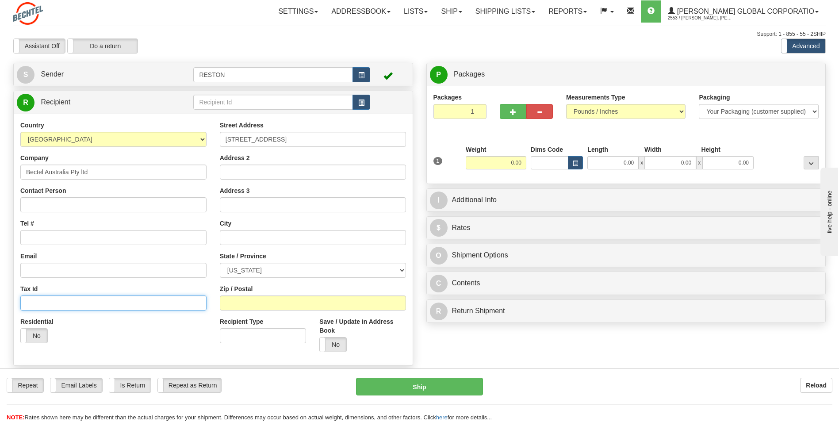
click at [114, 307] on input "Tax Id" at bounding box center [113, 302] width 186 height 15
paste input "42006334505"
type input "42006334505"
click at [136, 142] on select "[GEOGRAPHIC_DATA] [GEOGRAPHIC_DATA] [GEOGRAPHIC_DATA] [GEOGRAPHIC_DATA] [US_STA…" at bounding box center [113, 139] width 186 height 15
select select "AU"
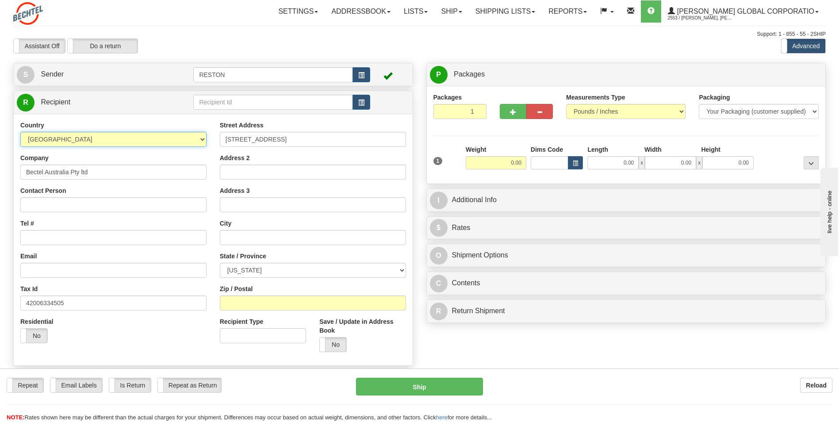
click at [20, 132] on select "[GEOGRAPHIC_DATA] [GEOGRAPHIC_DATA] [GEOGRAPHIC_DATA] [GEOGRAPHIC_DATA] [US_STA…" at bounding box center [113, 139] width 186 height 15
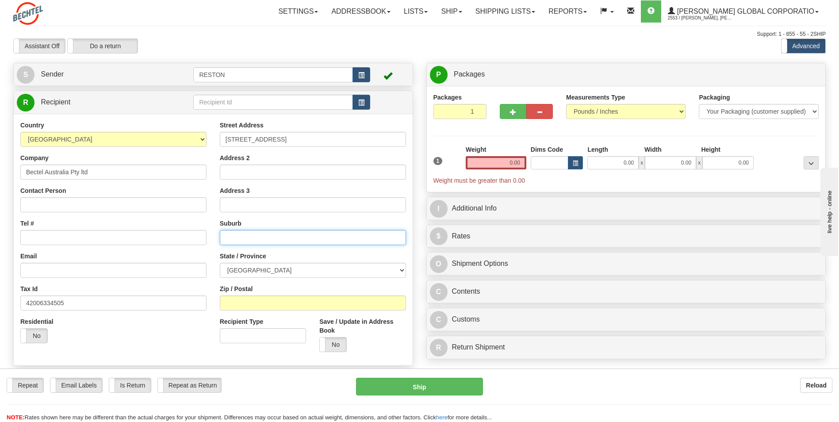
click at [245, 240] on input "text" at bounding box center [313, 237] width 186 height 15
type input "[GEOGRAPHIC_DATA]"
click at [264, 302] on input "Zip / Postal" at bounding box center [313, 302] width 186 height 15
type input "4006"
click at [176, 342] on div "Residential Yes No" at bounding box center [113, 333] width 199 height 33
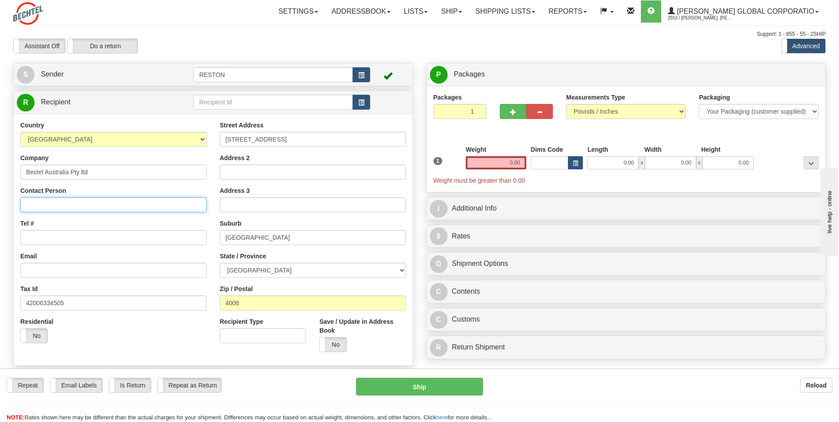
click at [120, 201] on input "Contact Person" at bounding box center [113, 204] width 186 height 15
type input "[PERSON_NAME]"
click at [92, 242] on input "Tel #" at bounding box center [113, 237] width 186 height 15
paste input "+ 61 7 3167 5007"
type input "+ 61 7 3167 5007"
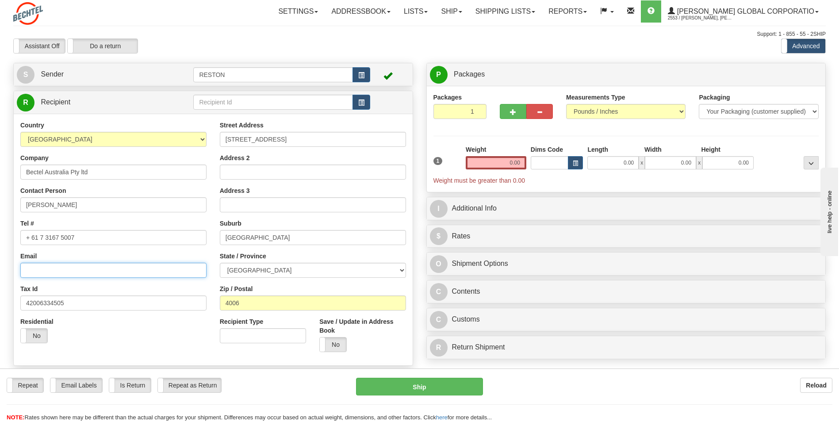
click at [105, 269] on input "Email" at bounding box center [113, 270] width 186 height 15
paste input "[EMAIL_ADDRESS][PERSON_NAME][DOMAIN_NAME]"
type input "[EMAIL_ADDRESS][PERSON_NAME][DOMAIN_NAME]"
click at [511, 162] on input "0.00" at bounding box center [496, 162] width 61 height 13
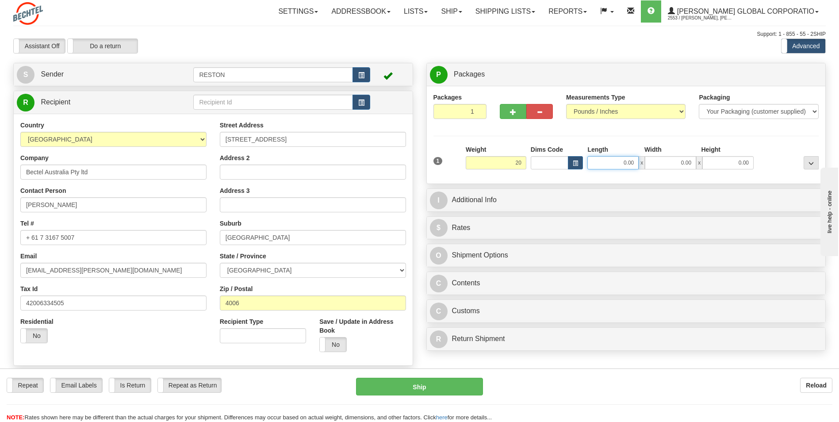
type input "20.00"
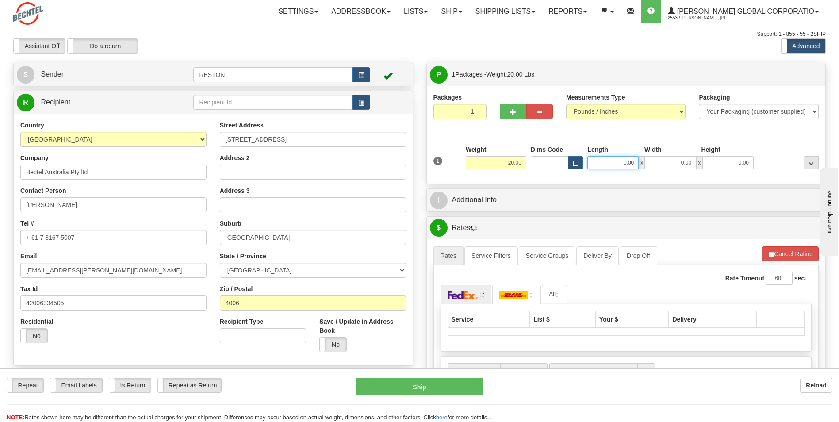
click at [624, 162] on input "0.00" at bounding box center [612, 162] width 51 height 13
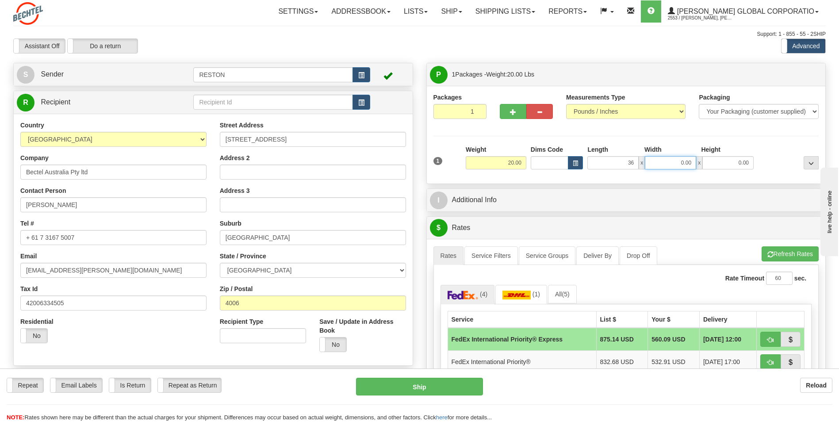
type input "36.00"
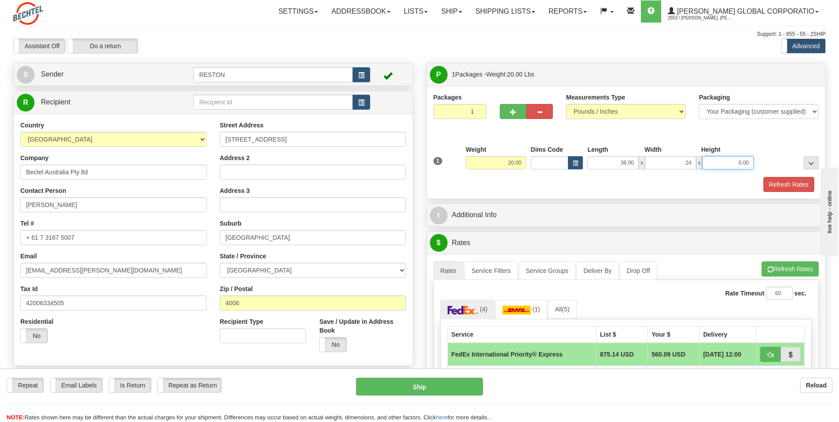
type input "24.00"
click at [742, 162] on input "0.00" at bounding box center [727, 162] width 51 height 13
type input "10.00"
click at [787, 144] on div "Packages 1 1 Measurements Type" at bounding box center [626, 142] width 386 height 99
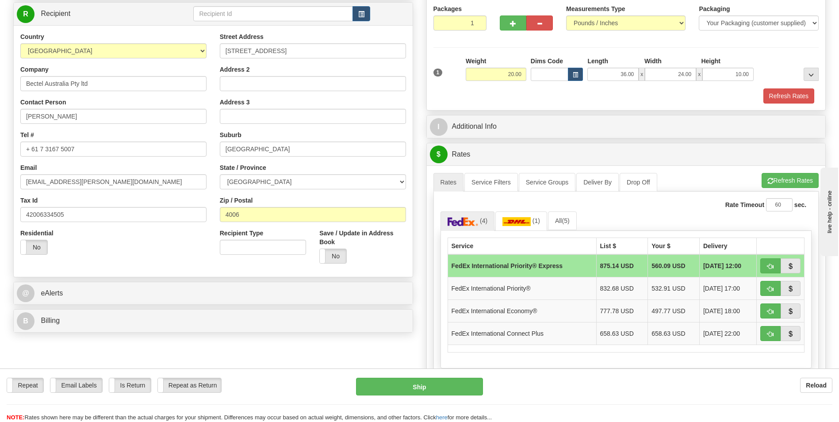
scroll to position [133, 0]
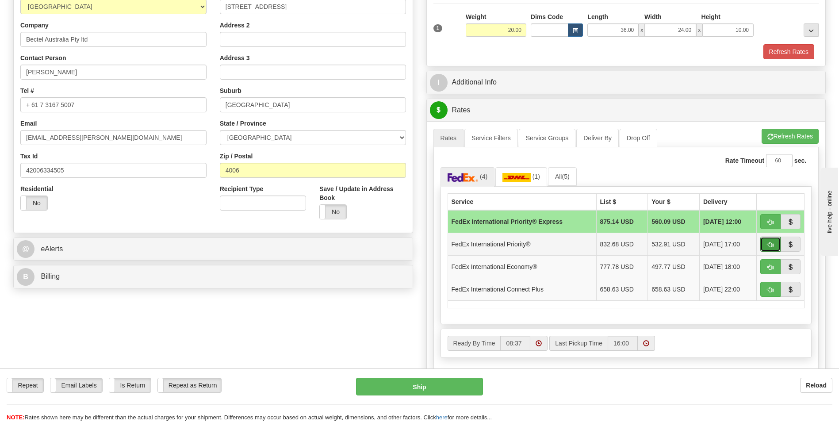
click at [768, 248] on span "button" at bounding box center [770, 245] width 6 height 6
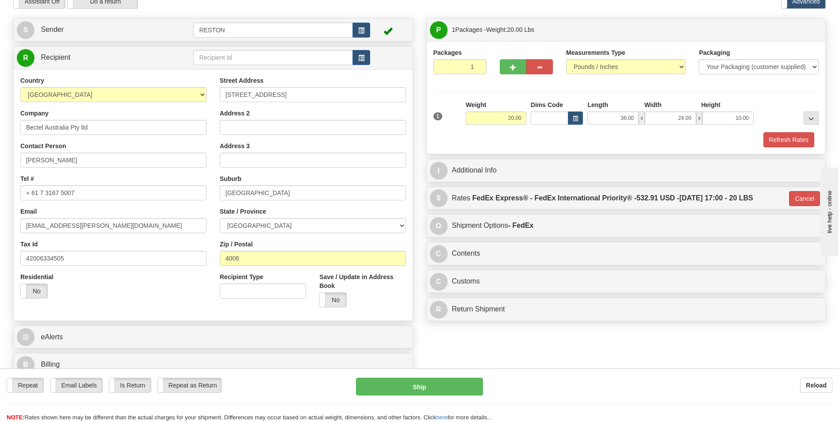
scroll to position [44, 0]
click at [431, 389] on button "Ship" at bounding box center [419, 387] width 127 height 18
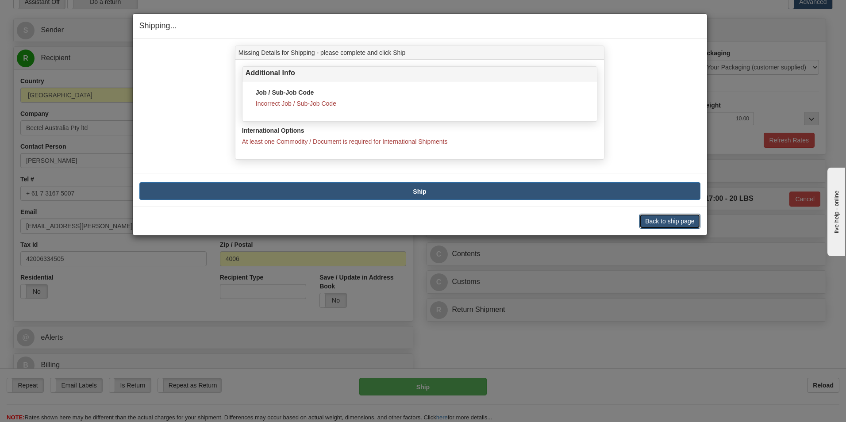
click at [666, 222] on button "Back to ship page" at bounding box center [669, 221] width 61 height 15
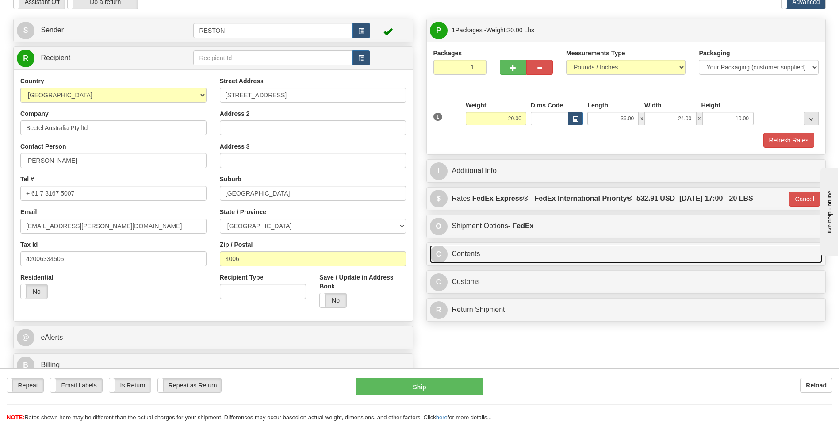
click at [495, 254] on link "C Contents" at bounding box center [626, 254] width 393 height 18
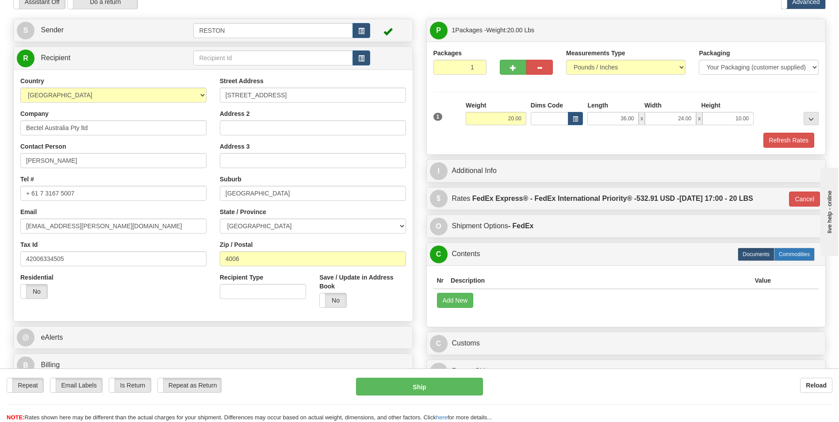
click at [799, 255] on label "Commodities" at bounding box center [794, 254] width 41 height 13
type input "01"
radio input "true"
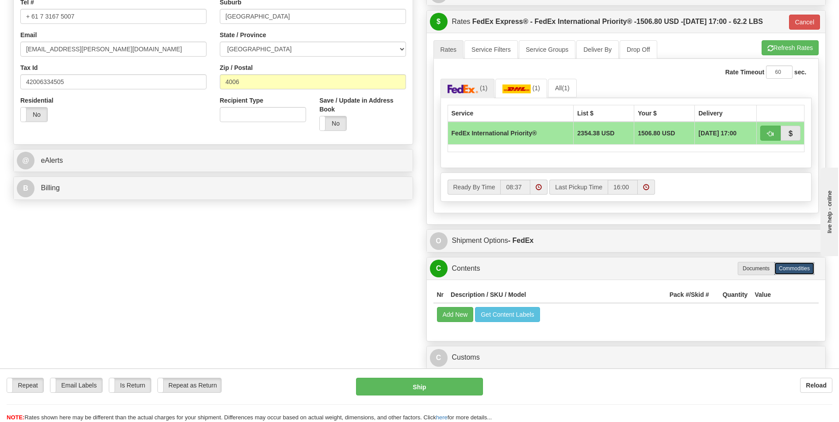
scroll to position [310, 0]
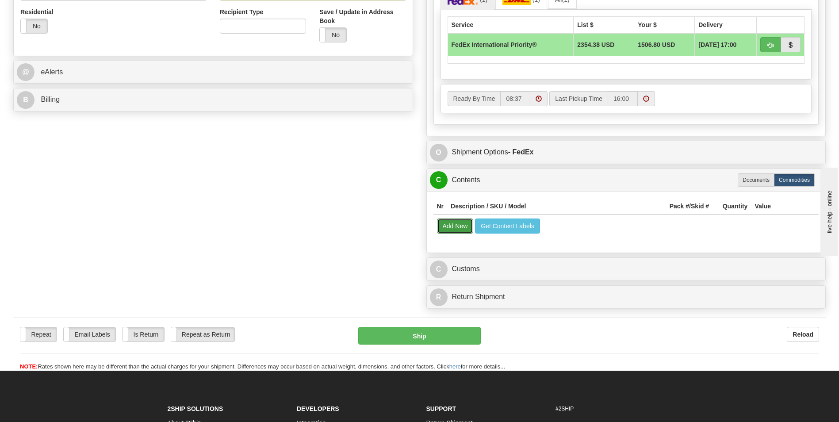
click at [462, 226] on button "Add New" at bounding box center [455, 226] width 37 height 15
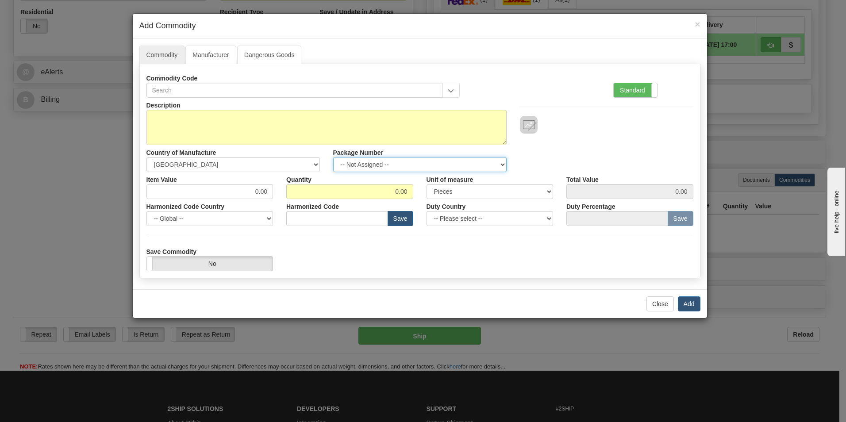
click at [419, 160] on select "-- Not Assigned -- Item 1" at bounding box center [419, 164] width 173 height 15
select select "0"
click at [333, 157] on select "-- Not Assigned -- Item 1" at bounding box center [419, 164] width 173 height 15
click at [264, 195] on input "0.00" at bounding box center [209, 191] width 127 height 15
drag, startPoint x: 268, startPoint y: 191, endPoint x: 242, endPoint y: 193, distance: 25.7
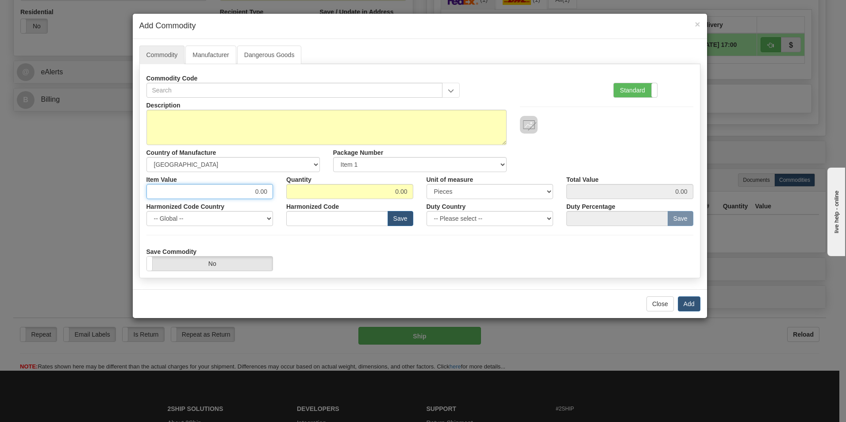
click at [242, 193] on input "0.00" at bounding box center [209, 191] width 127 height 15
type input "200"
click at [398, 190] on input "0.00" at bounding box center [349, 191] width 127 height 15
type input "3.00"
type input "600.00"
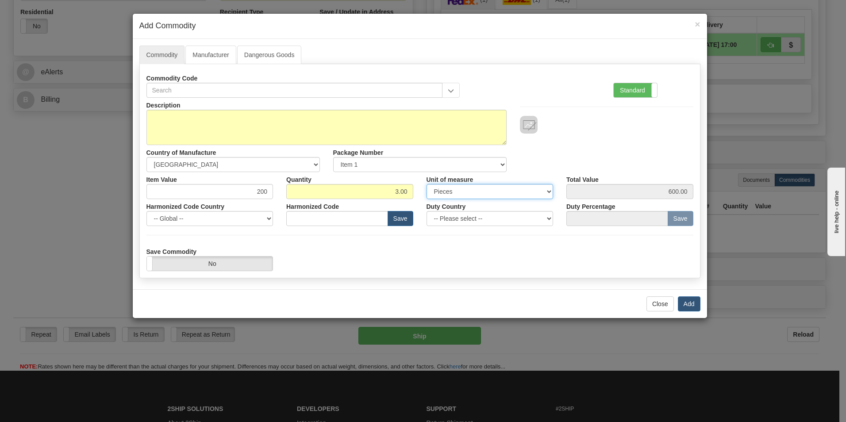
click at [544, 189] on select "3 Thousand Square Inches Adjustments 56 Pound Bushel Bag Barrel Board Feet Box …" at bounding box center [489, 191] width 127 height 15
select select "PAR"
click at [426, 184] on select "3 Thousand Square Inches Adjustments 56 Pound Bushel Bag Barrel Board Feet Box …" at bounding box center [489, 191] width 127 height 15
click at [543, 219] on select "-- Please select -- AFGHANISTAN ALAND ISLANDS ALBANIA ALGERIA AMERICAN SAMOA AN…" at bounding box center [489, 218] width 127 height 15
select select "AU"
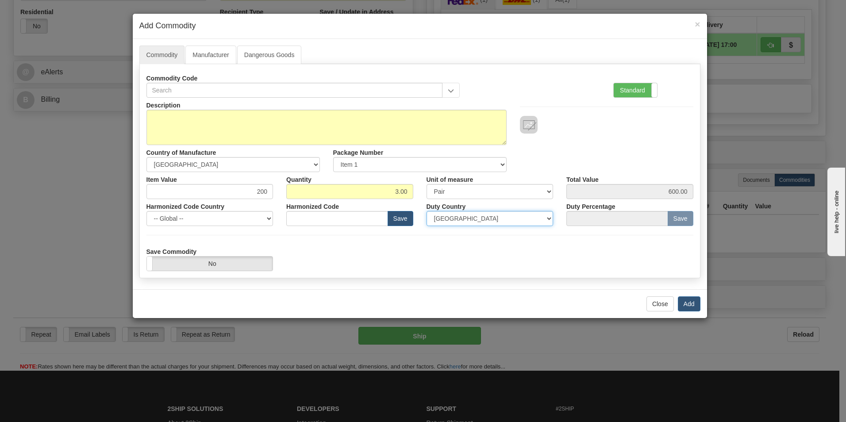
click at [426, 211] on select "-- Please select -- AFGHANISTAN ALAND ISLANDS ALBANIA ALGERIA AMERICAN SAMOA AN…" at bounding box center [489, 218] width 127 height 15
click at [680, 217] on button "Save" at bounding box center [680, 218] width 26 height 15
click at [338, 219] on input "text" at bounding box center [337, 218] width 102 height 15
click at [686, 302] on button "Add" at bounding box center [689, 303] width 23 height 15
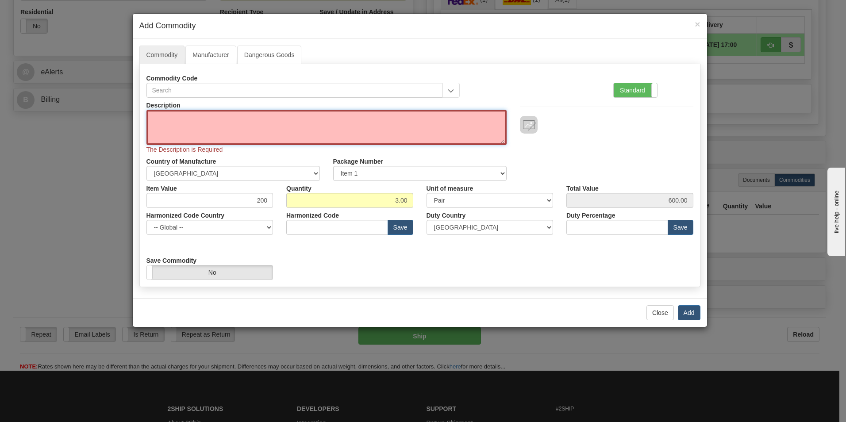
click at [287, 126] on textarea "Description" at bounding box center [326, 127] width 360 height 35
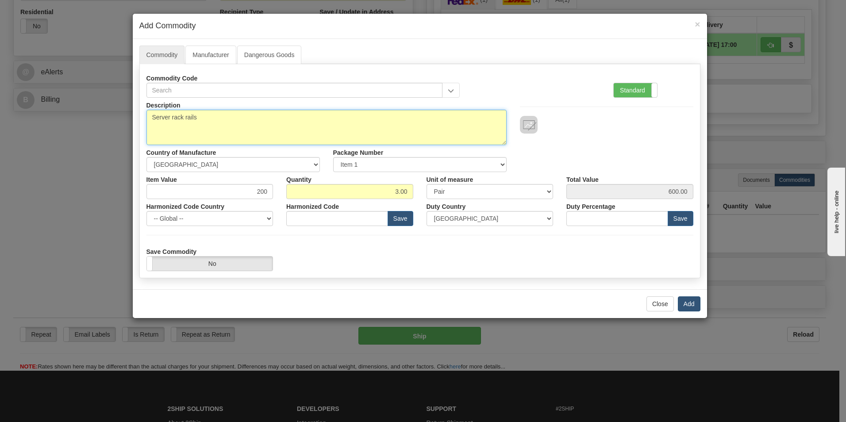
type textarea "Server rack rails"
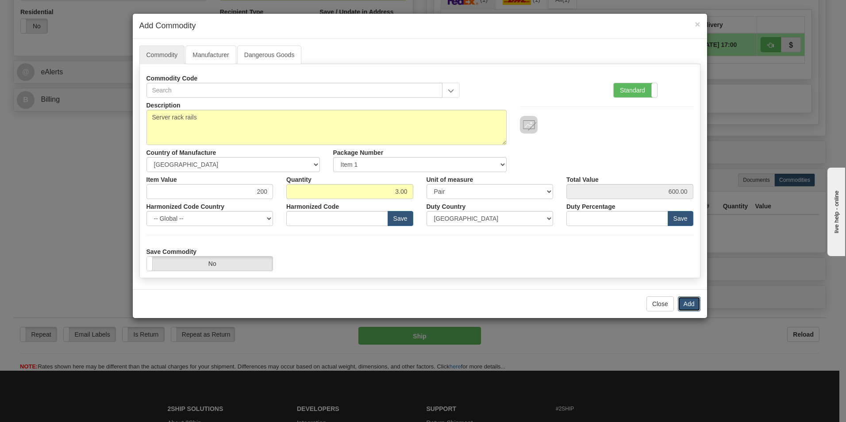
click at [688, 305] on button "Add" at bounding box center [689, 303] width 23 height 15
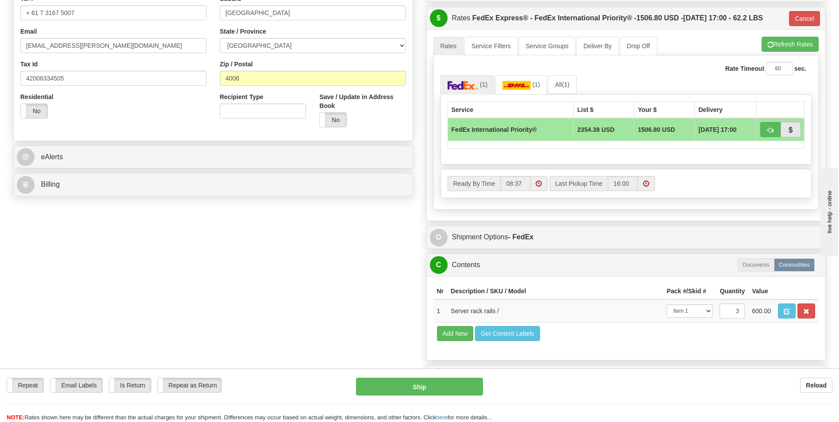
scroll to position [221, 0]
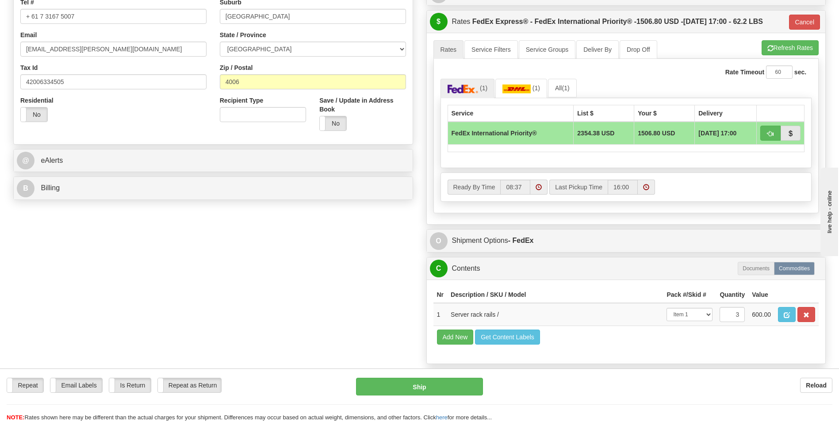
click at [663, 133] on td "1506.80 USD" at bounding box center [664, 133] width 61 height 23
click at [772, 133] on span "button" at bounding box center [770, 134] width 6 height 6
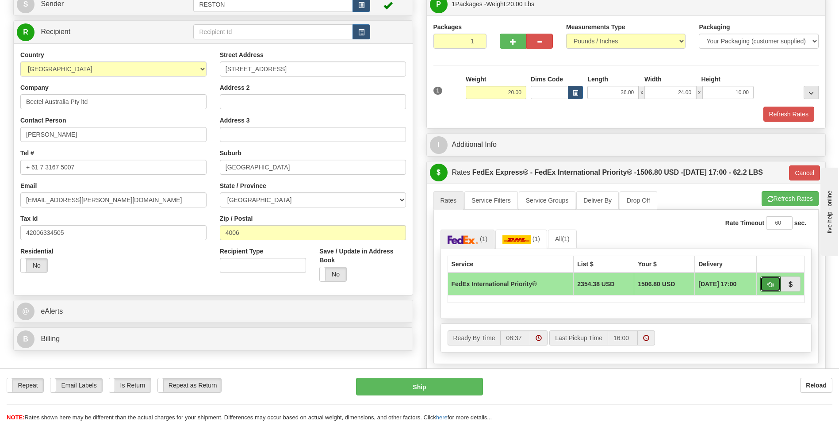
scroll to position [44, 0]
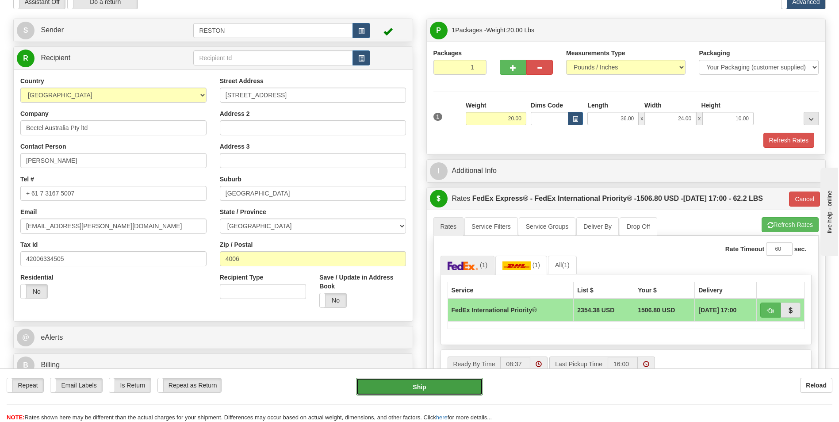
click at [413, 380] on button "Ship" at bounding box center [419, 387] width 127 height 18
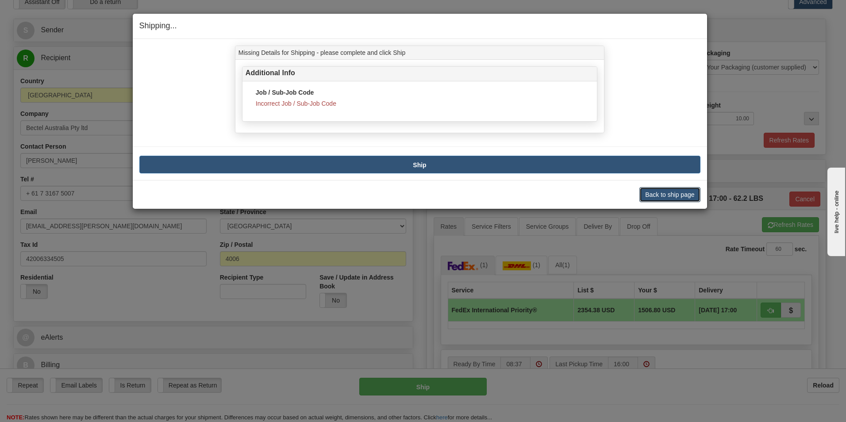
click at [657, 191] on button "Back to ship page" at bounding box center [669, 194] width 61 height 15
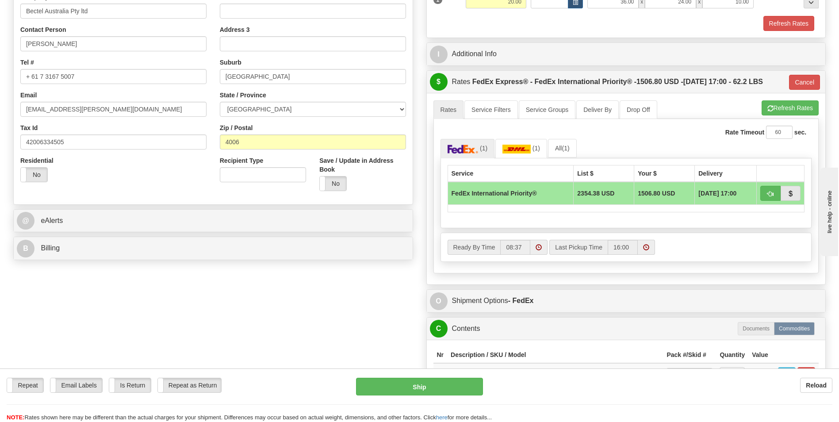
scroll to position [177, 0]
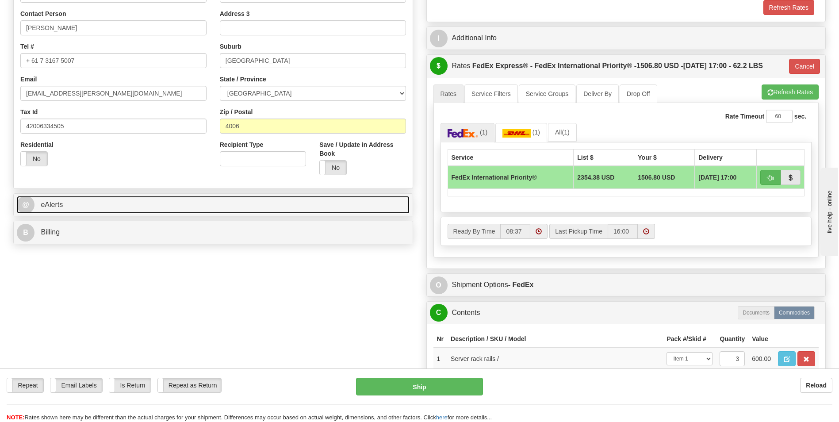
click at [150, 207] on link "@ eAlerts" at bounding box center [213, 205] width 393 height 18
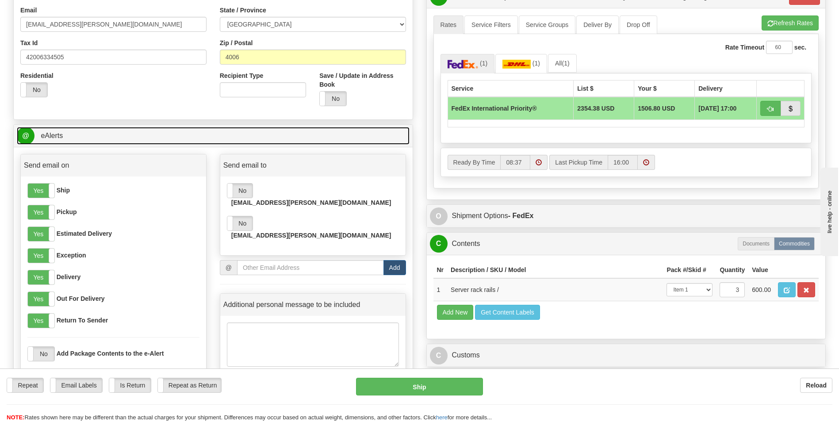
scroll to position [354, 0]
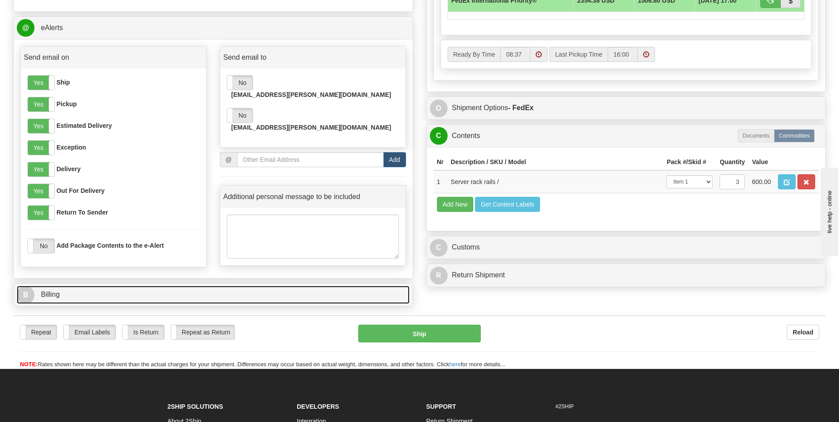
click at [144, 291] on link "B Billing" at bounding box center [213, 295] width 393 height 18
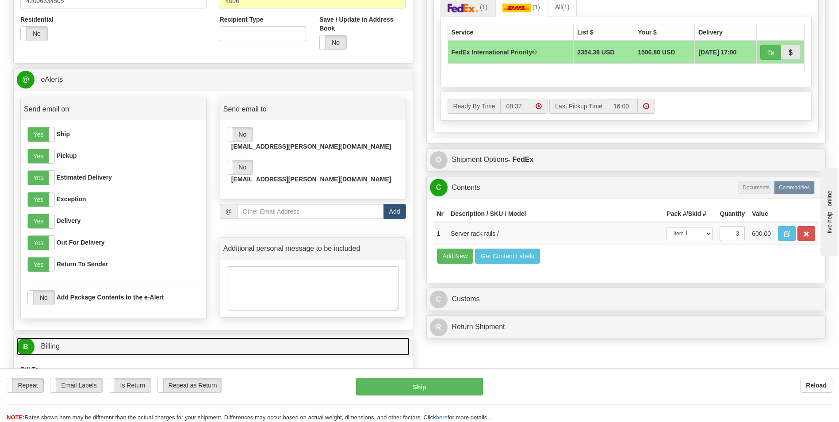
scroll to position [310, 0]
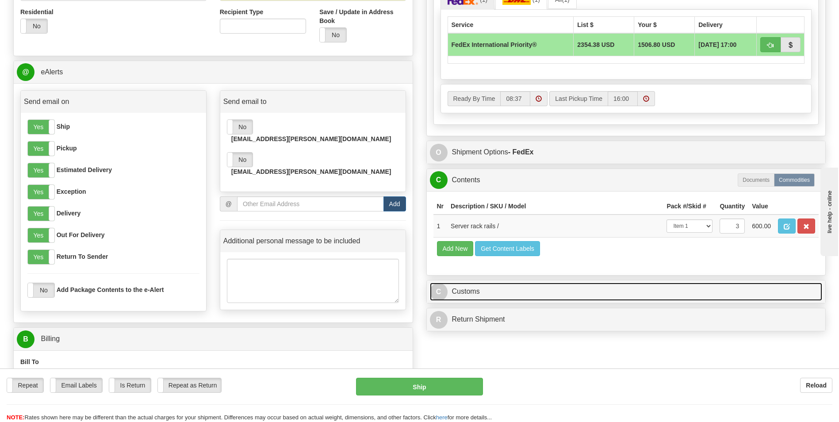
click at [522, 293] on link "C Customs" at bounding box center [626, 292] width 393 height 18
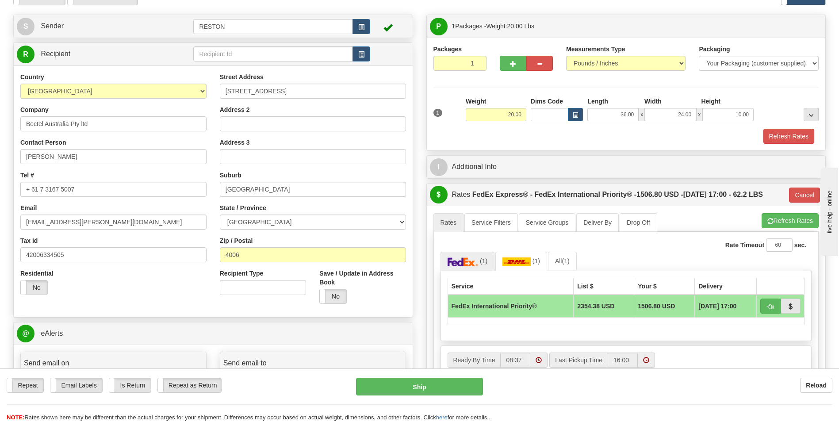
scroll to position [0, 0]
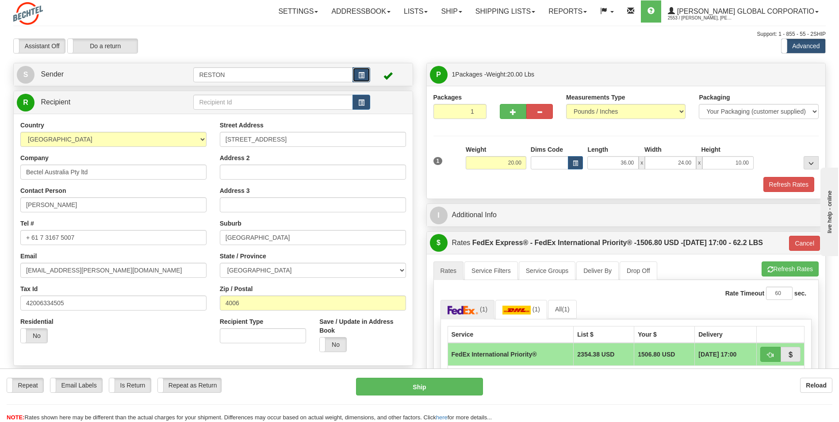
click at [365, 73] on button "button" at bounding box center [362, 74] width 18 height 15
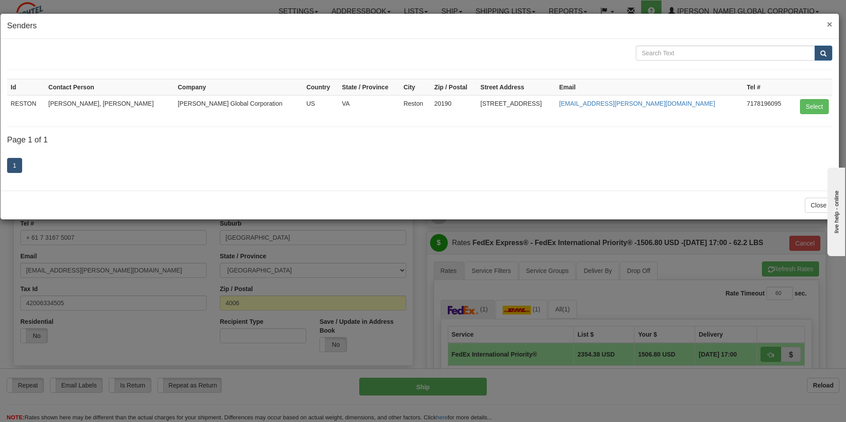
click at [831, 21] on span "×" at bounding box center [829, 24] width 5 height 10
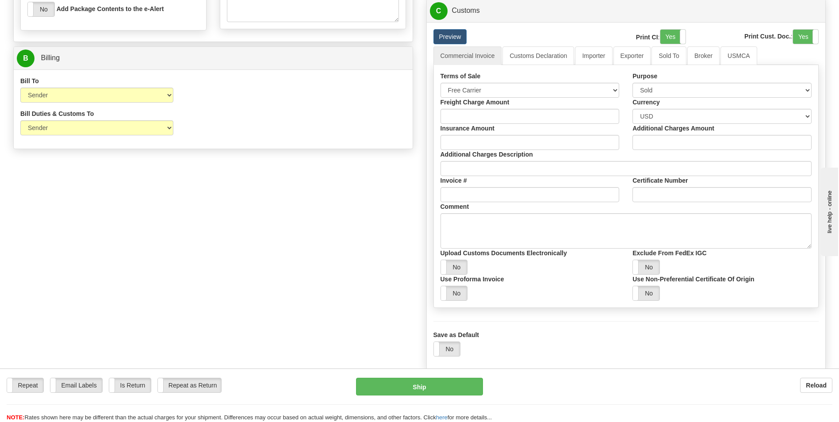
scroll to position [531, 0]
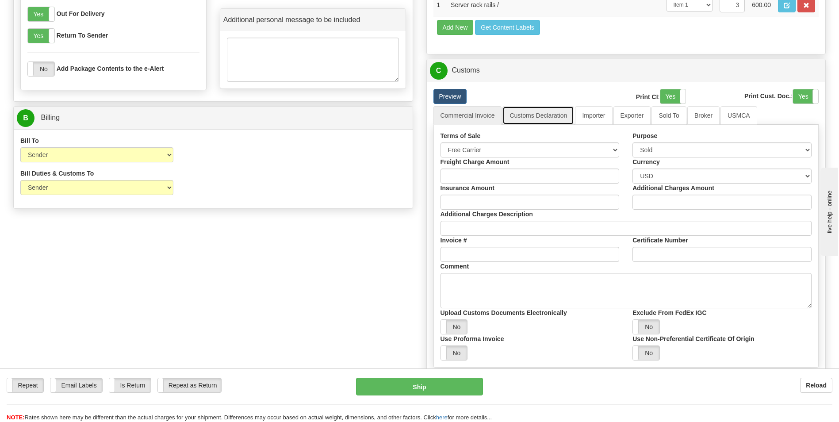
click at [564, 118] on link "Customs Declaration" at bounding box center [538, 115] width 72 height 19
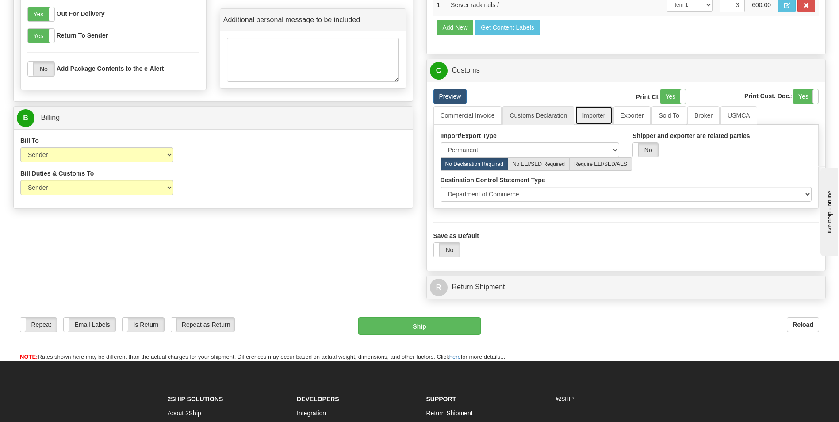
click at [596, 118] on link "Importer" at bounding box center [593, 115] width 37 height 19
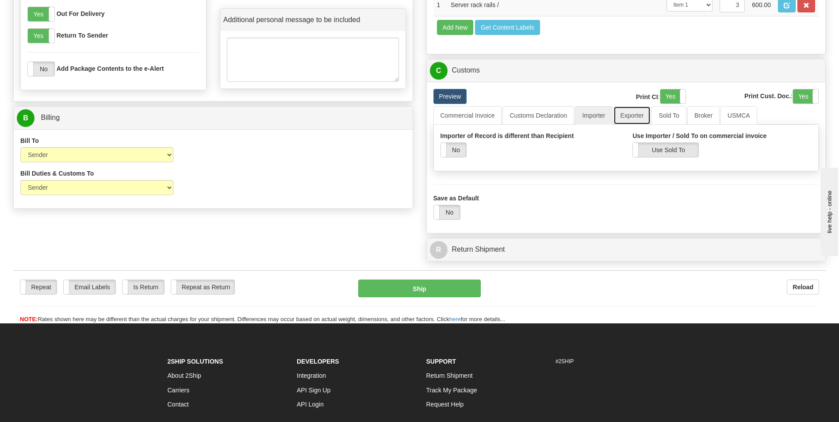
click at [640, 119] on link "Exporter" at bounding box center [632, 115] width 38 height 19
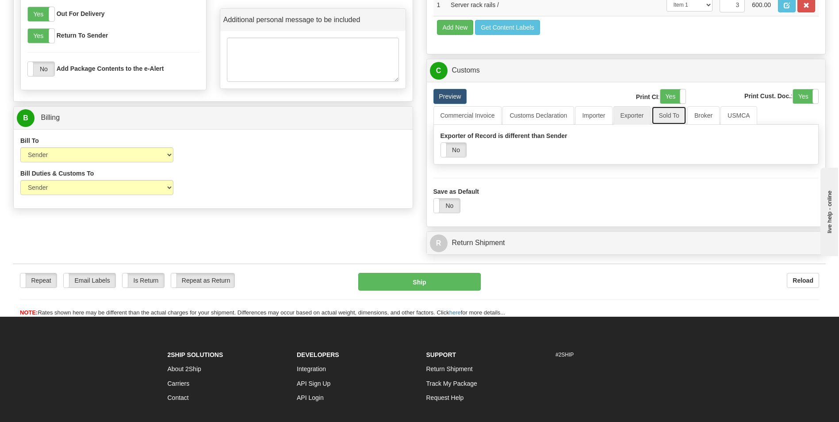
click at [672, 116] on link "Sold To" at bounding box center [669, 115] width 35 height 19
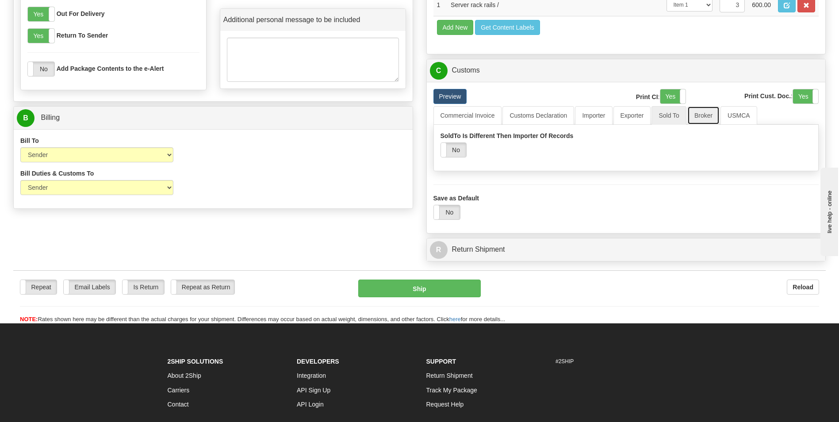
click at [710, 119] on link "Broker" at bounding box center [703, 115] width 32 height 19
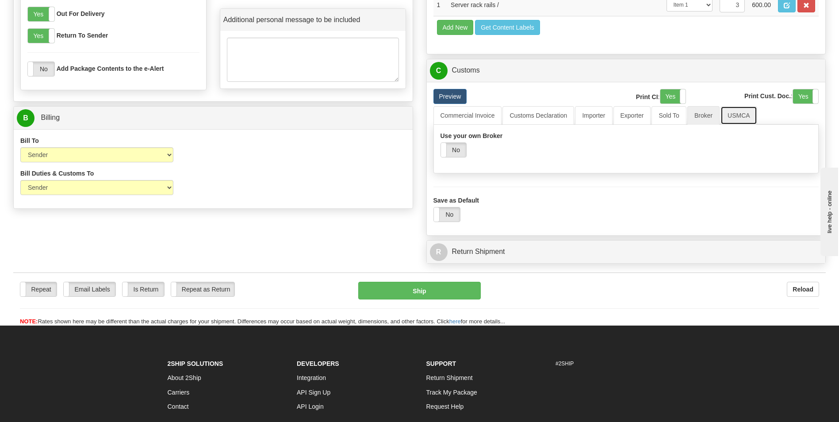
click at [740, 114] on link "USMCA" at bounding box center [739, 115] width 37 height 19
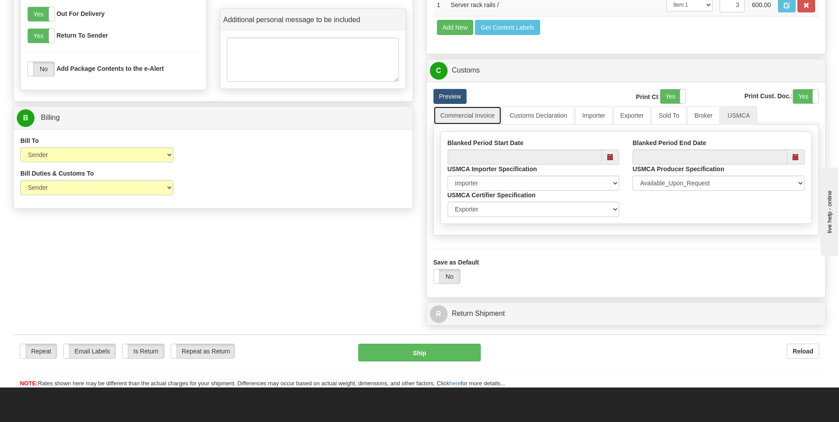
click at [485, 117] on link "Commercial Invoice" at bounding box center [467, 115] width 69 height 19
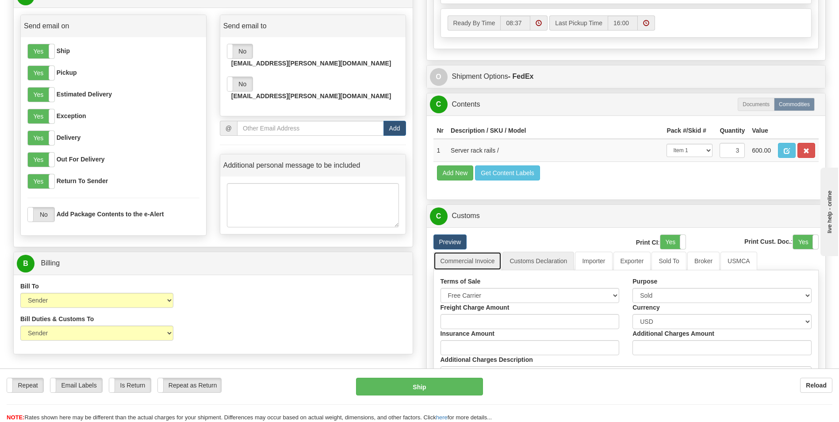
scroll to position [398, 0]
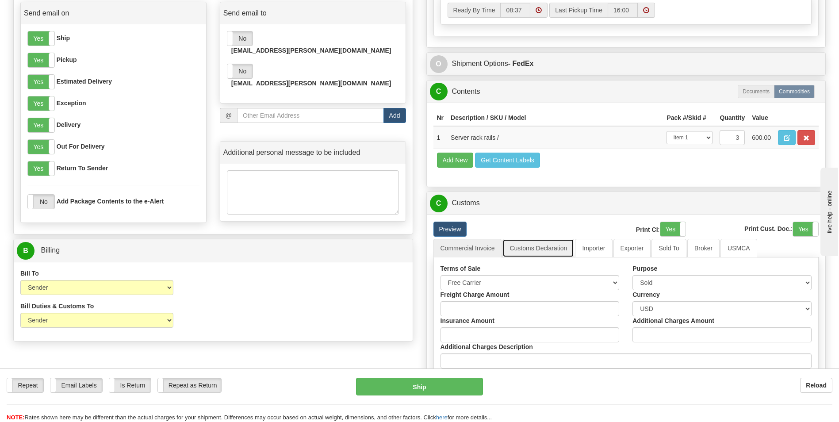
click at [543, 249] on link "Customs Declaration" at bounding box center [538, 248] width 72 height 19
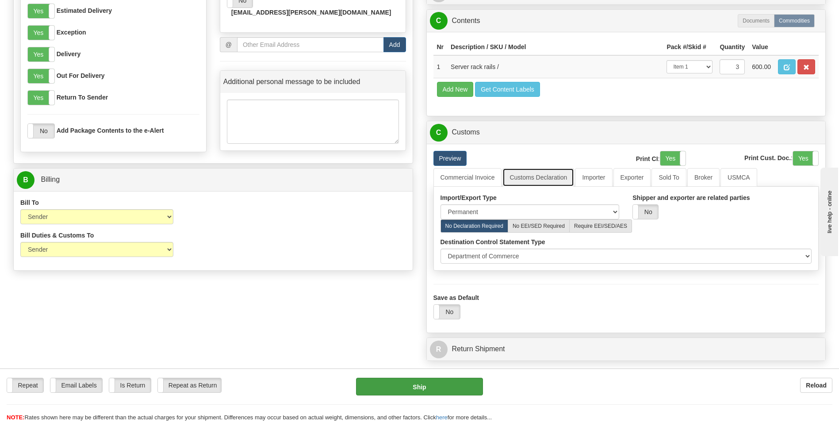
scroll to position [619, 0]
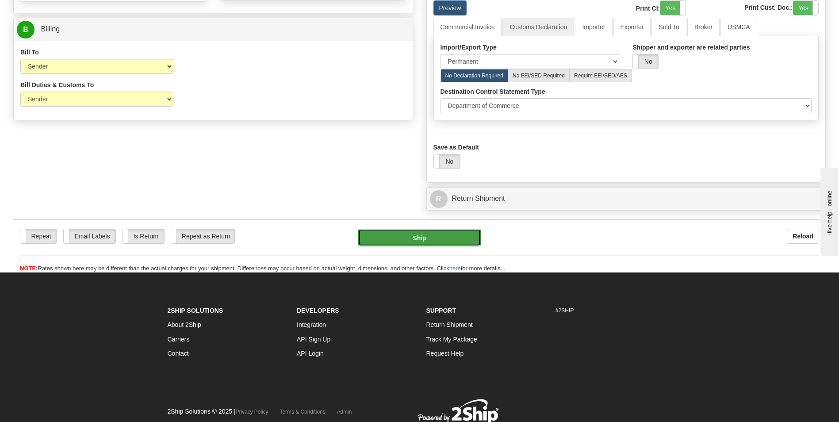
click at [463, 235] on button "Ship" at bounding box center [419, 238] width 122 height 18
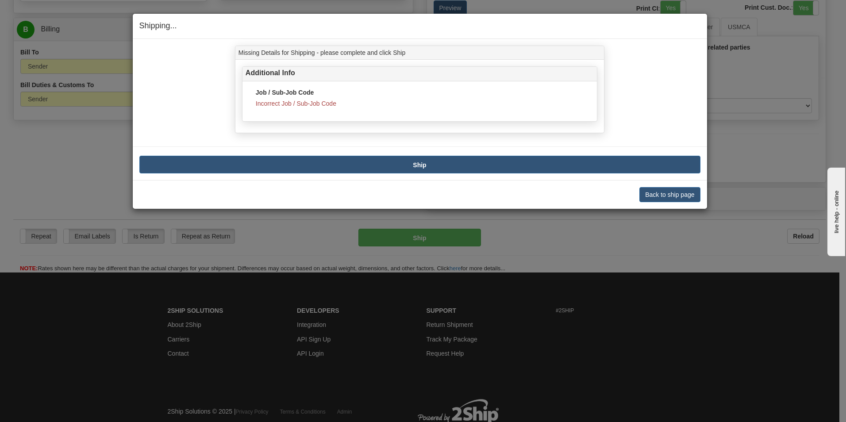
click at [288, 106] on span "Incorrect Job / Sub-Job Code" at bounding box center [296, 103] width 81 height 7
click at [270, 77] on h4 "Additional Info" at bounding box center [419, 74] width 348 height 10
click at [424, 165] on b "Ship" at bounding box center [419, 164] width 13 height 7
click at [673, 191] on button "Back to ship page" at bounding box center [669, 194] width 61 height 15
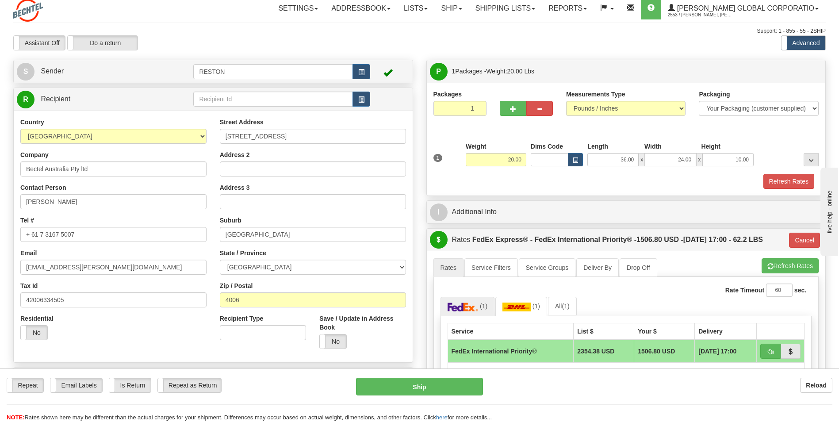
scroll to position [0, 0]
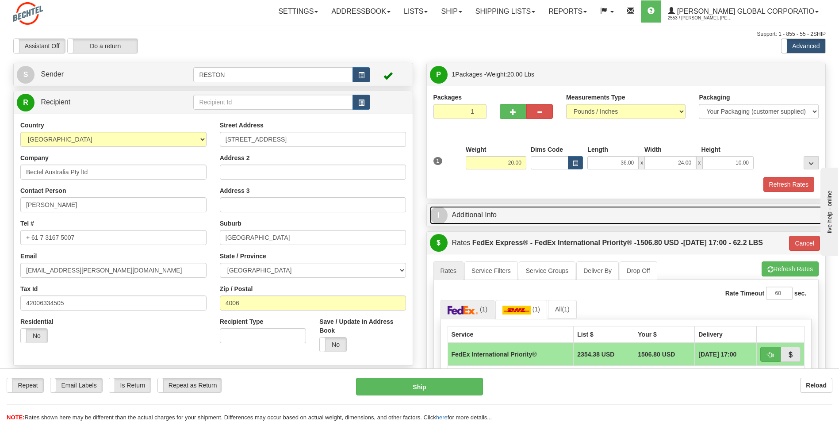
click at [532, 213] on link "I Additional Info" at bounding box center [626, 215] width 393 height 18
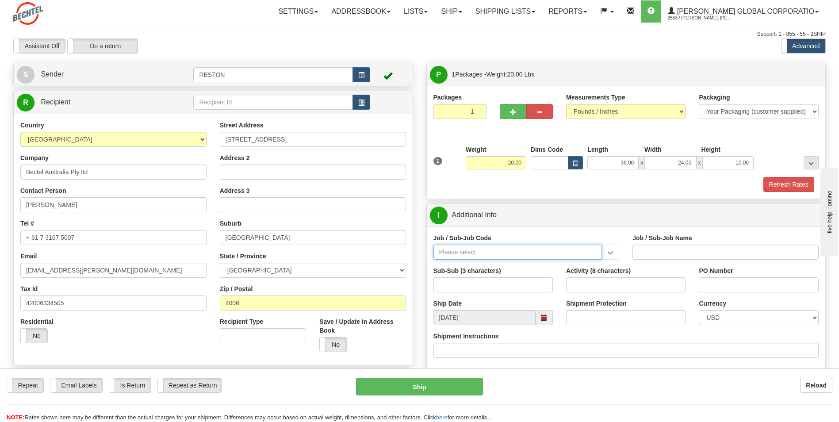
click at [581, 252] on input "Job / Sub-Job Code" at bounding box center [517, 252] width 169 height 15
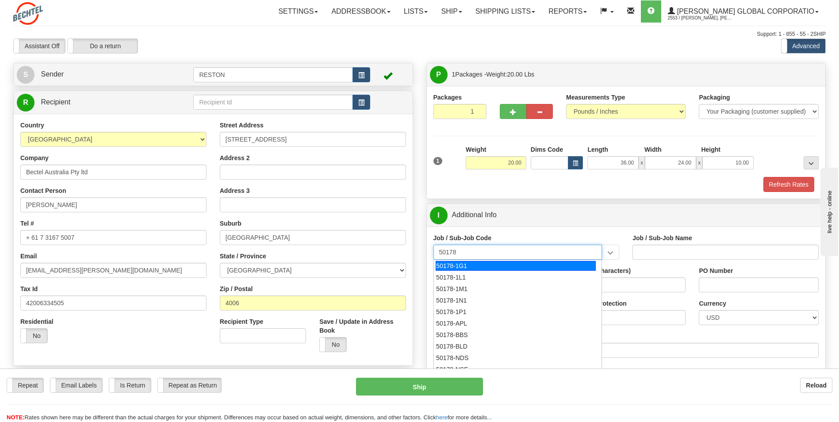
click at [511, 265] on div "50178-1G1" at bounding box center [516, 266] width 160 height 10
type input "50178-1G1"
type input "GLOBAL DATA CENTER OPERATIONS - GLOBAL DC CONTRACT"
type input "50178-1G1"
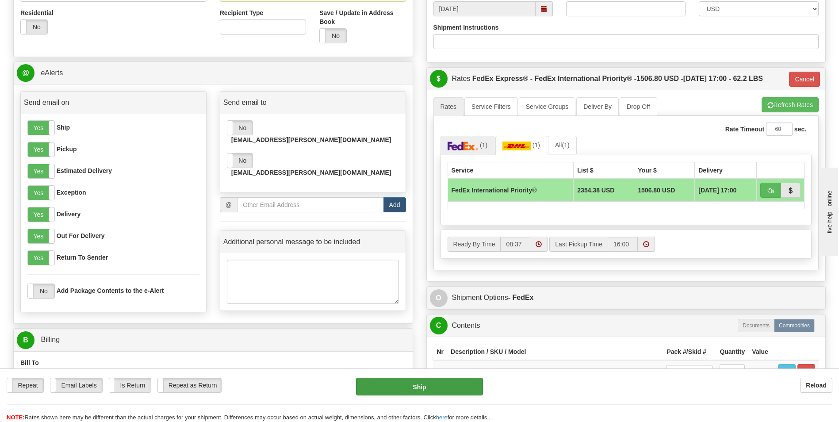
scroll to position [310, 0]
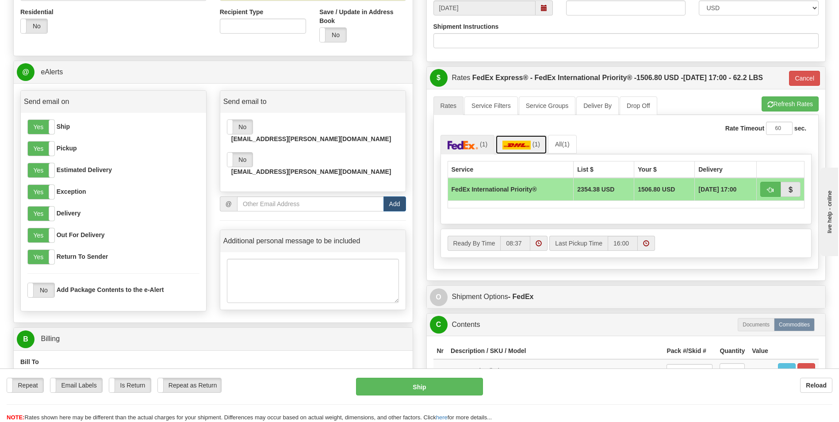
click at [520, 142] on img at bounding box center [516, 145] width 28 height 9
click at [529, 146] on img at bounding box center [516, 145] width 28 height 9
click at [768, 190] on span "button" at bounding box center [770, 190] width 6 height 6
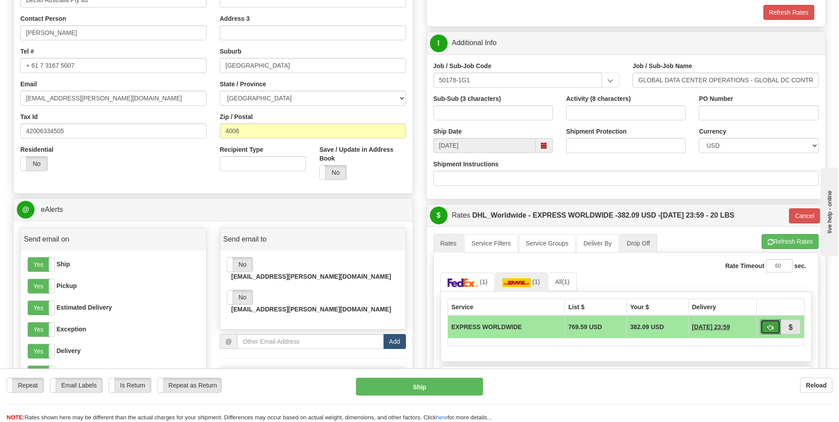
scroll to position [177, 0]
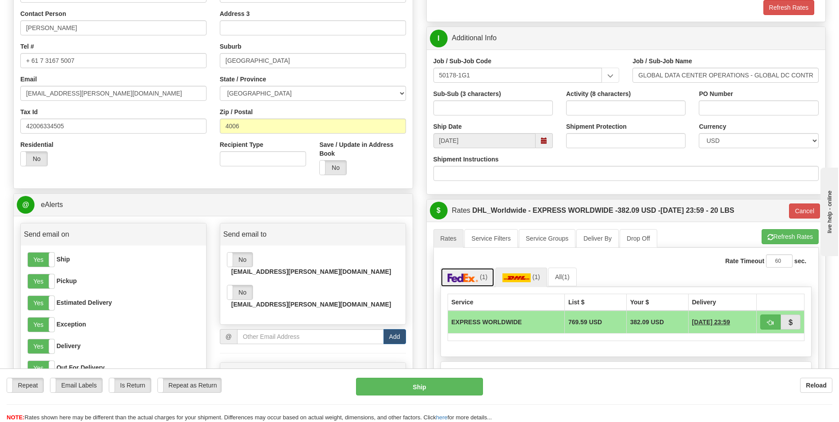
click at [457, 279] on img at bounding box center [463, 277] width 31 height 9
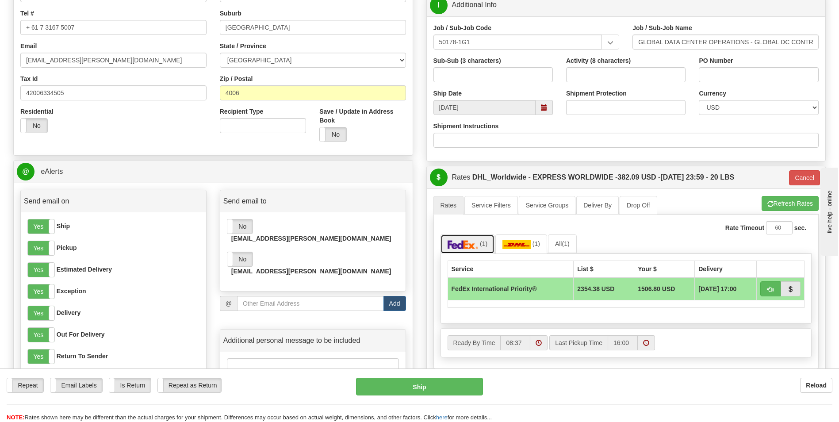
scroll to position [265, 0]
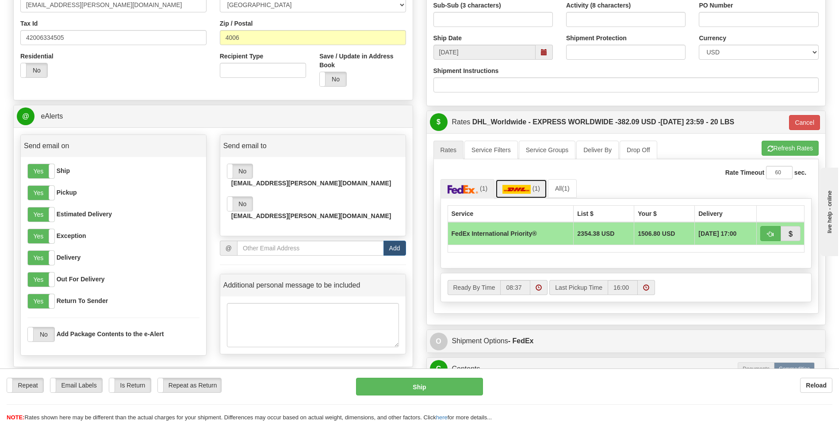
click at [525, 189] on img at bounding box center [516, 189] width 28 height 9
click at [767, 236] on button "button" at bounding box center [770, 233] width 20 height 15
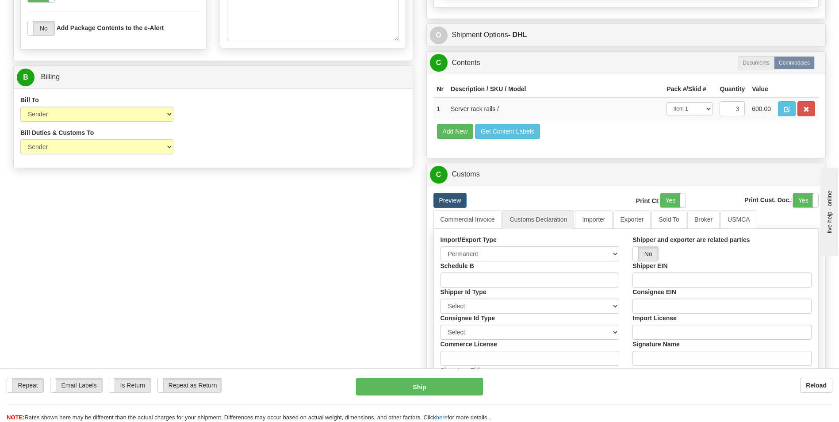
scroll to position [575, 0]
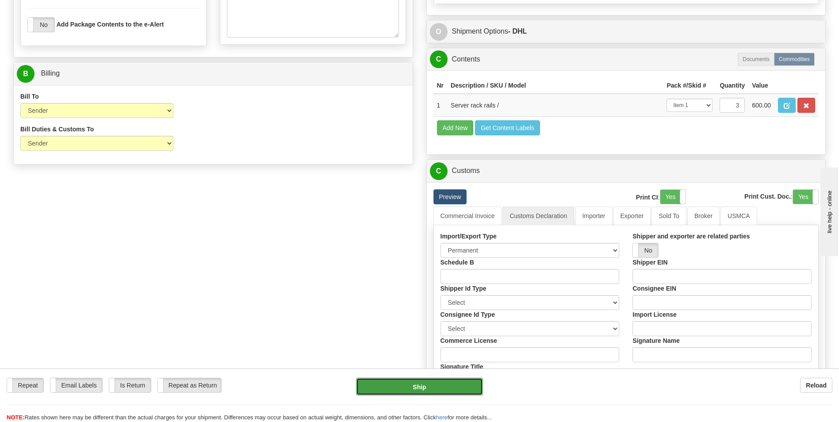
click at [431, 391] on button "Ship" at bounding box center [419, 387] width 127 height 18
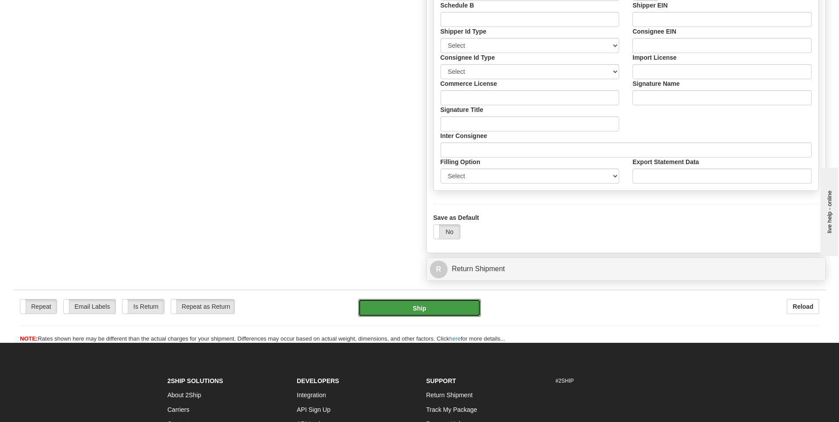
scroll to position [924, 0]
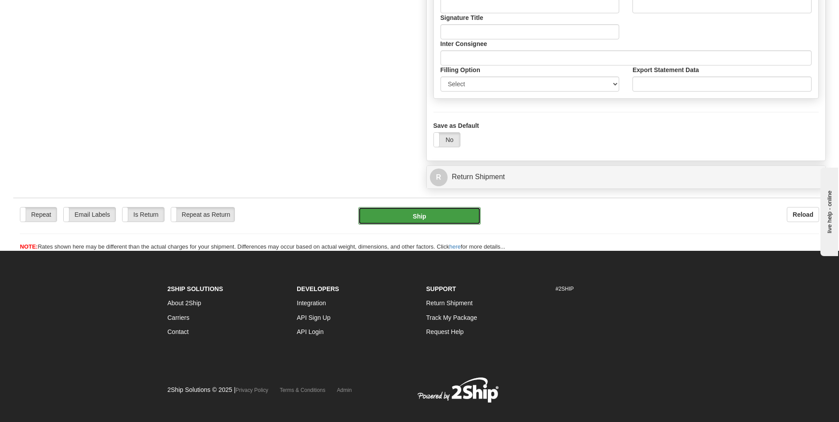
click at [418, 217] on button "Ship" at bounding box center [419, 216] width 122 height 18
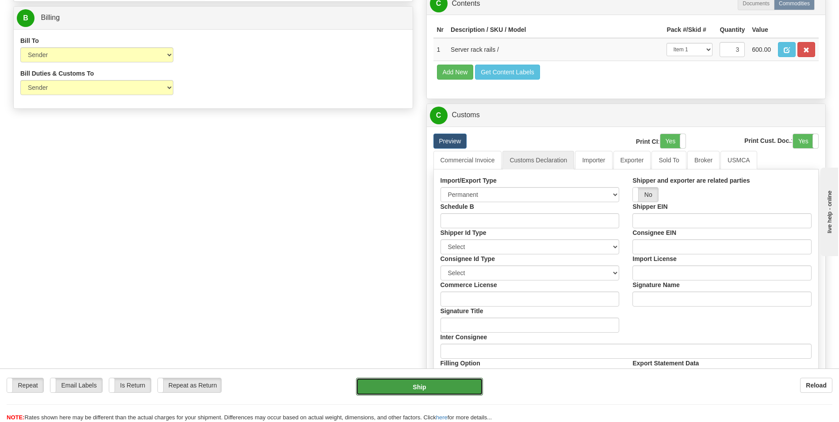
scroll to position [487, 0]
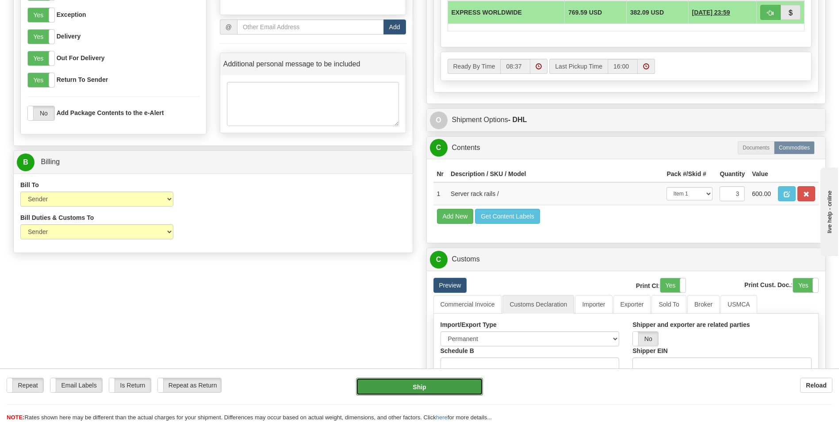
click at [415, 386] on button "Ship" at bounding box center [419, 387] width 127 height 18
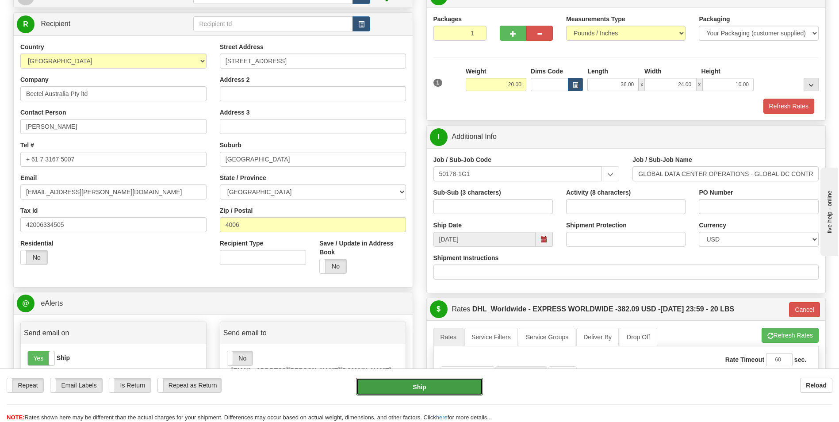
scroll to position [133, 0]
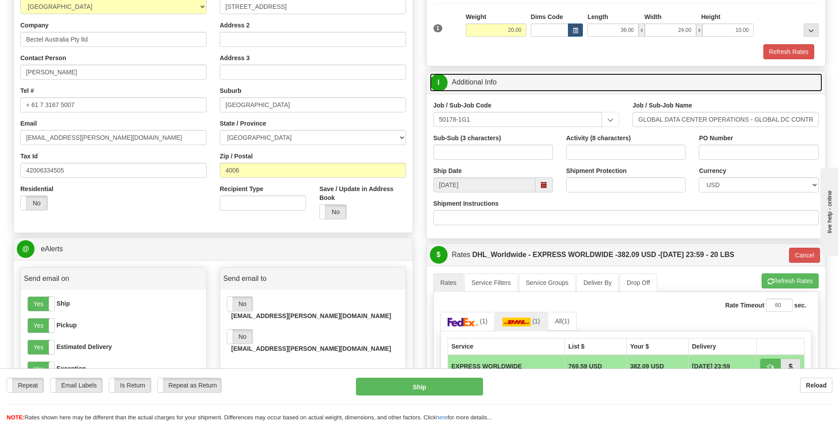
click at [632, 76] on link "I Additional Info" at bounding box center [626, 82] width 393 height 18
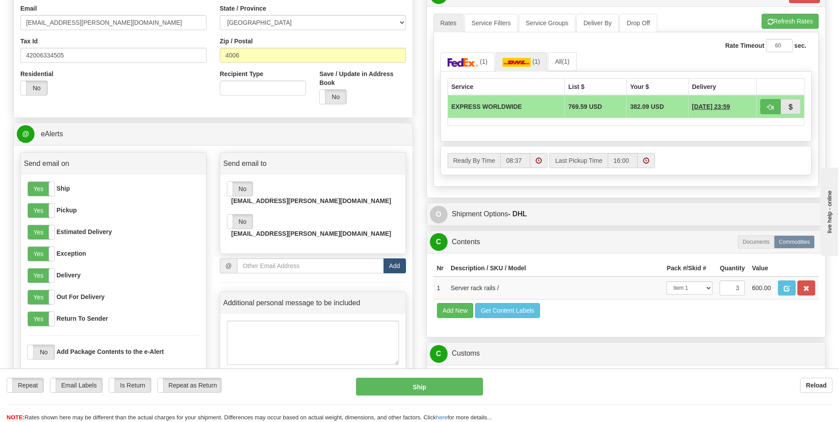
scroll to position [265, 0]
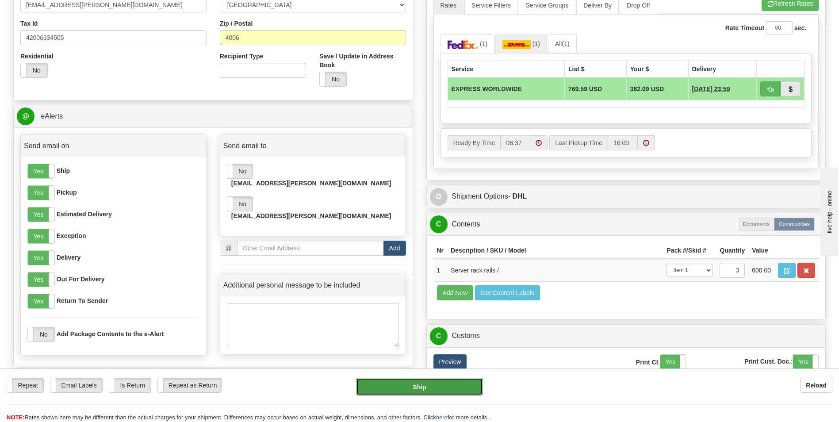
click at [440, 385] on button "Ship" at bounding box center [419, 387] width 127 height 18
click at [439, 385] on button "Ship" at bounding box center [419, 387] width 127 height 18
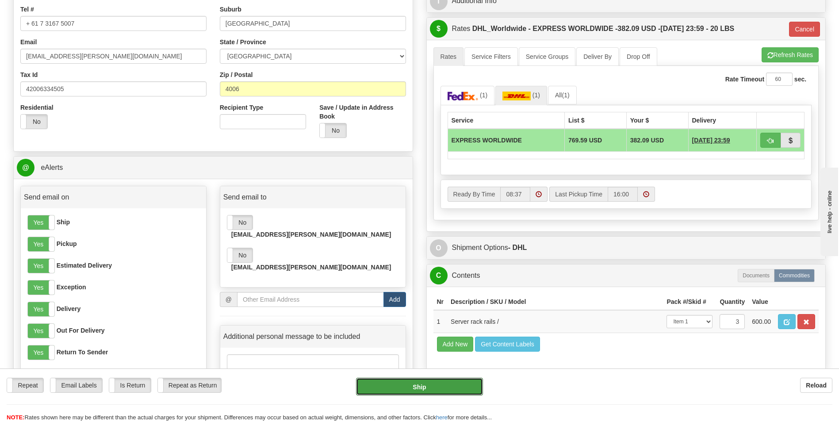
scroll to position [88, 0]
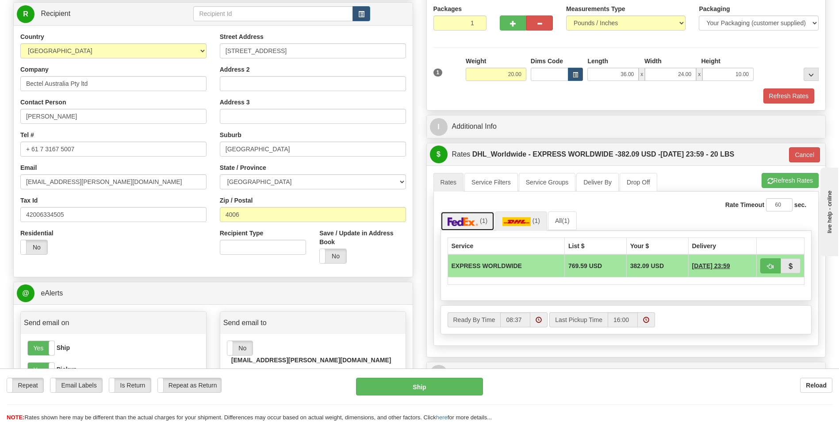
click at [465, 215] on link "(1)" at bounding box center [468, 220] width 54 height 19
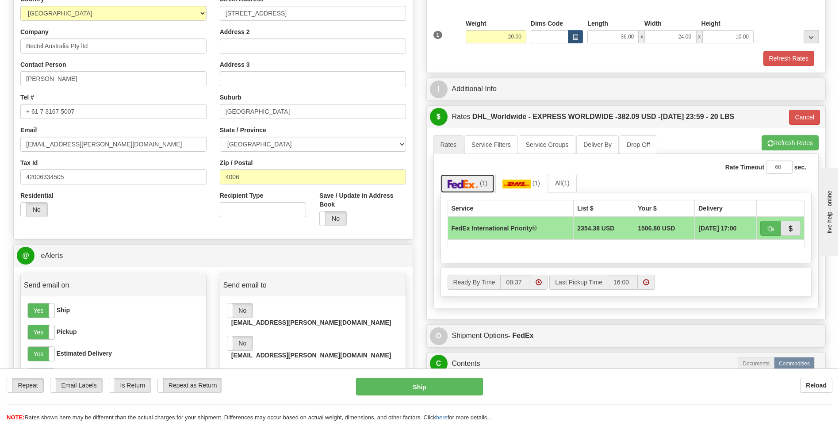
scroll to position [177, 0]
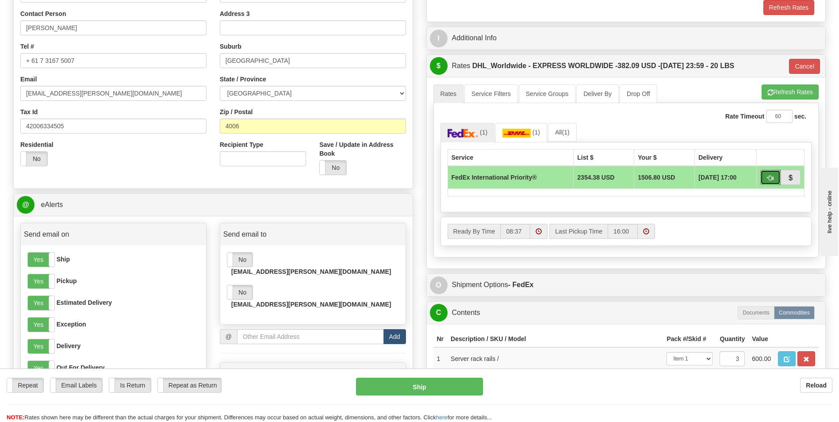
click at [766, 176] on button "button" at bounding box center [770, 177] width 20 height 15
type input "01"
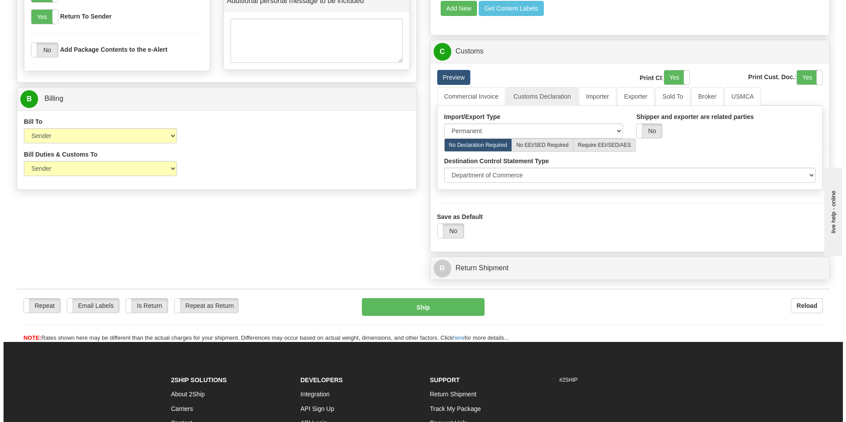
scroll to position [653, 0]
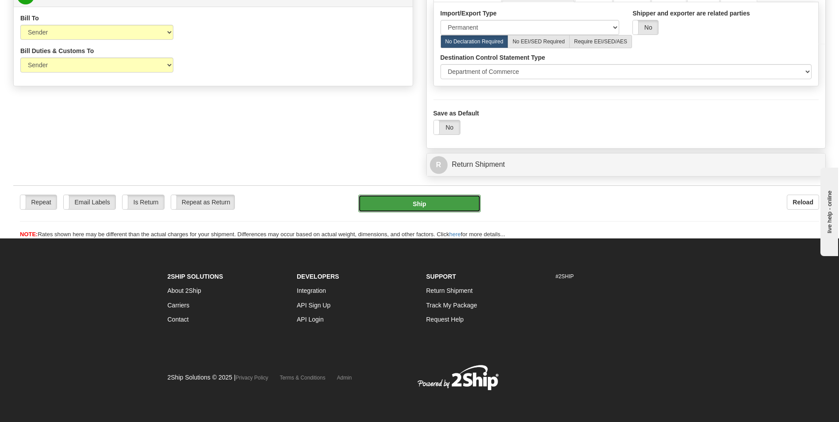
click at [425, 204] on button "Ship" at bounding box center [419, 204] width 122 height 18
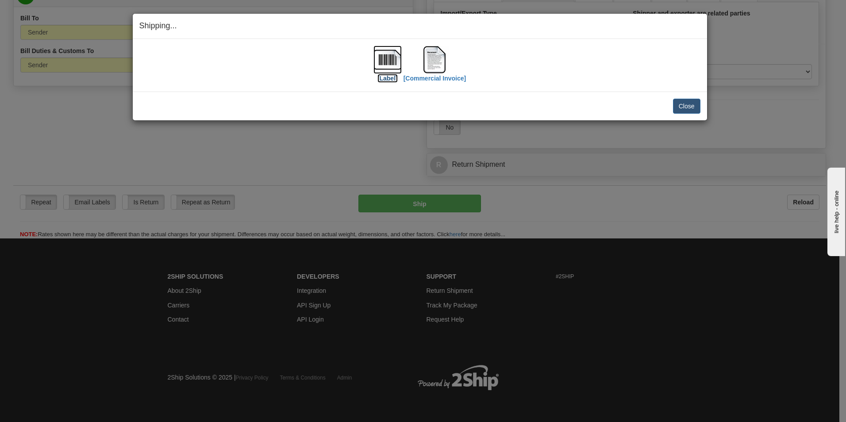
click at [386, 60] on img at bounding box center [387, 60] width 28 height 28
click at [441, 65] on img at bounding box center [434, 60] width 28 height 28
